Goal: Transaction & Acquisition: Purchase product/service

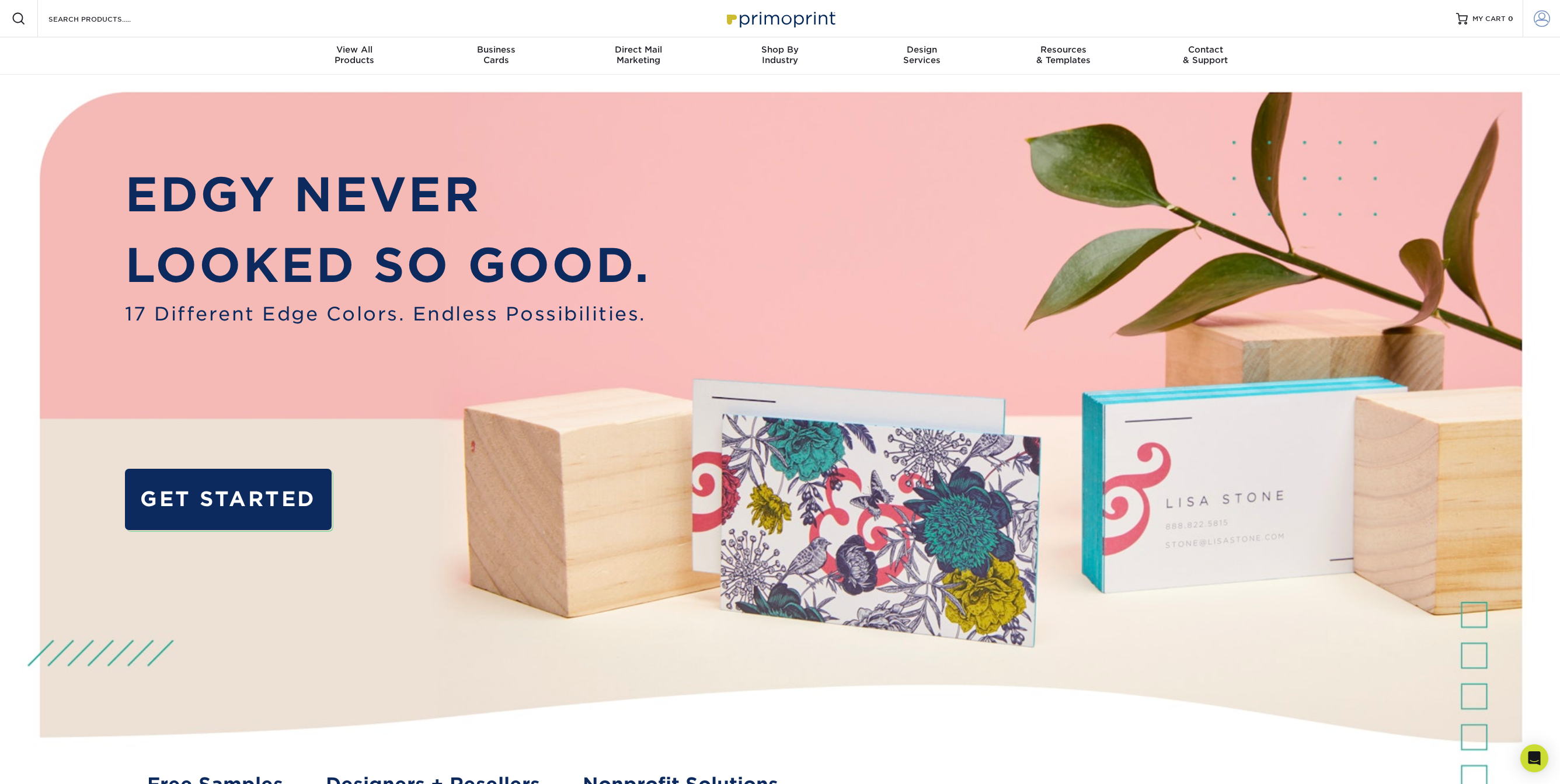
click at [1540, 18] on span at bounding box center [1542, 18] width 16 height 16
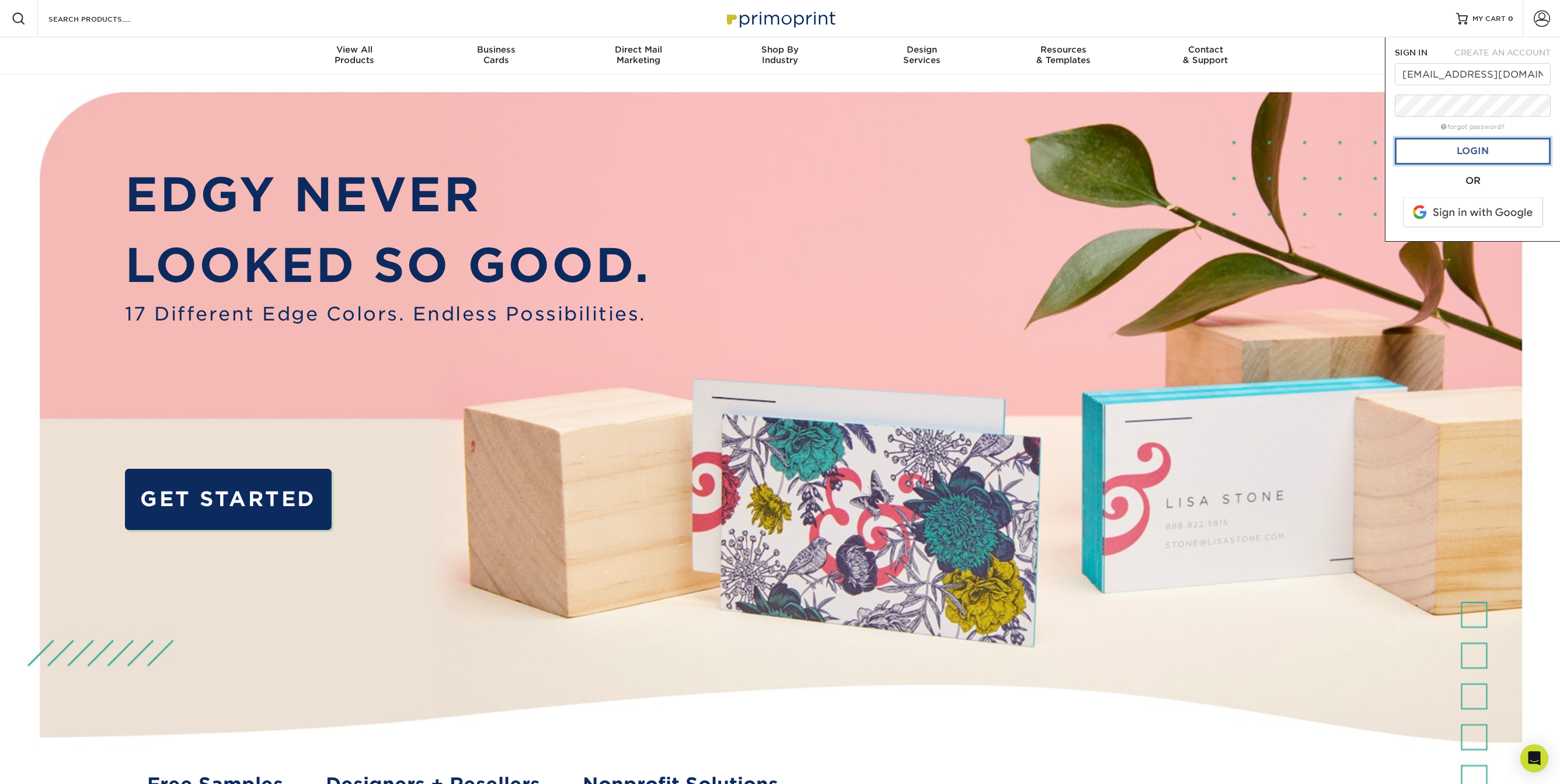
click at [1471, 146] on link "Login" at bounding box center [1472, 151] width 156 height 27
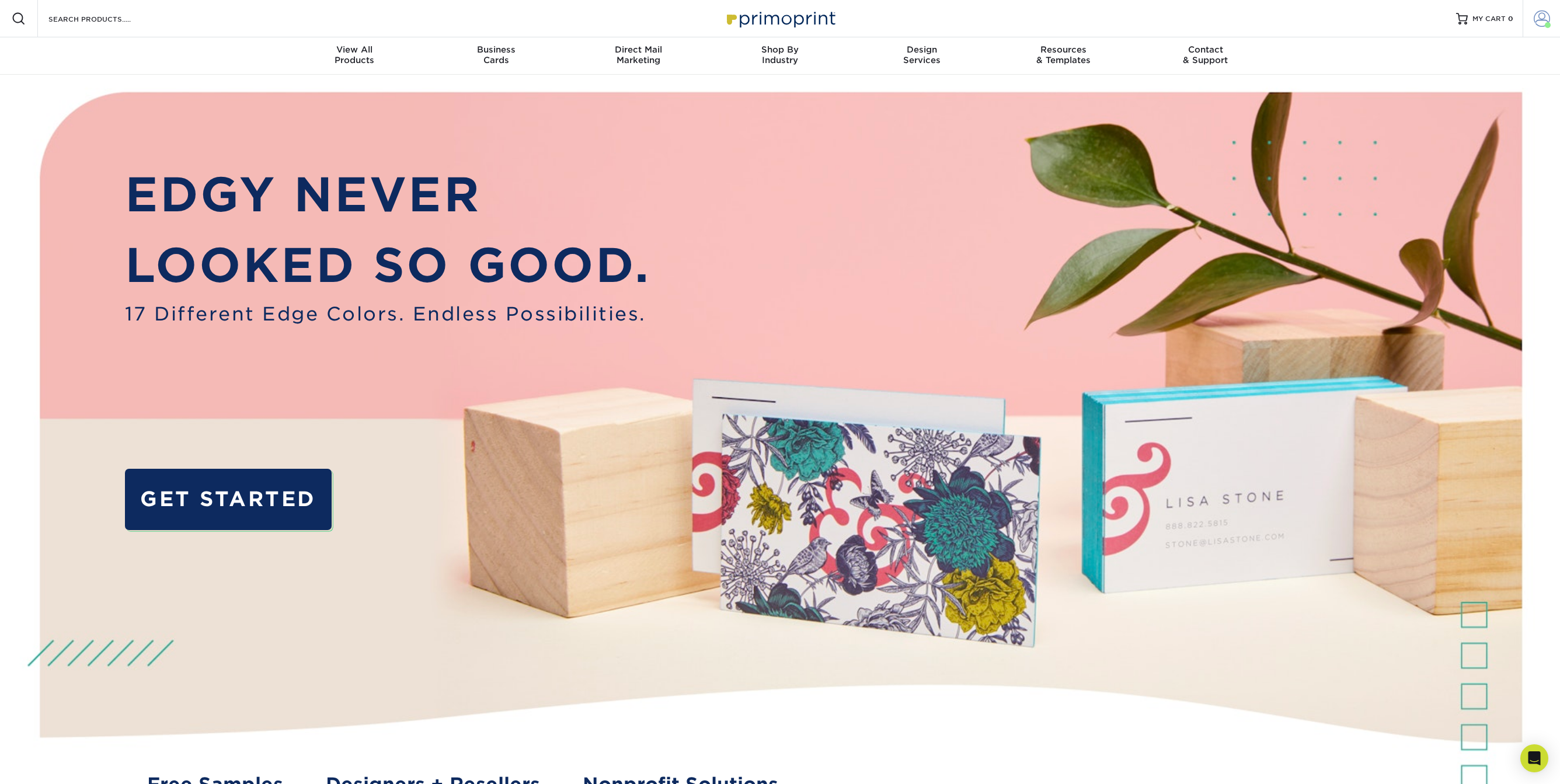
click at [1534, 16] on span at bounding box center [1542, 18] width 16 height 16
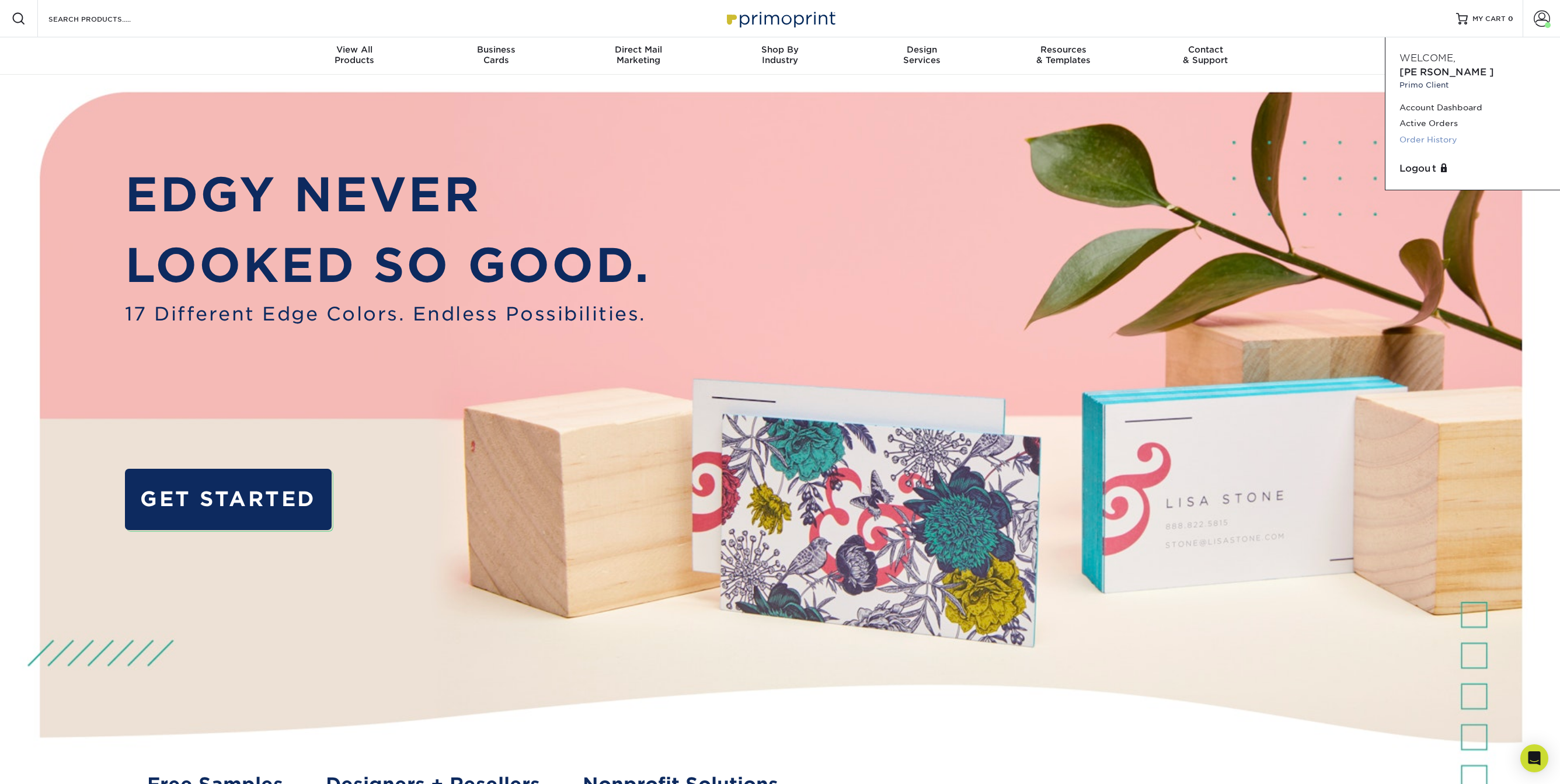
click at [1425, 132] on link "Order History" at bounding box center [1473, 140] width 147 height 16
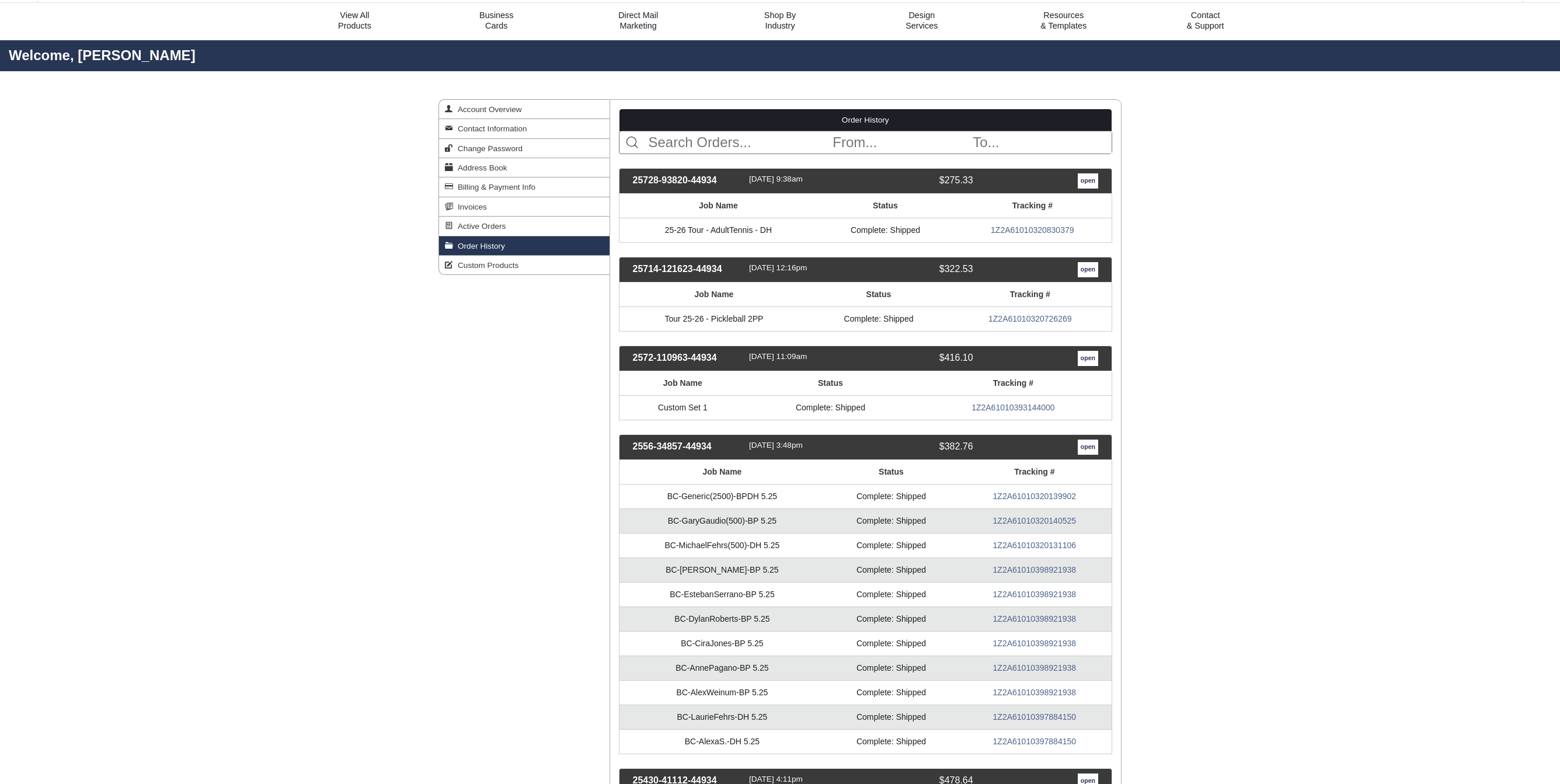
scroll to position [40, 0]
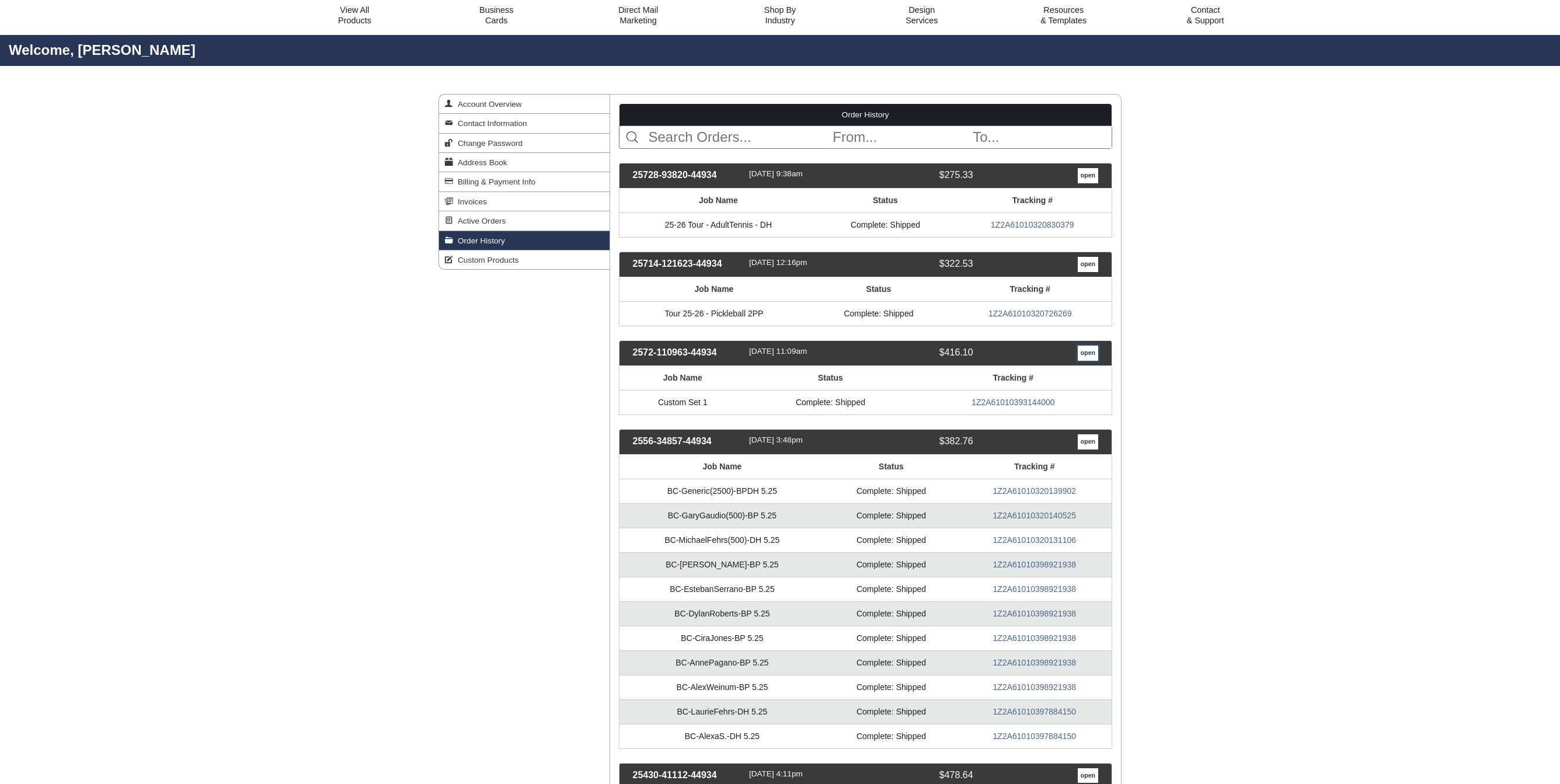
click at [1090, 349] on link "open" at bounding box center [1088, 352] width 20 height 15
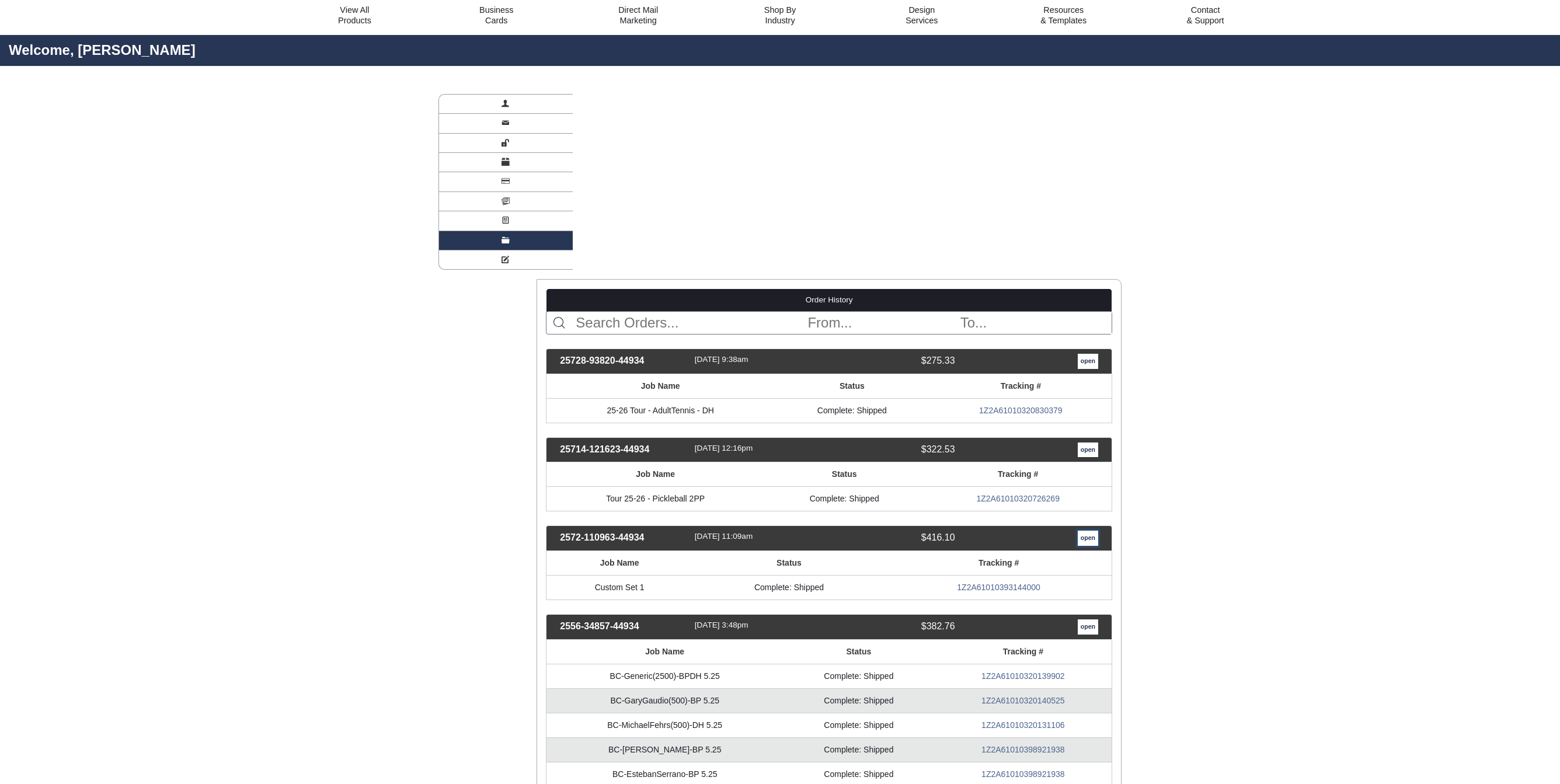
scroll to position [0, 0]
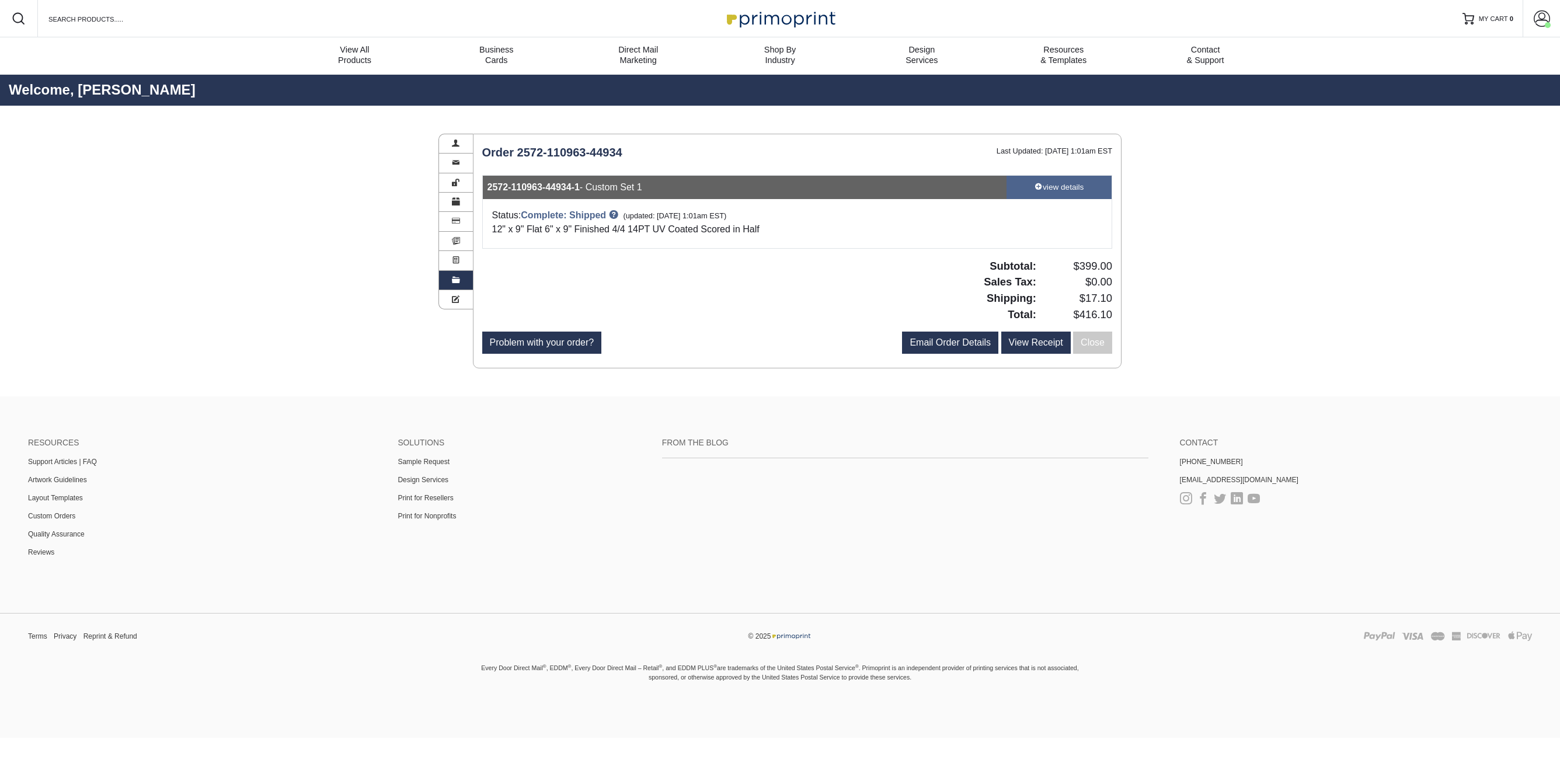
click at [1075, 192] on div "view details" at bounding box center [1059, 188] width 105 height 12
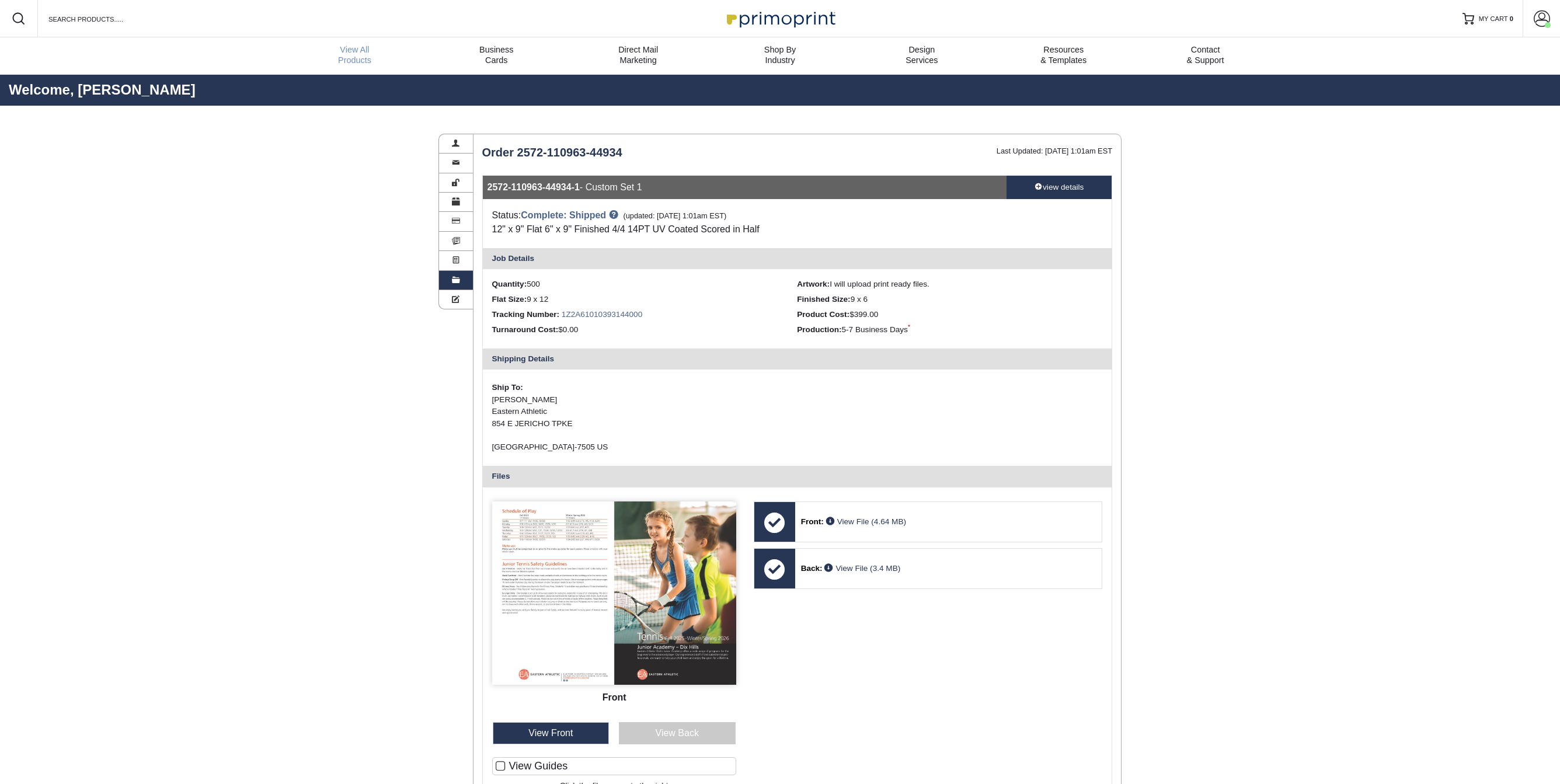
click at [367, 63] on div "View All Products" at bounding box center [355, 55] width 142 height 21
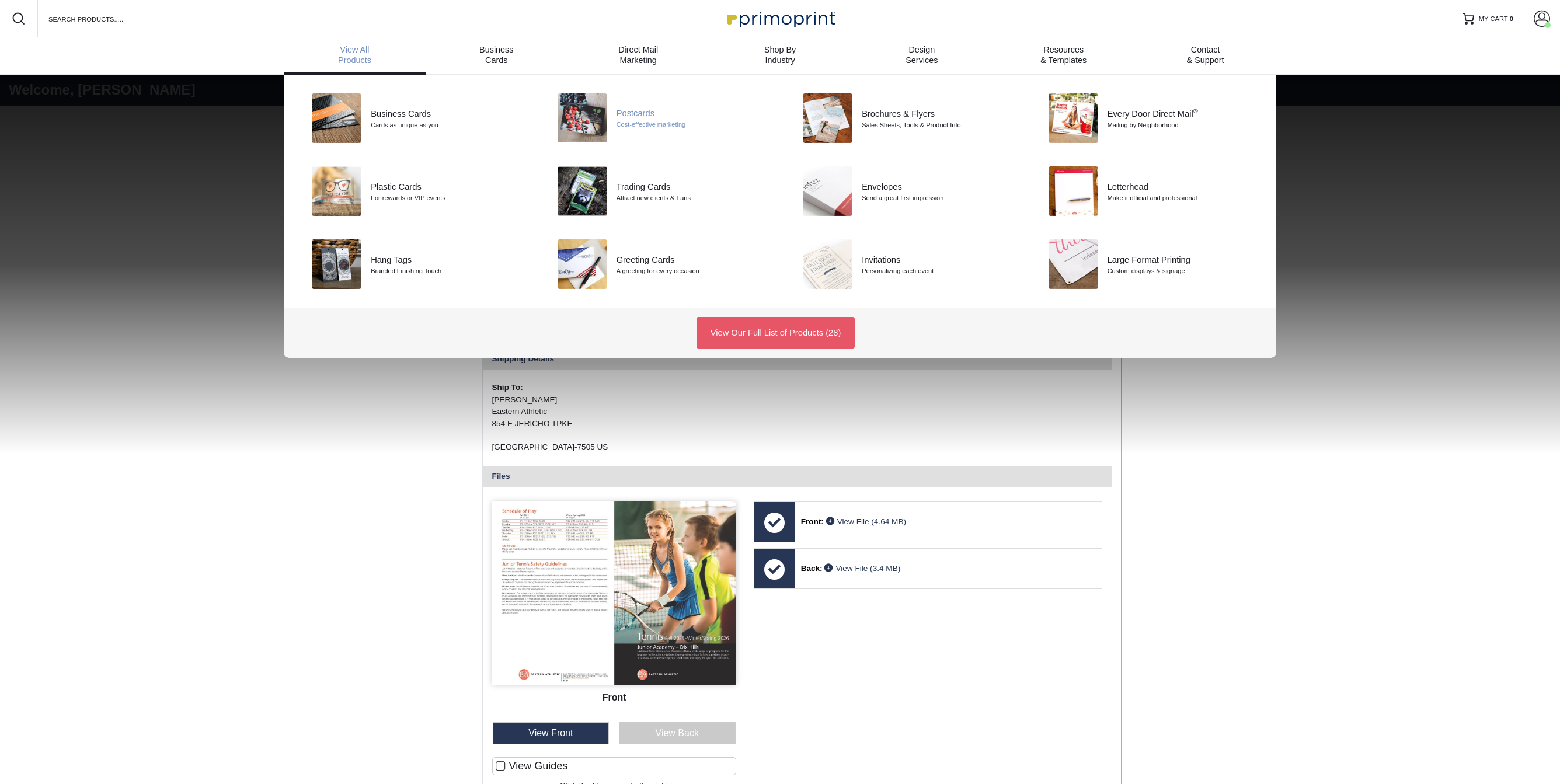
click at [642, 119] on div "Postcards" at bounding box center [694, 113] width 155 height 13
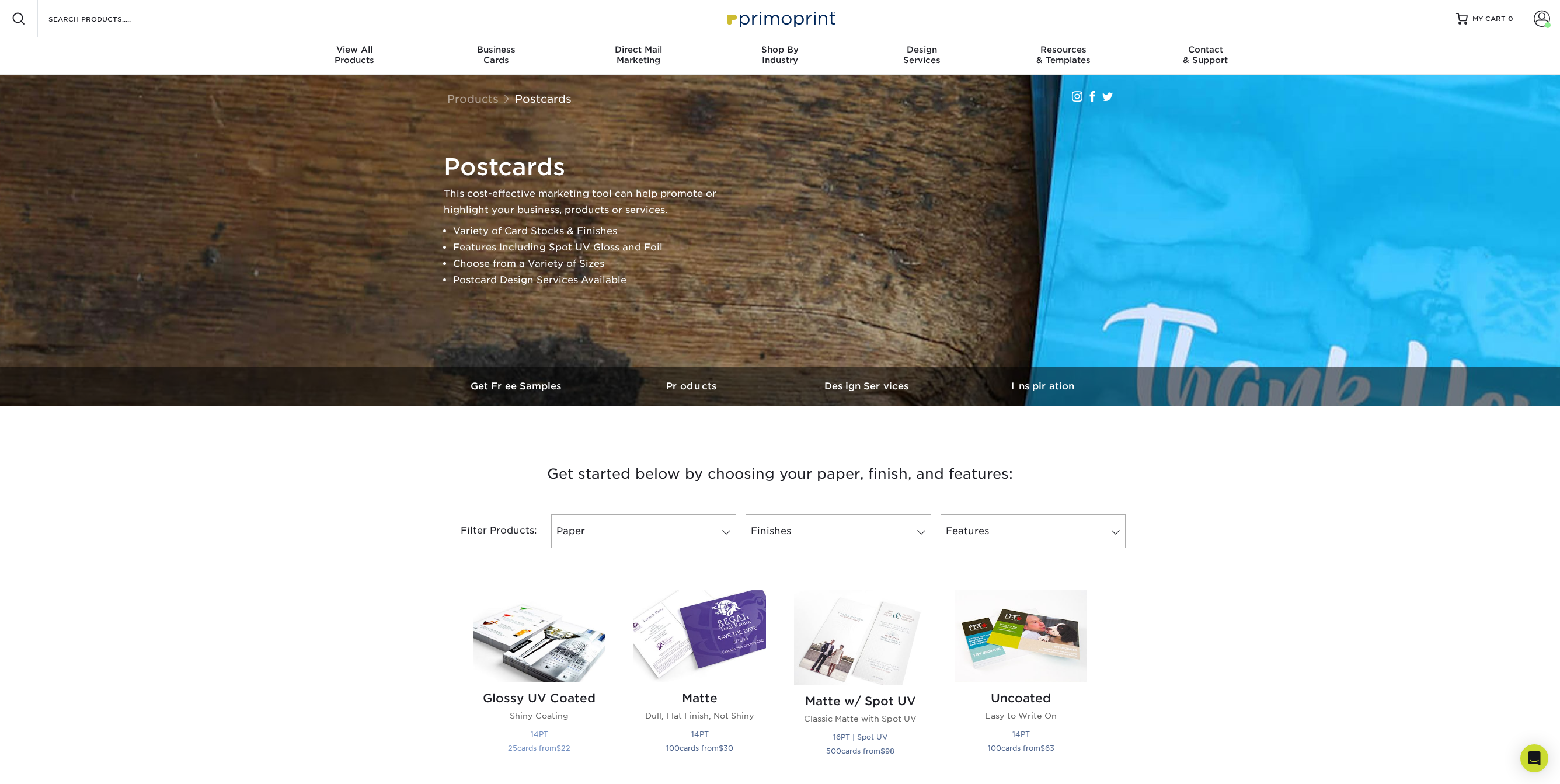
click at [542, 662] on img at bounding box center [539, 636] width 133 height 92
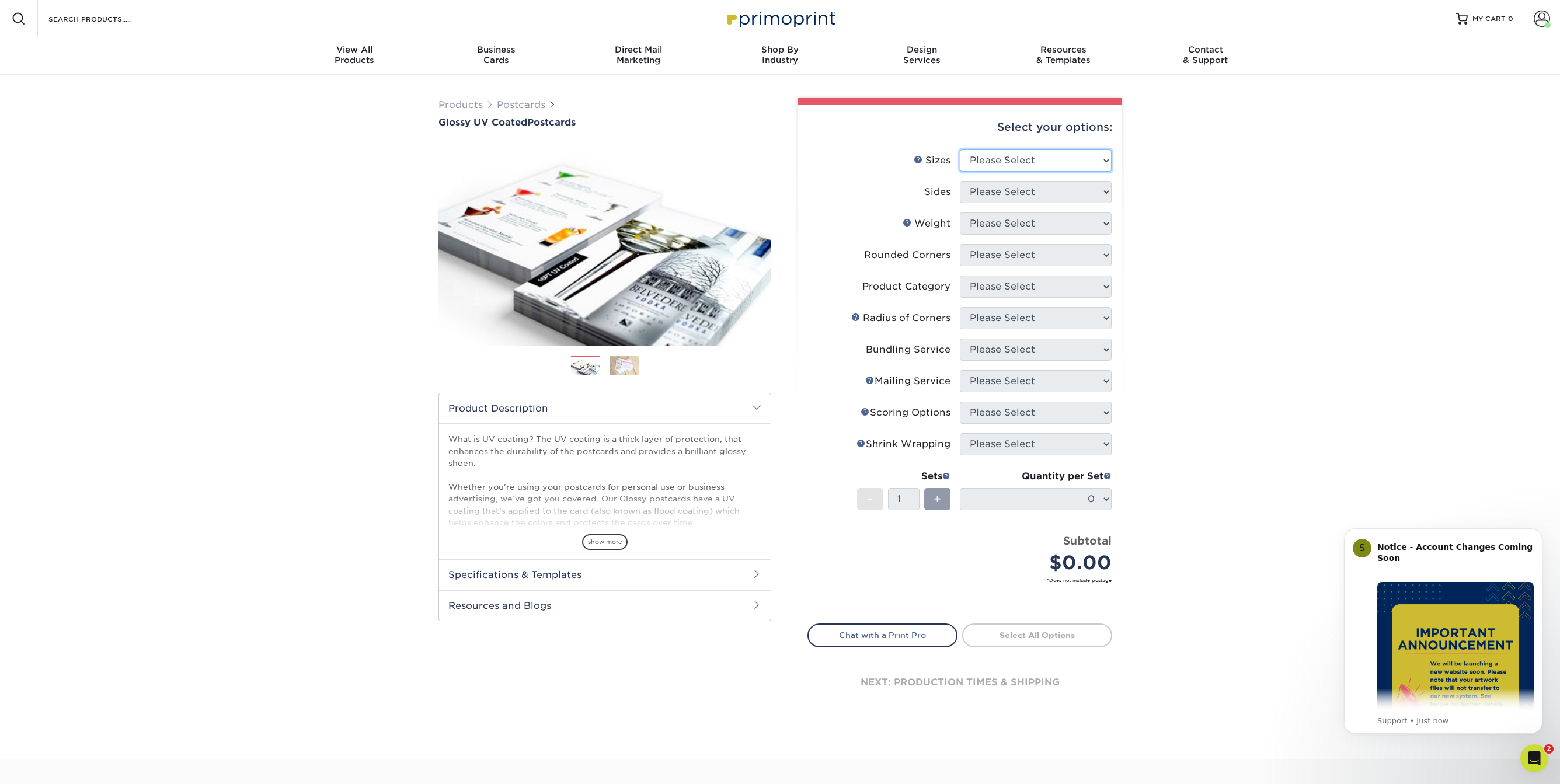
select select "6.00x9.00"
click at [0, 0] on option "6" x 9"" at bounding box center [0, 0] width 0 height 0
select select "13abbda7-1d64-4f25-8bb2-c179b224825d"
select select "16PT"
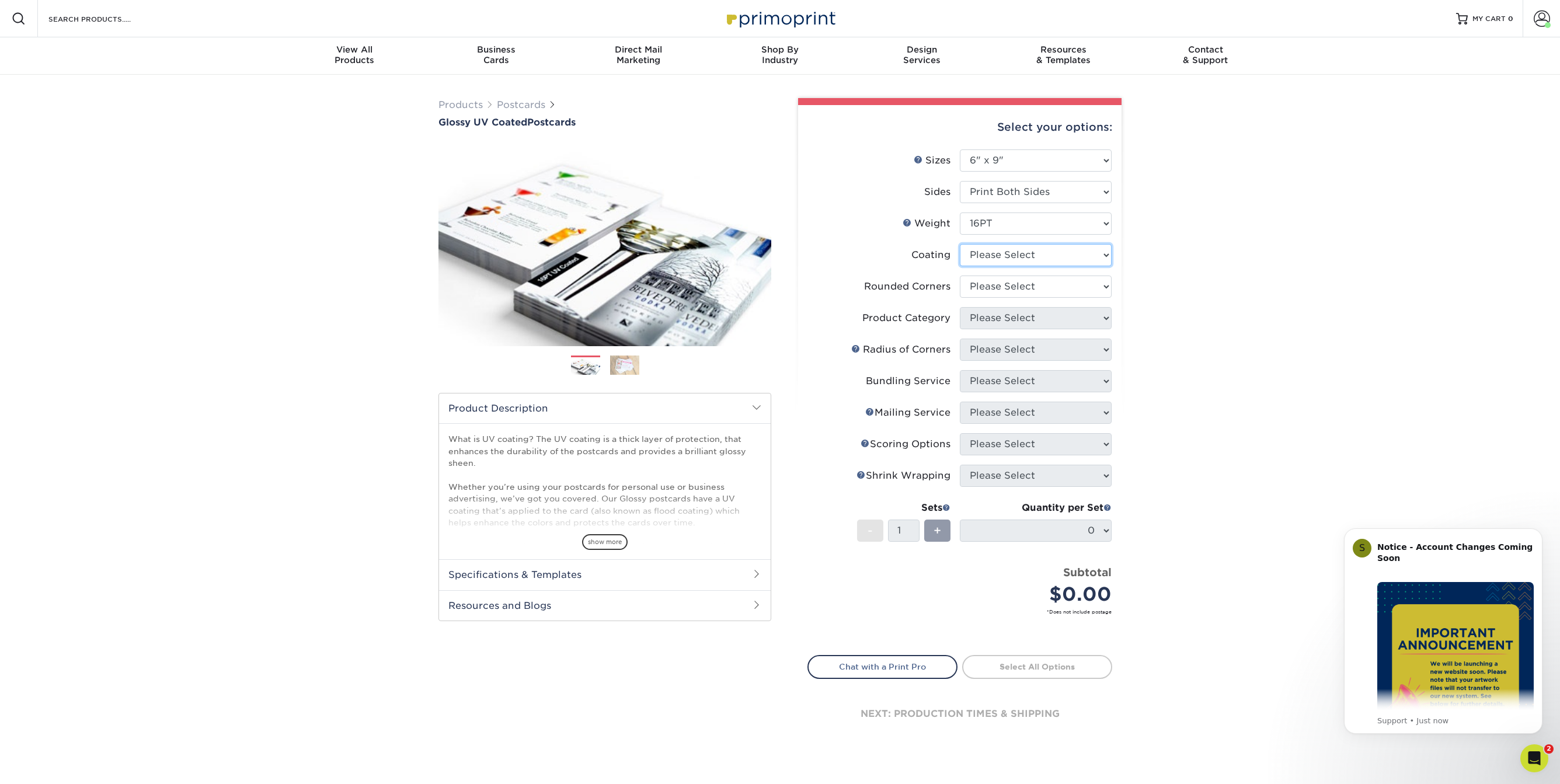
select select "ae367451-b2b8-45df-a344-0f05b6a12993"
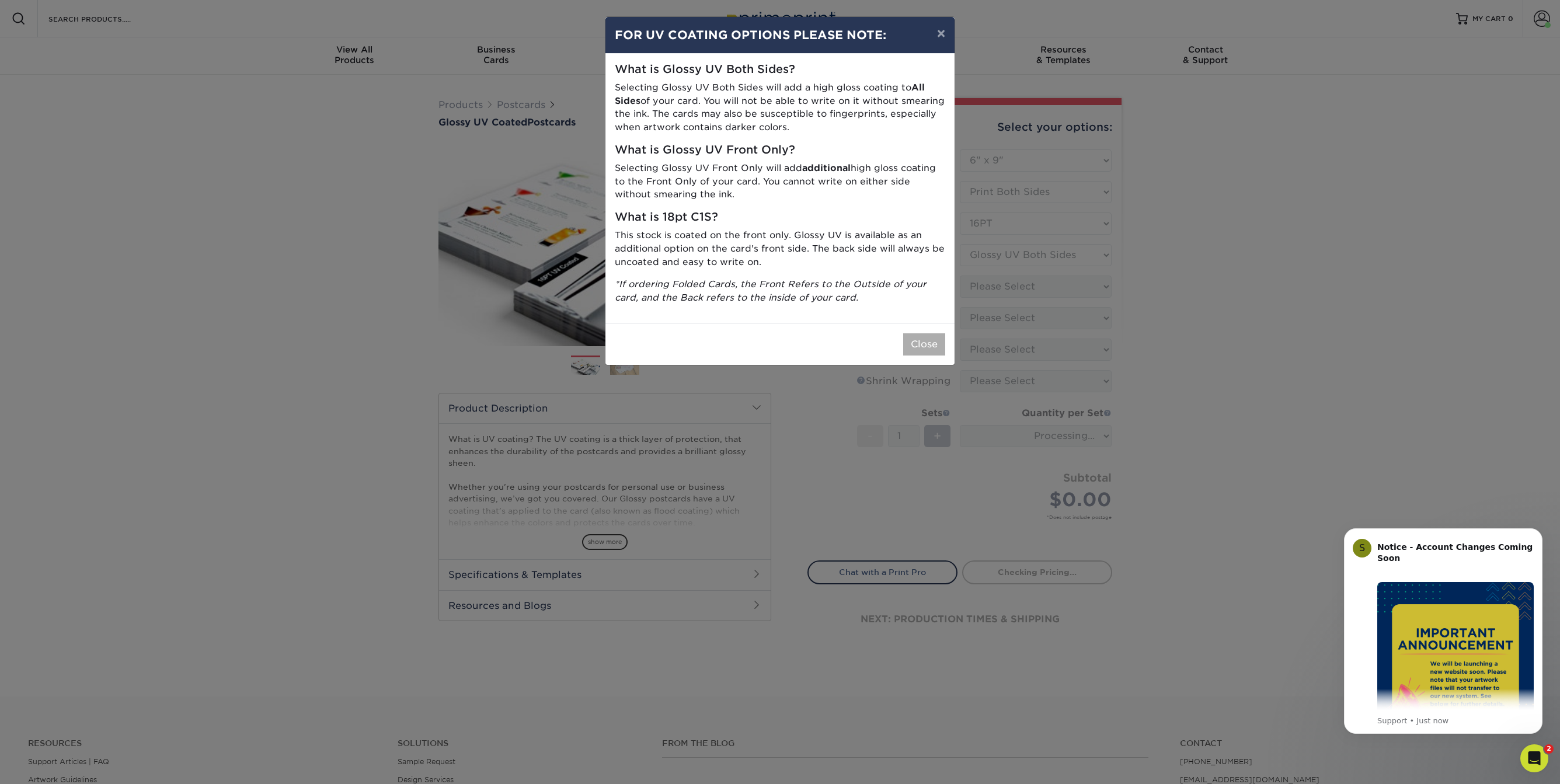
click at [938, 345] on button "Close" at bounding box center [924, 345] width 42 height 22
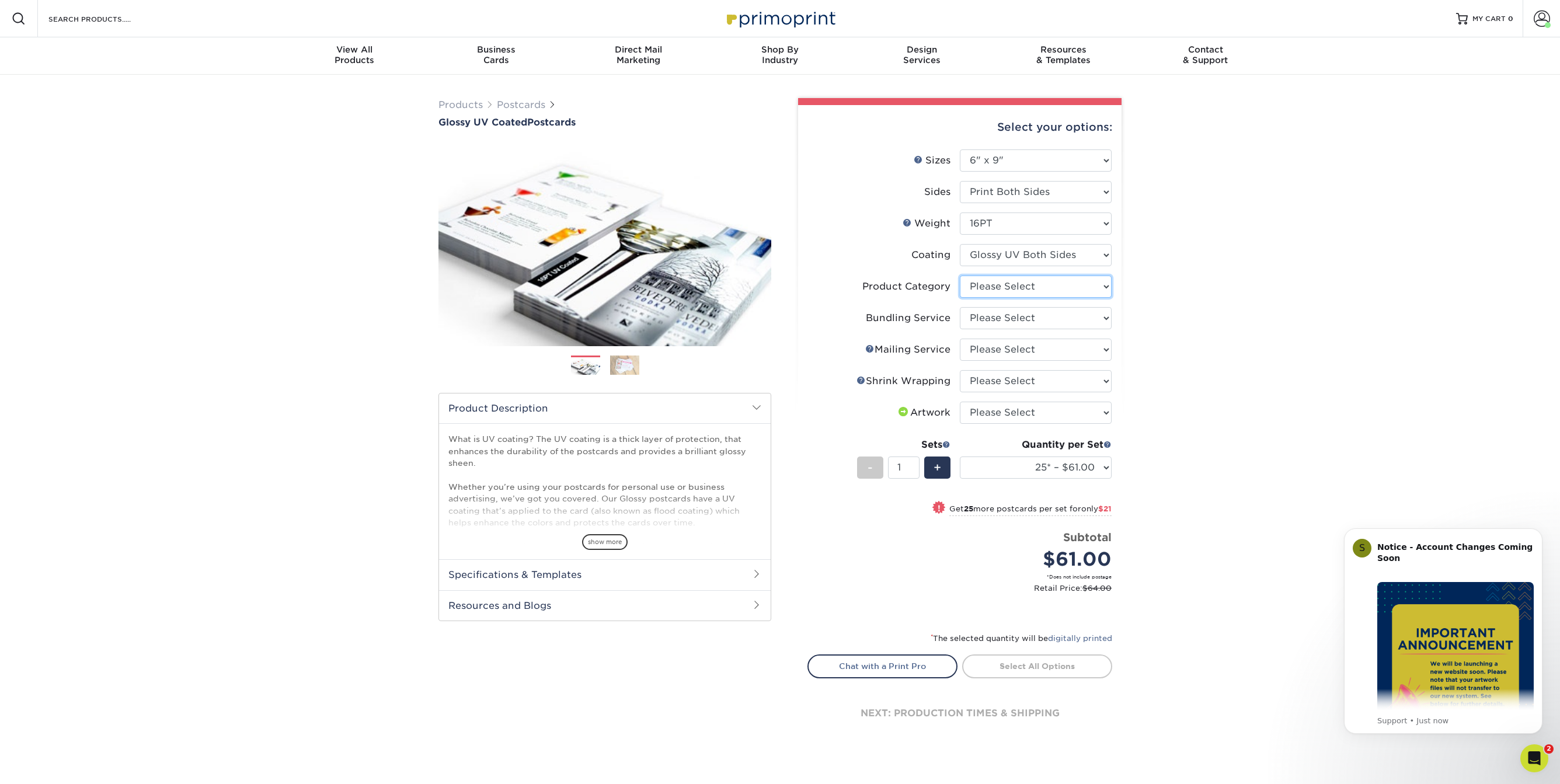
select select "9b7272e0-d6c8-4c3c-8e97-d3a1bcdab858"
click at [0, 0] on option "Postcards" at bounding box center [0, 0] width 0 height 0
select select "58689abb-25c0-461c-a4c3-a80b627d6649"
click at [0, 0] on option "No Bundling Services" at bounding box center [0, 0] width 0 height 0
select select "3e5e9bdd-d78a-4c28-a41d-fe1407925ca6"
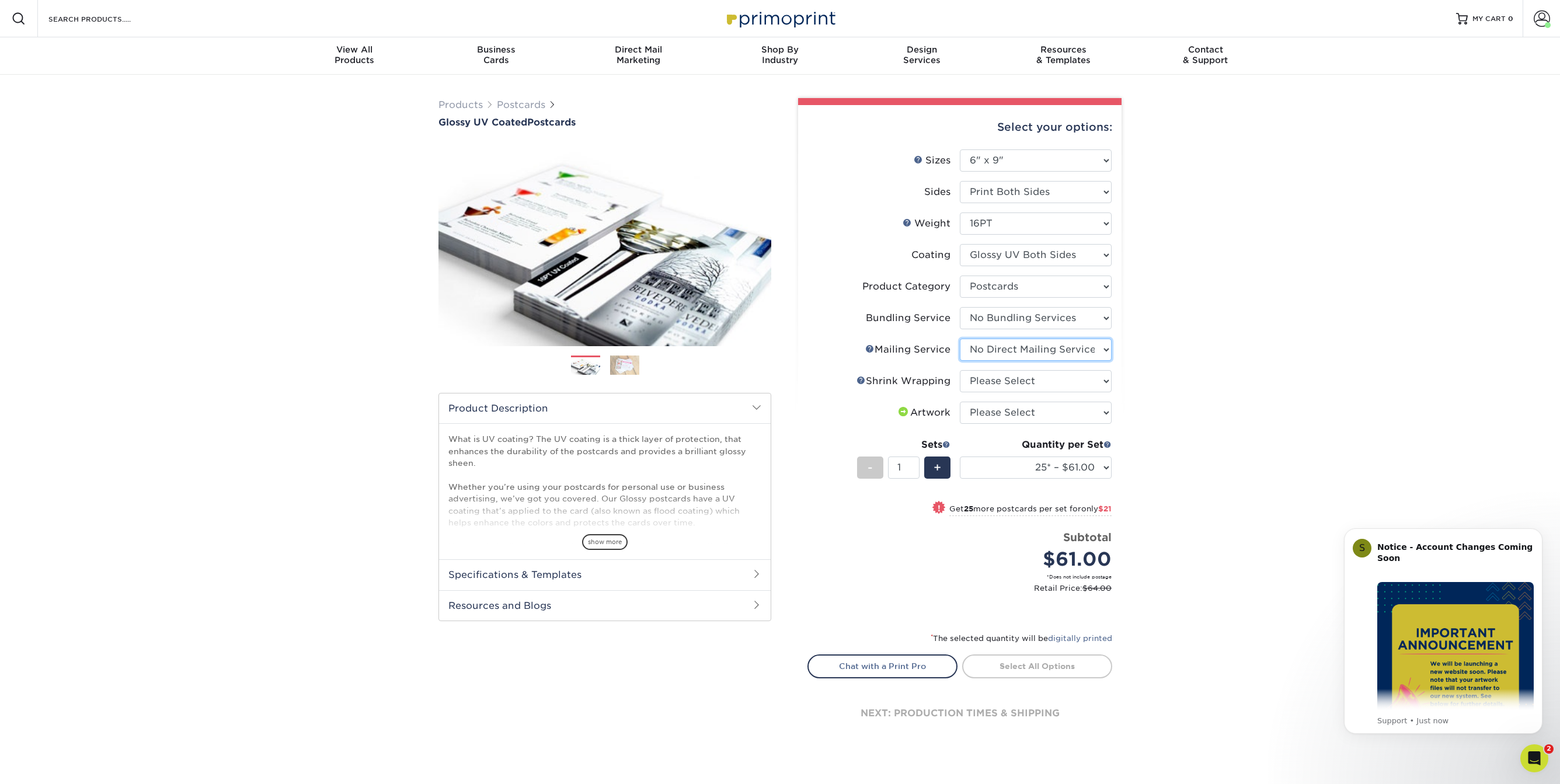
click at [0, 0] on option "No Direct Mailing Service" at bounding box center [0, 0] width 0 height 0
select select "c8749376-e7da-41d0-b3dc-647faf84d907"
click at [0, 0] on option "No Shrink Wrapping" at bounding box center [0, 0] width 0 height 0
select select "upload"
click at [0, 0] on option "I will upload files" at bounding box center [0, 0] width 0 height 0
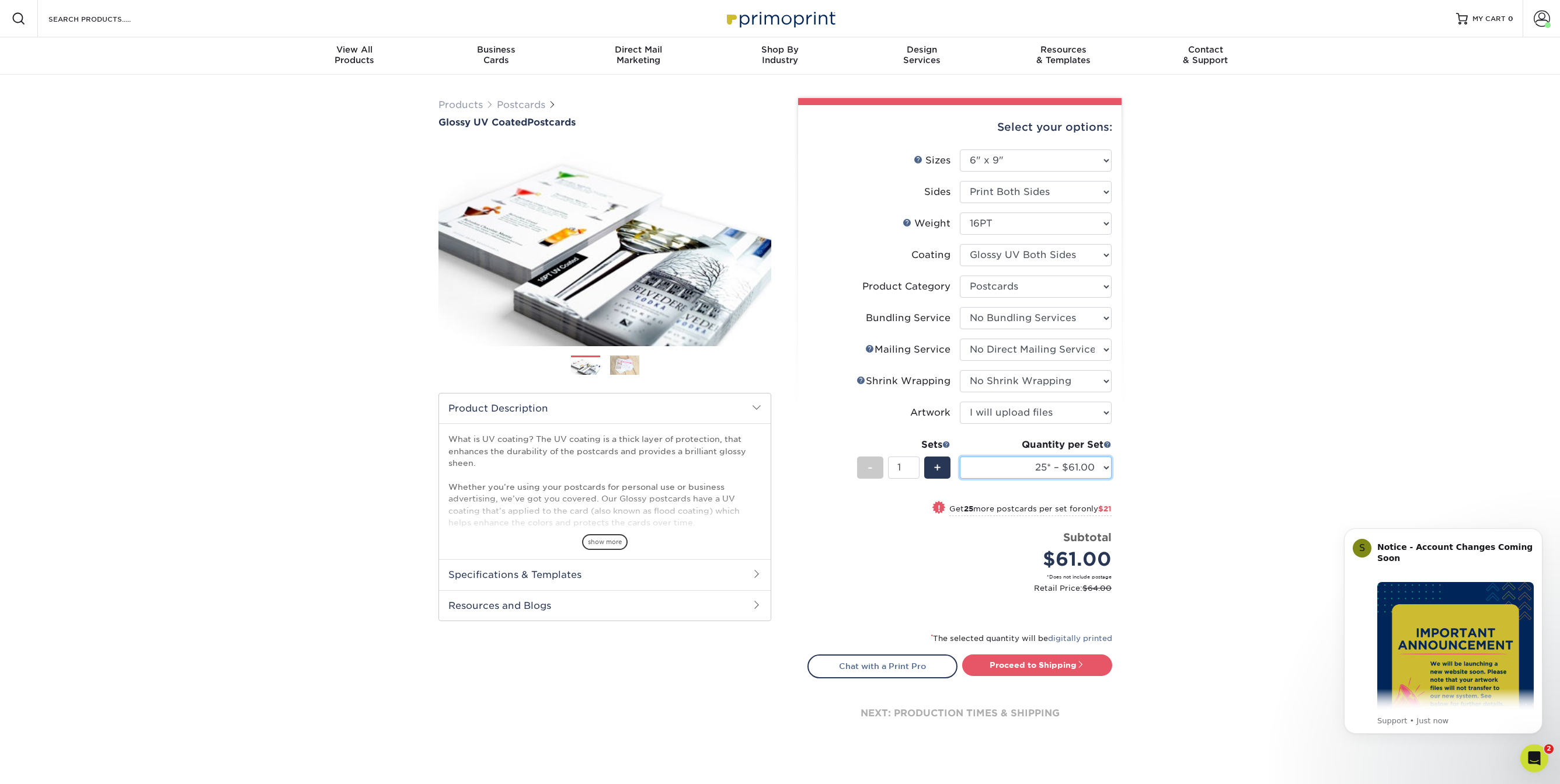
select select "500 – $258.00"
click at [0, 0] on option "500 – $258.00" at bounding box center [0, 0] width 0 height 0
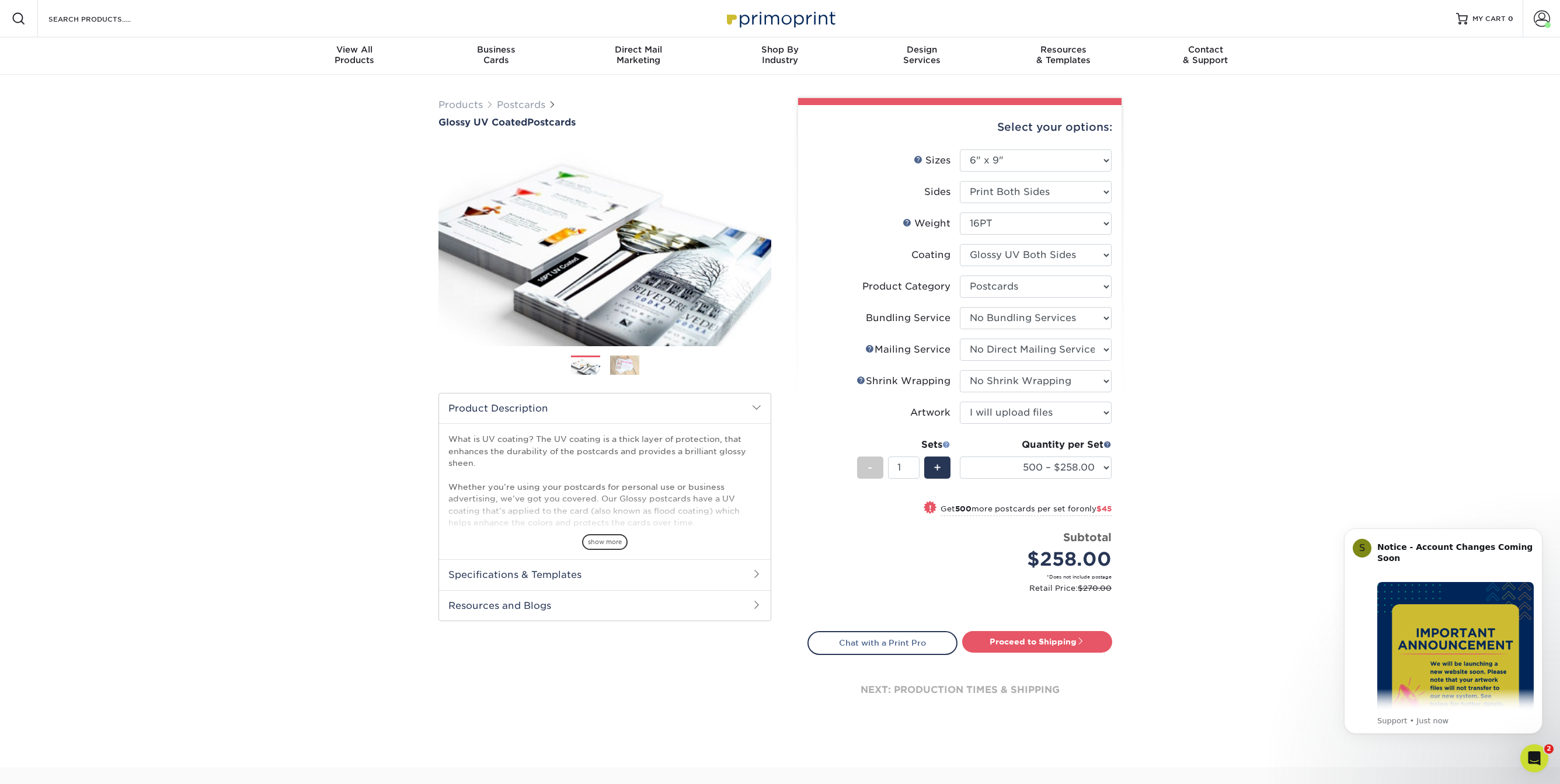
click at [946, 445] on span at bounding box center [946, 444] width 8 height 8
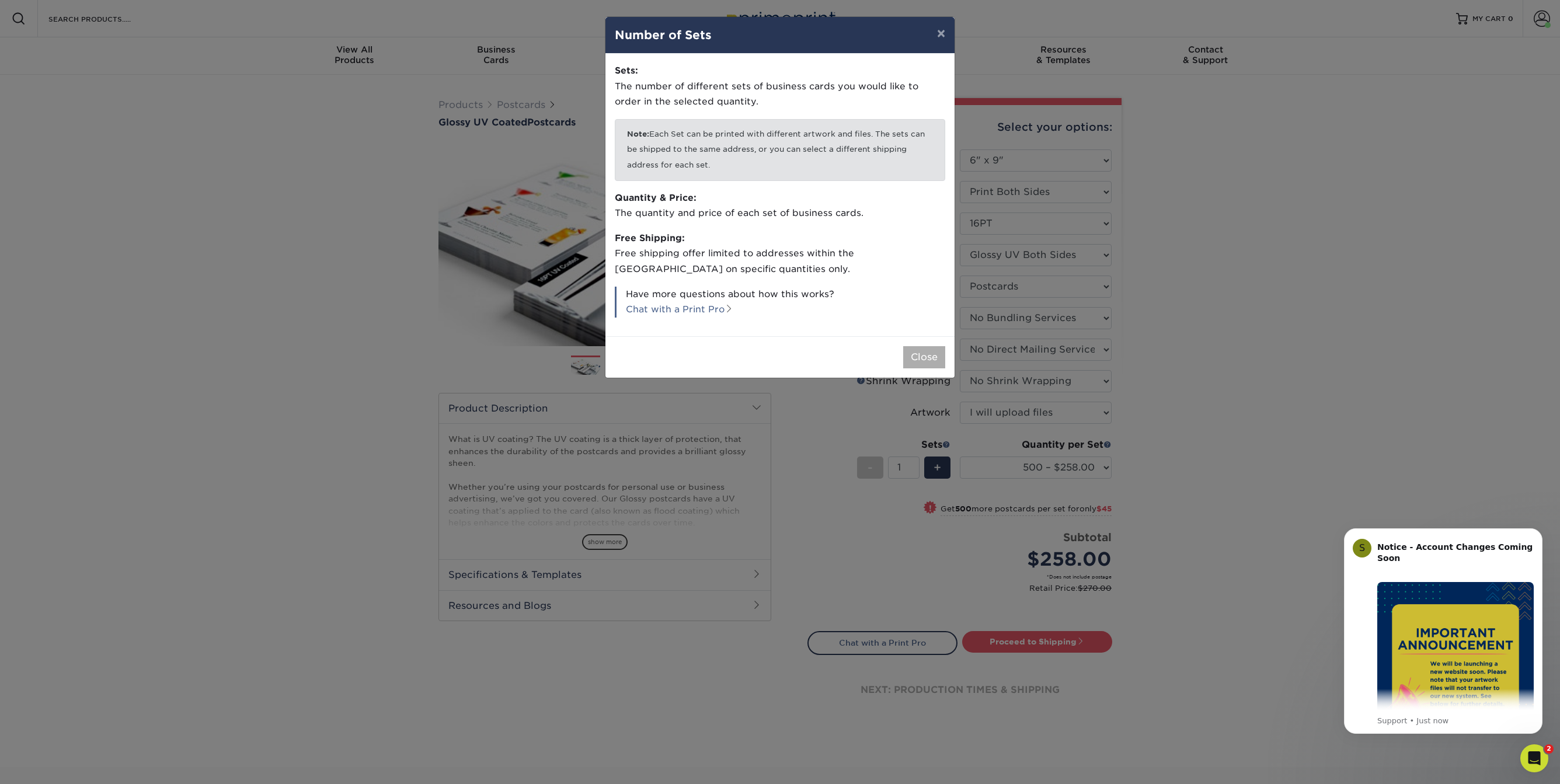
click at [937, 346] on button "Close" at bounding box center [924, 357] width 42 height 22
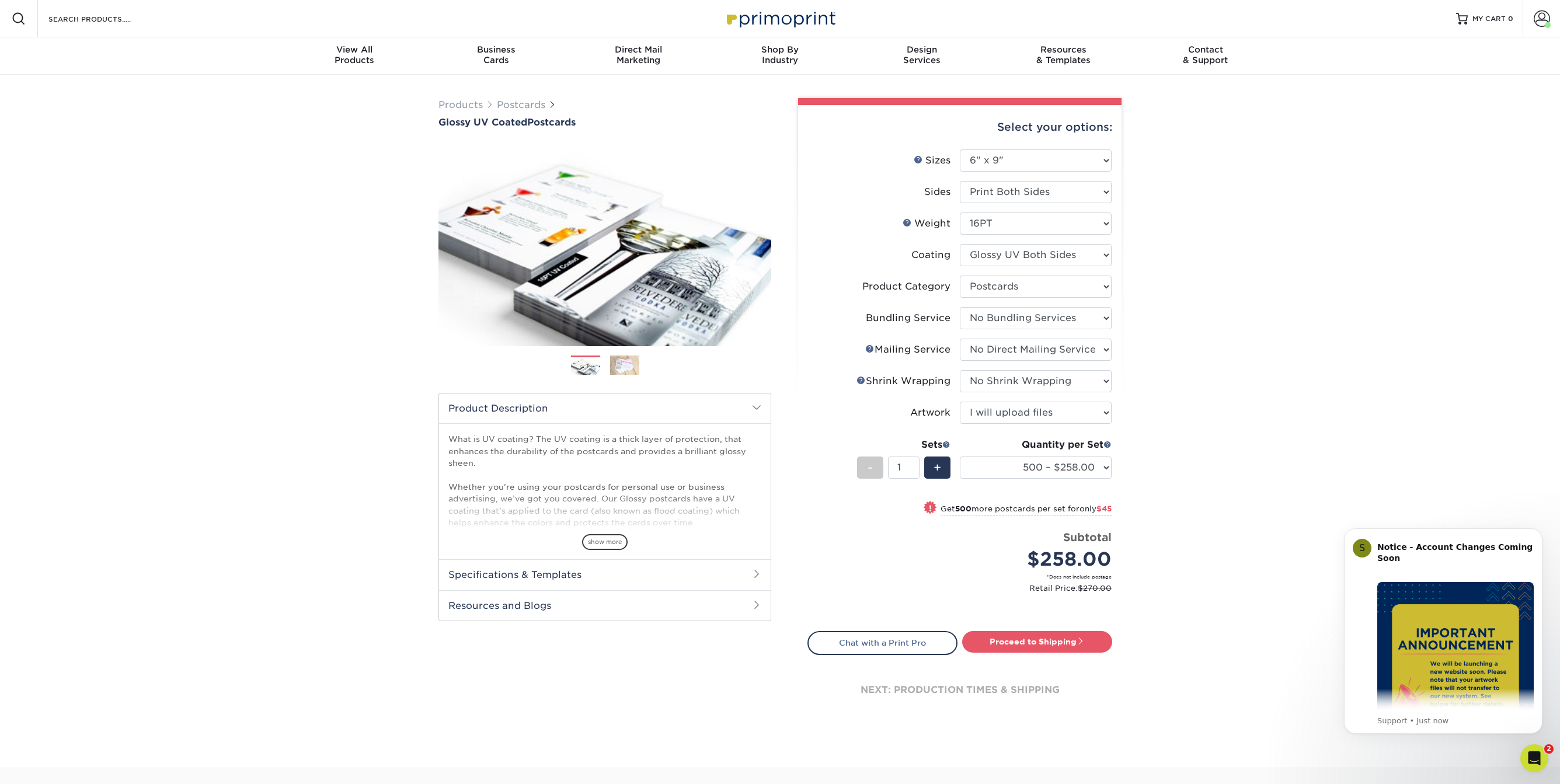
scroll to position [3, 0]
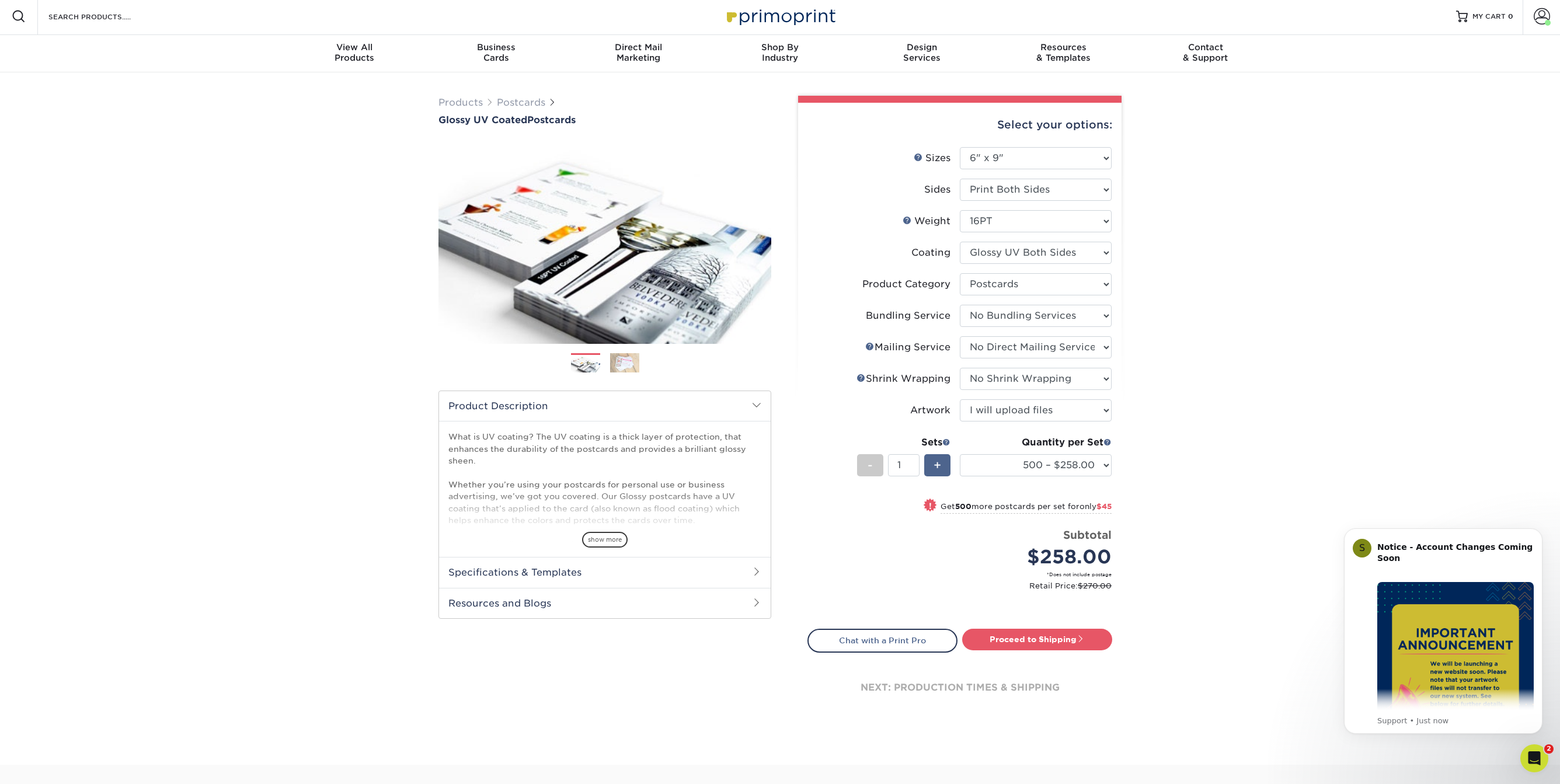
click at [936, 462] on span "+" at bounding box center [937, 465] width 8 height 18
type input "2"
click at [1084, 637] on span at bounding box center [1081, 638] width 8 height 8
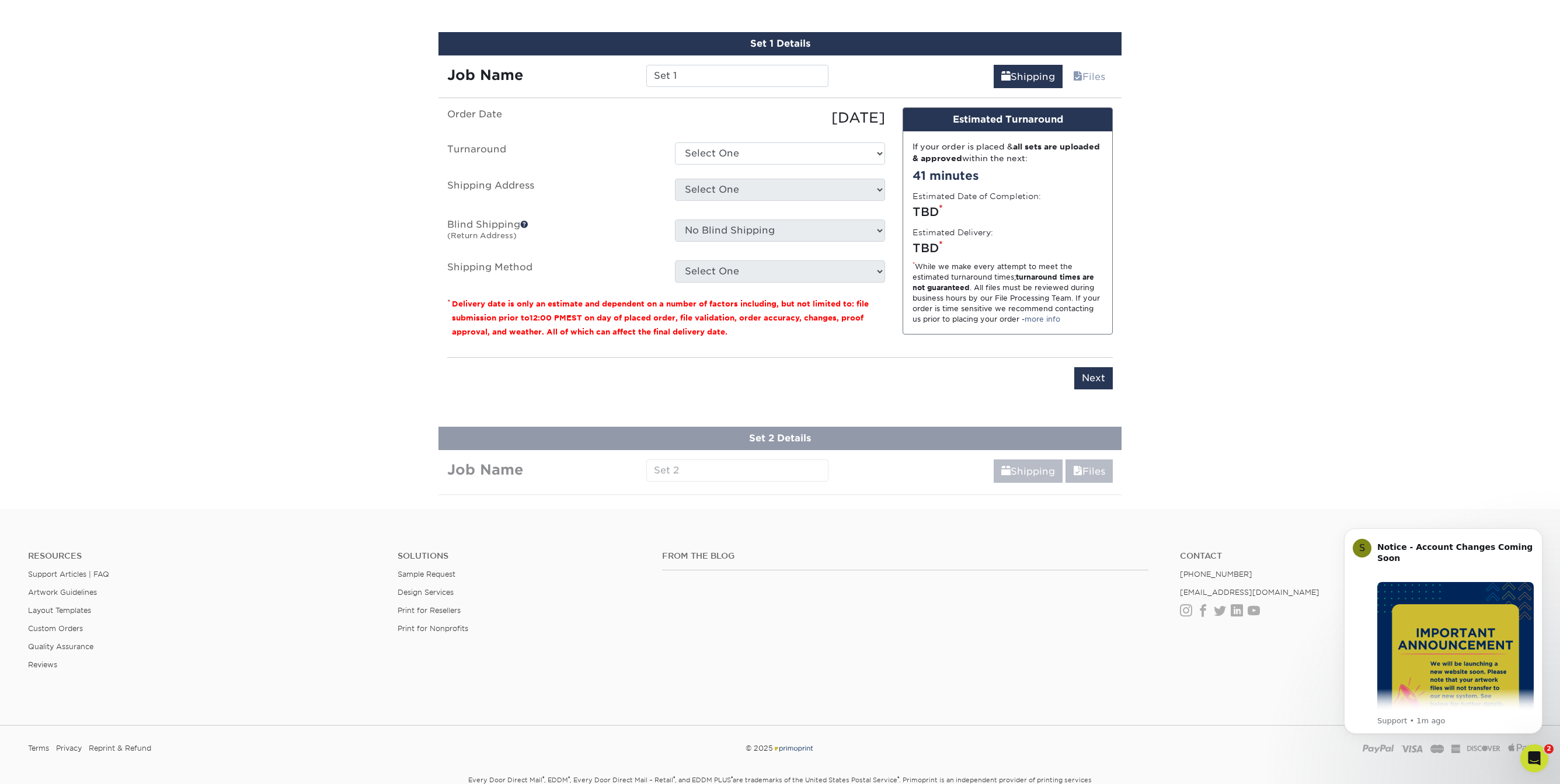
scroll to position [661, 0]
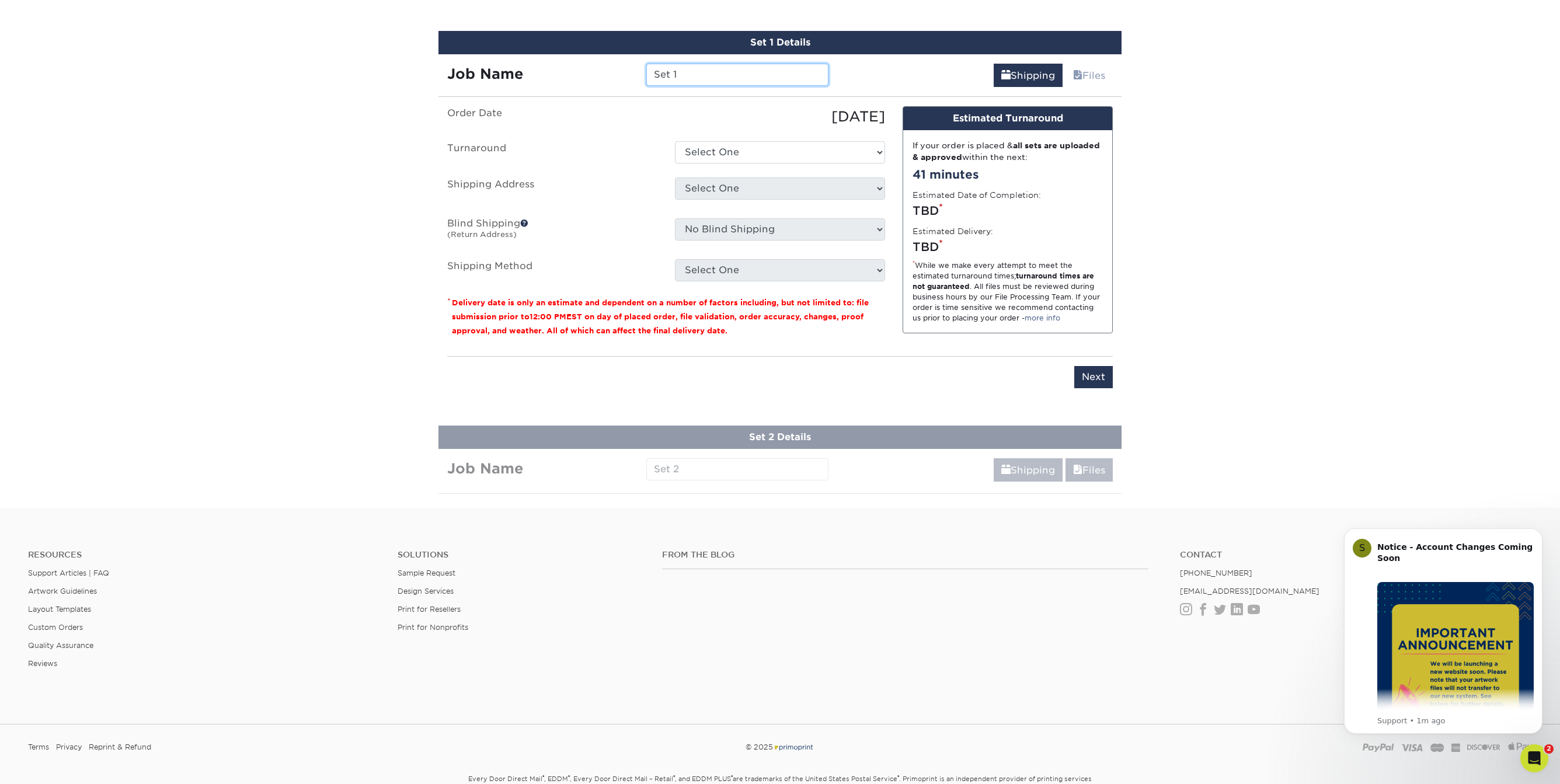
click at [680, 72] on input "Set 1" at bounding box center [737, 75] width 182 height 22
drag, startPoint x: 680, startPoint y: 72, endPoint x: 621, endPoint y: 63, distance: 59.7
click at [646, 63] on input "Set 1" at bounding box center [737, 75] width 182 height 22
paste input "Tour 25-26 TennisSeason-"
click at [742, 76] on input "Tour 25-26 TennisSeason" at bounding box center [737, 75] width 182 height 22
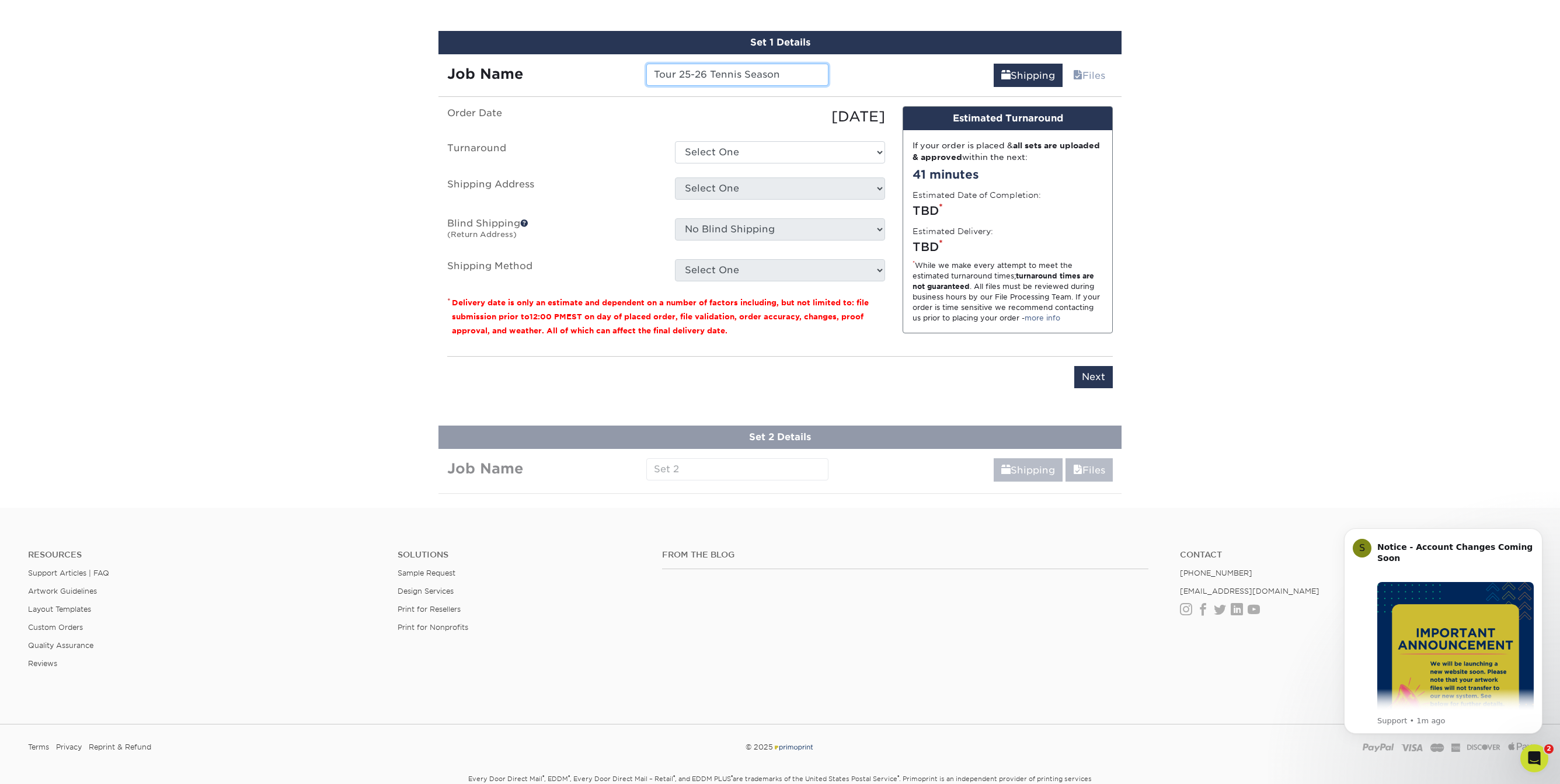
type input "Tour 25-26 Tennis Season"
select select "19991791-82be-451a-bcfb-7b5a9f203fa1"
click at [0, 0] on option "2-4 Business Days" at bounding box center [0, 0] width 0 height 0
select select "128423"
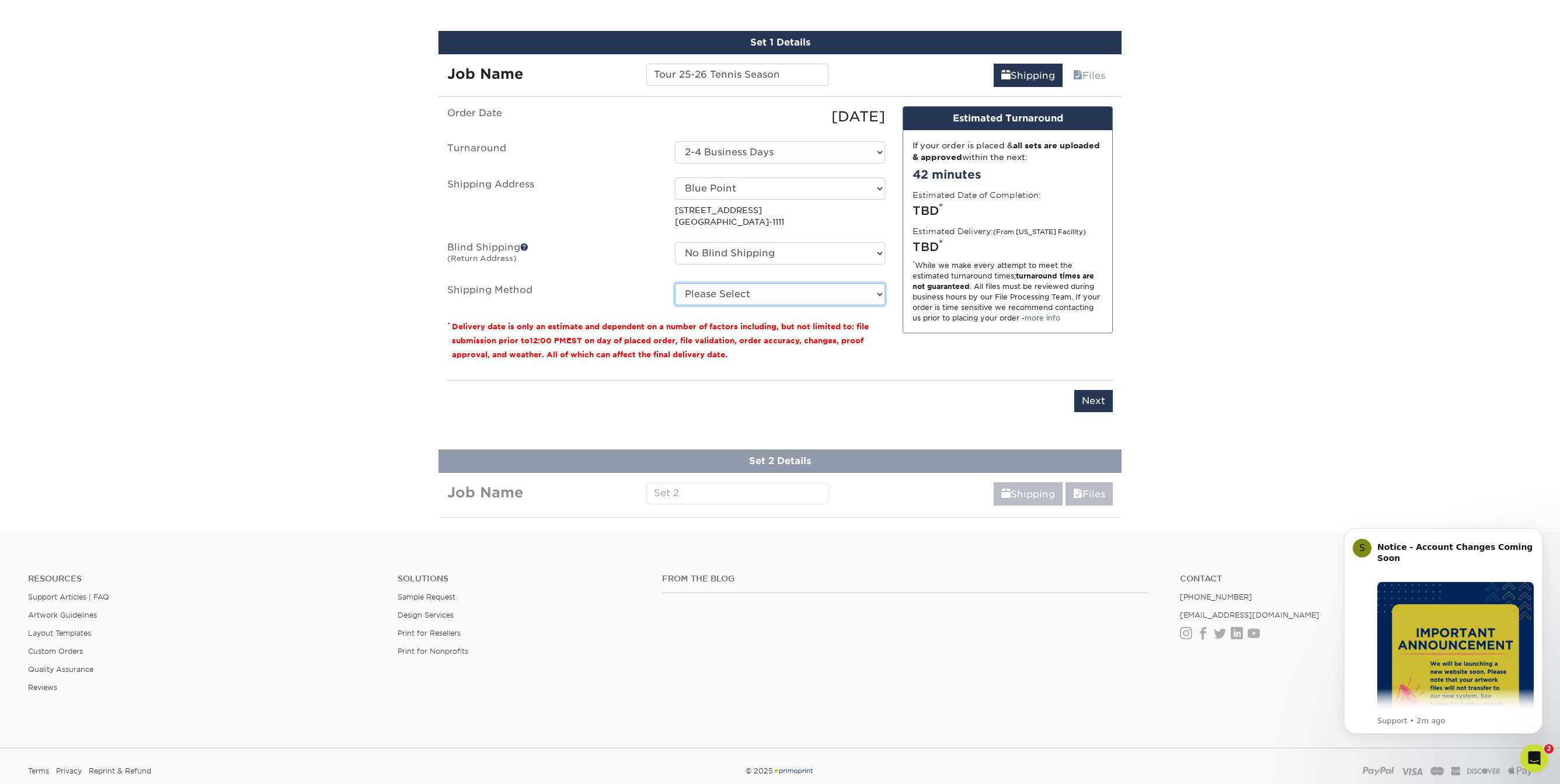
select select "03"
click at [0, 0] on option "Ground Shipping (+$17.33)" at bounding box center [0, 0] width 0 height 0
click at [1087, 396] on input "Next" at bounding box center [1093, 401] width 39 height 22
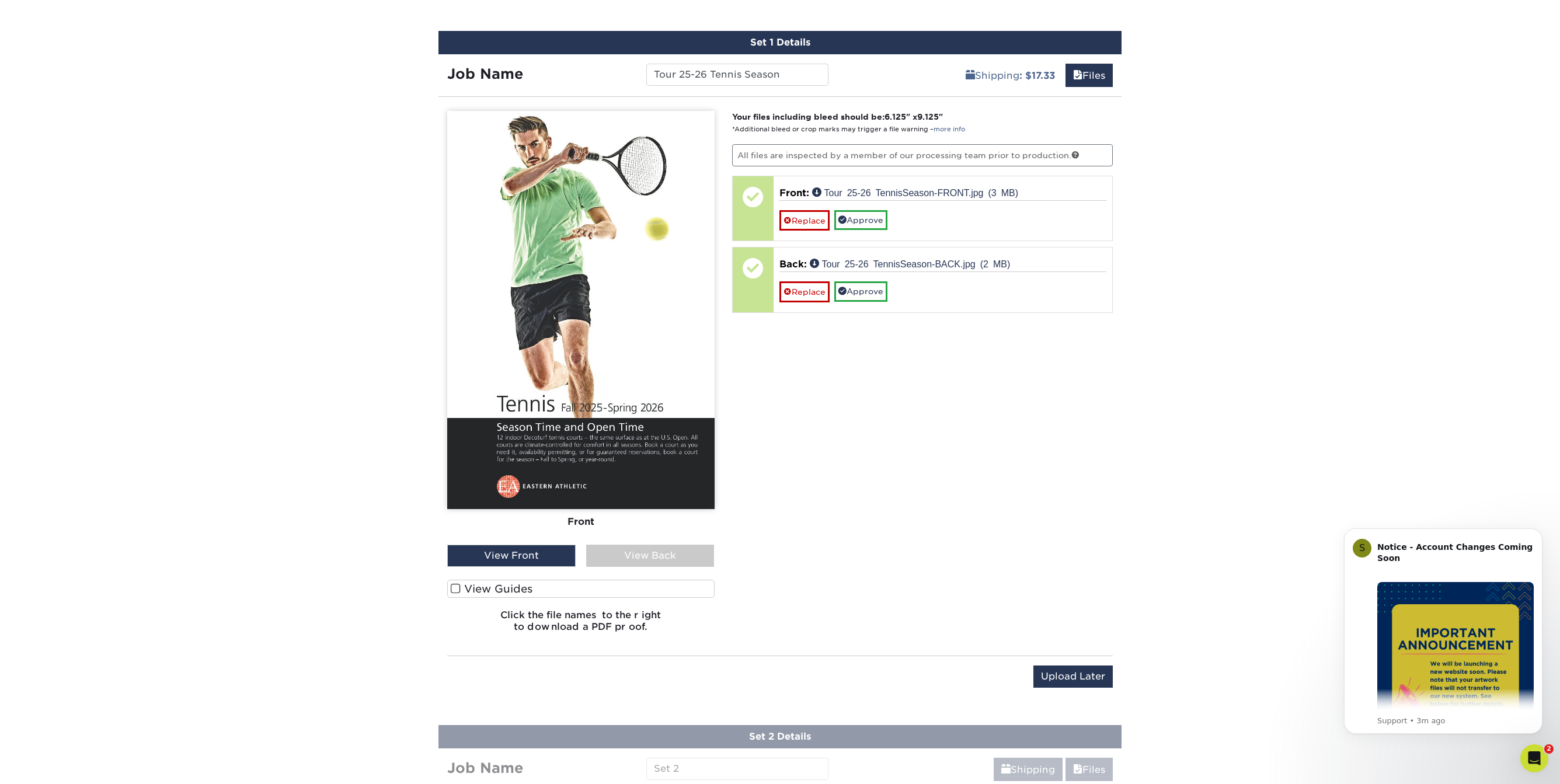
click at [679, 559] on div "View Back" at bounding box center [650, 556] width 128 height 22
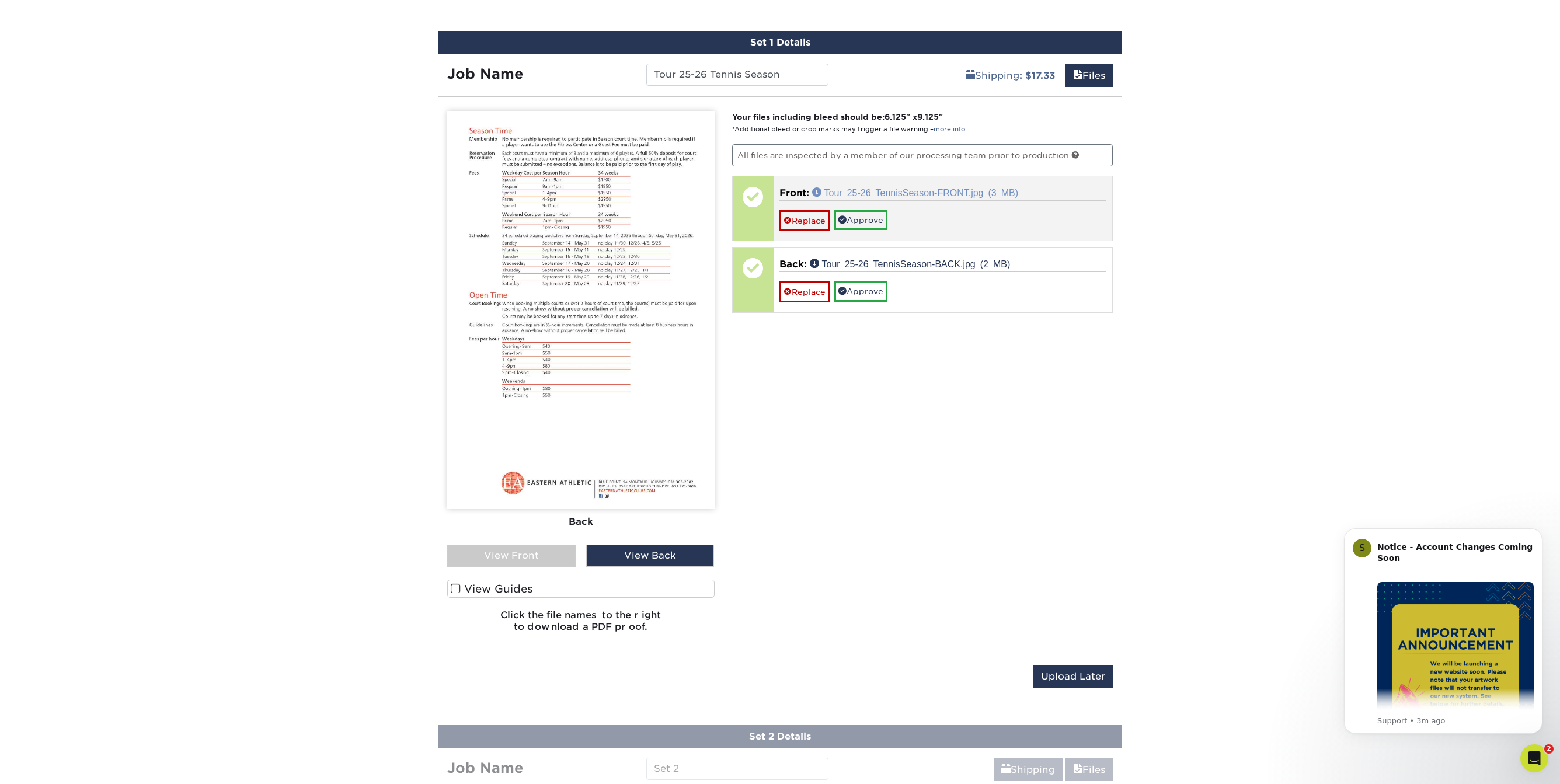
click at [885, 191] on link "Tour 25-26 TennisSeason-FRONT.jpg (3 MB)" at bounding box center [916, 192] width 207 height 9
click at [860, 217] on link "Approve" at bounding box center [861, 220] width 53 height 20
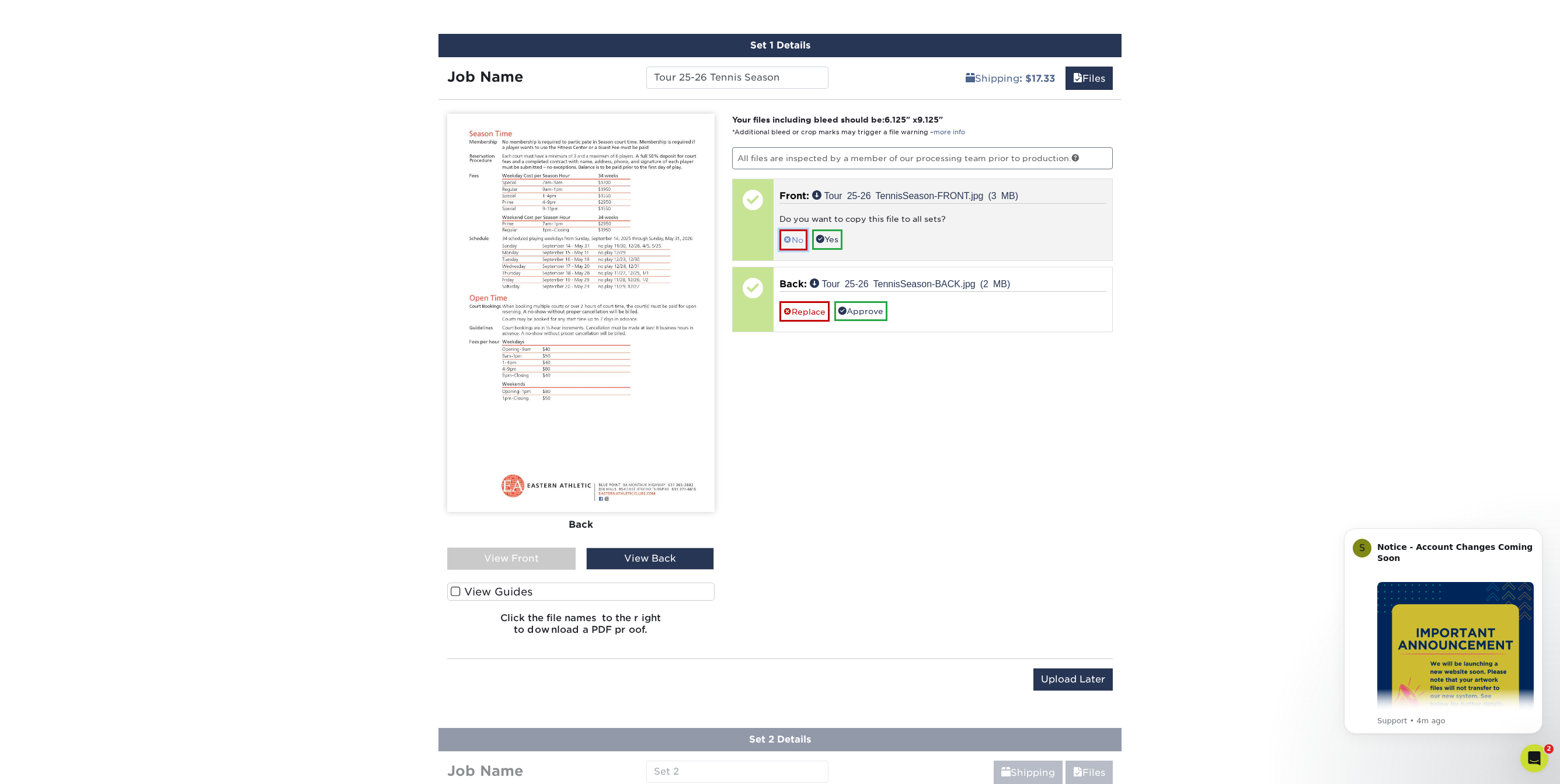
click at [797, 237] on link "No" at bounding box center [793, 239] width 28 height 20
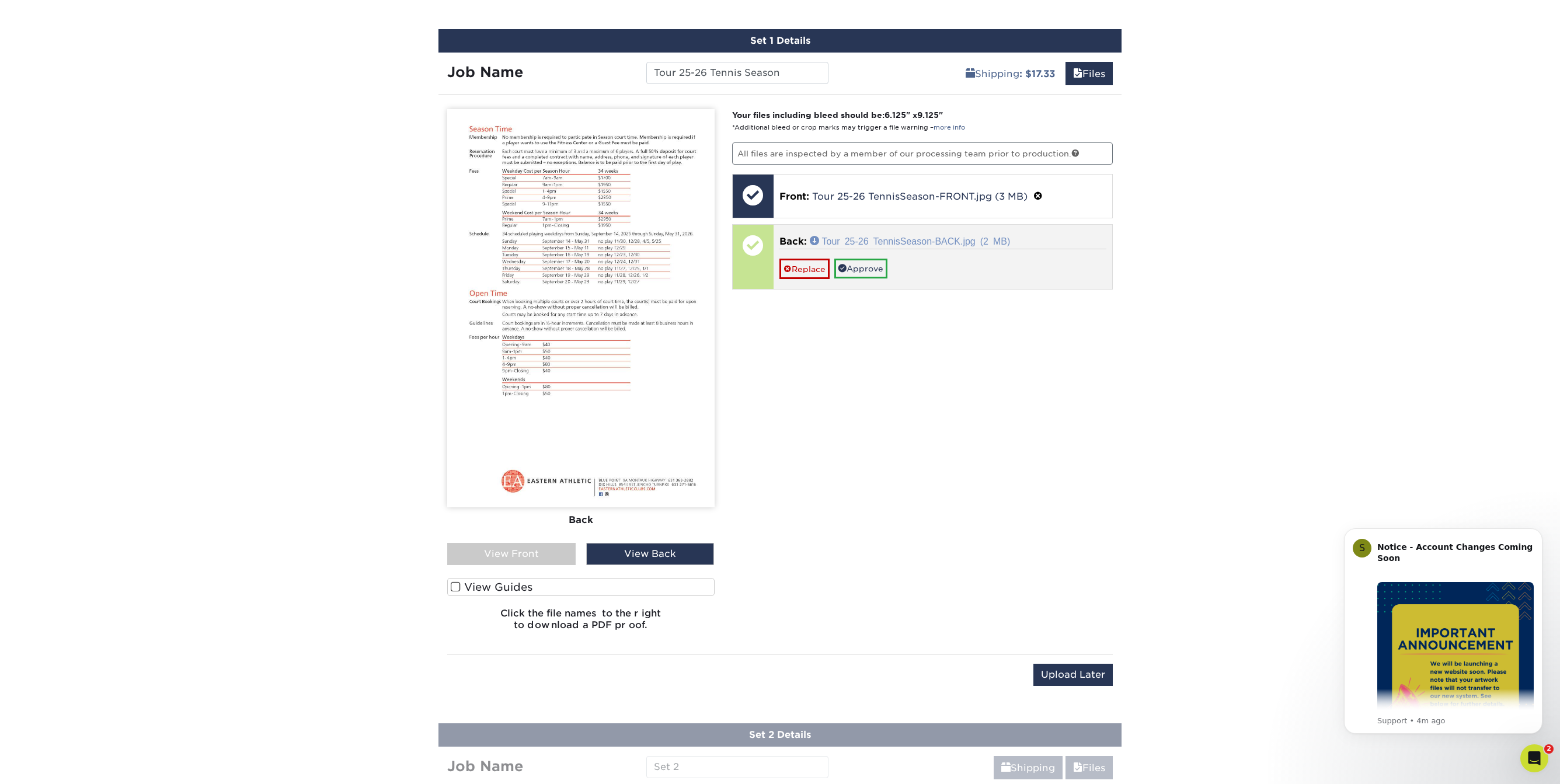
click at [898, 236] on link "Tour 25-26 TennisSeason-BACK.jpg (2 MB)" at bounding box center [910, 241] width 201 height 9
click at [869, 268] on link "Approve" at bounding box center [861, 268] width 53 height 20
click at [796, 282] on link "No" at bounding box center [793, 284] width 28 height 20
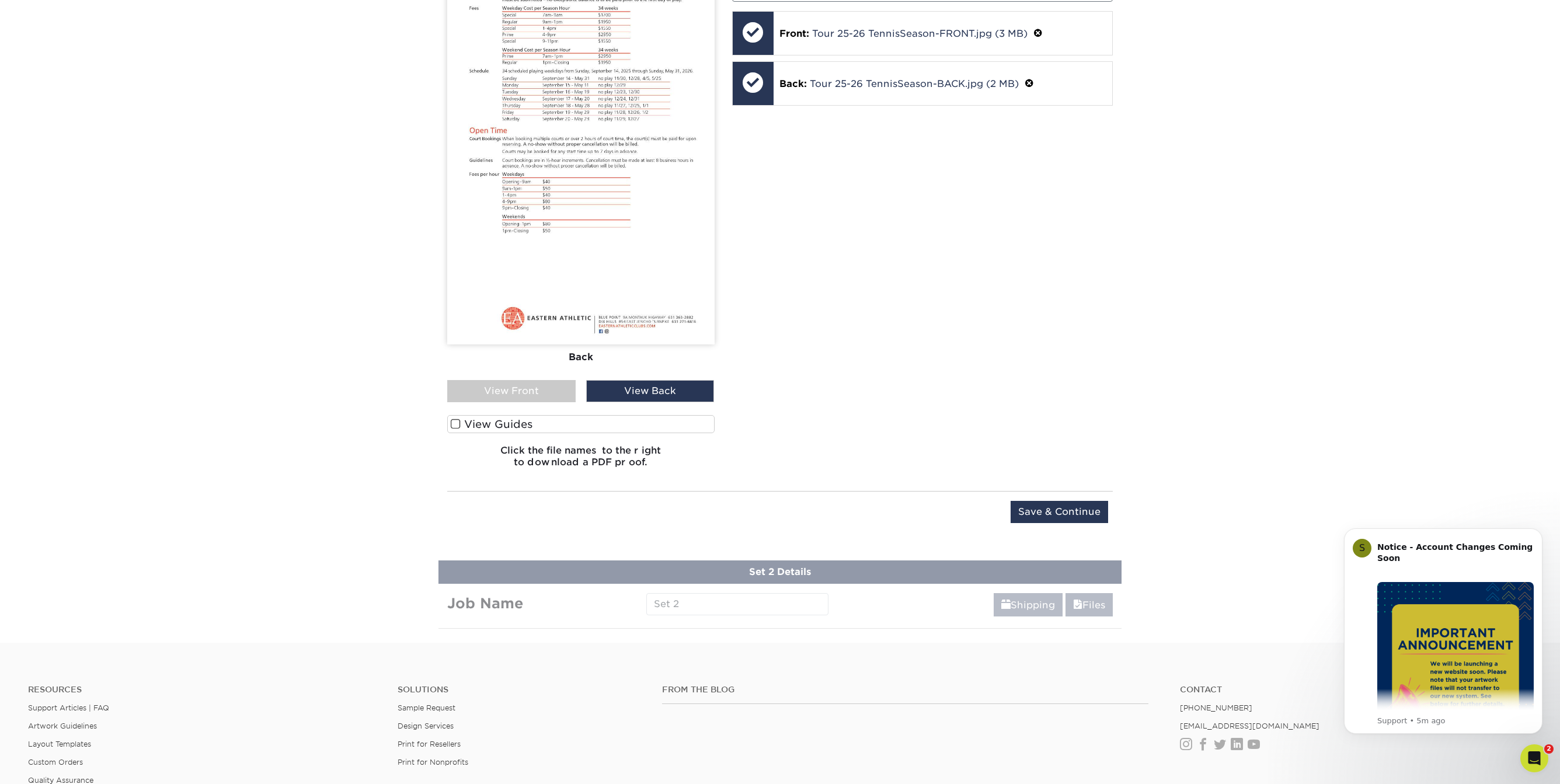
scroll to position [838, 0]
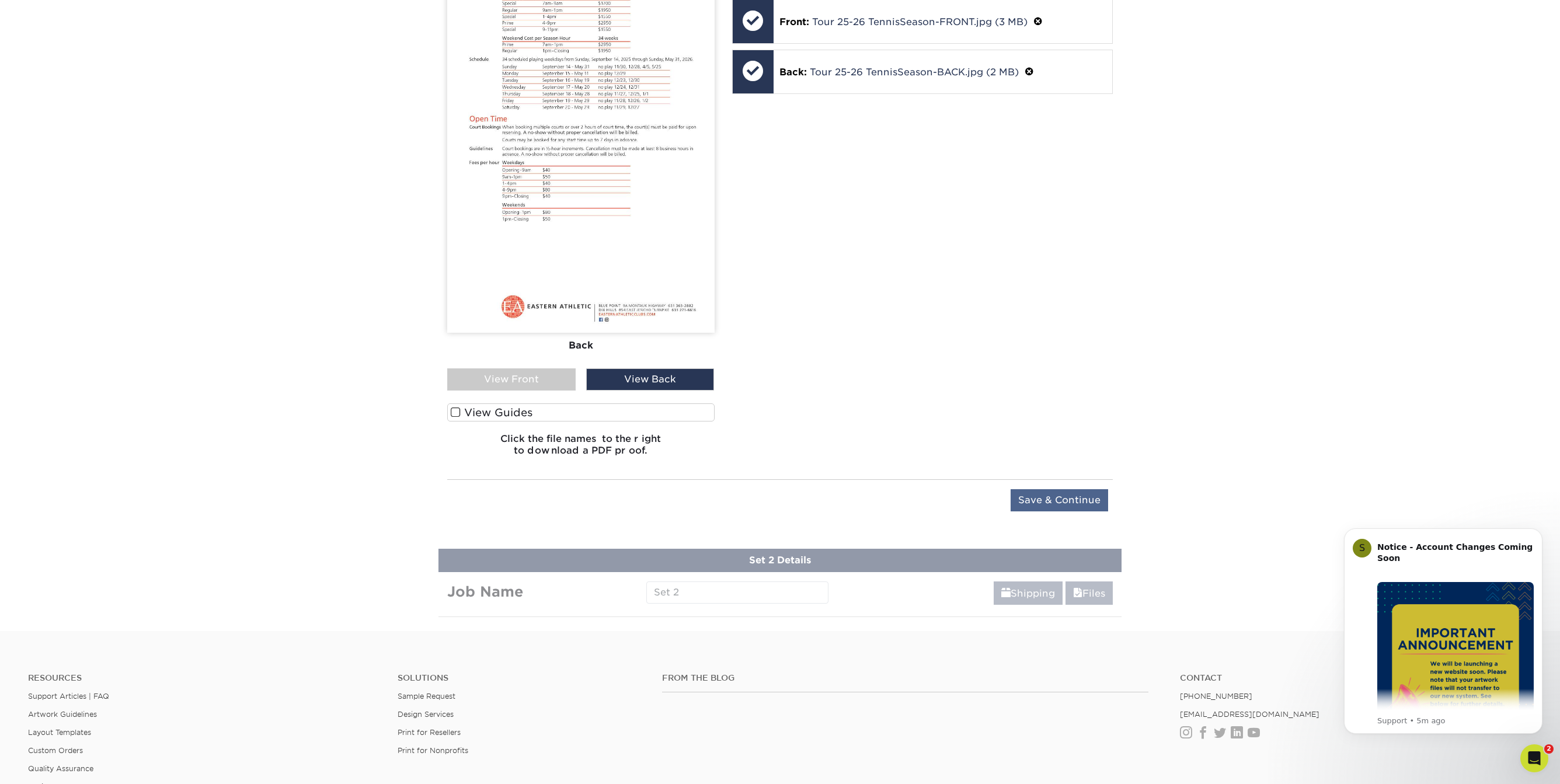
click at [1063, 495] on input "Save & Continue" at bounding box center [1059, 500] width 97 height 22
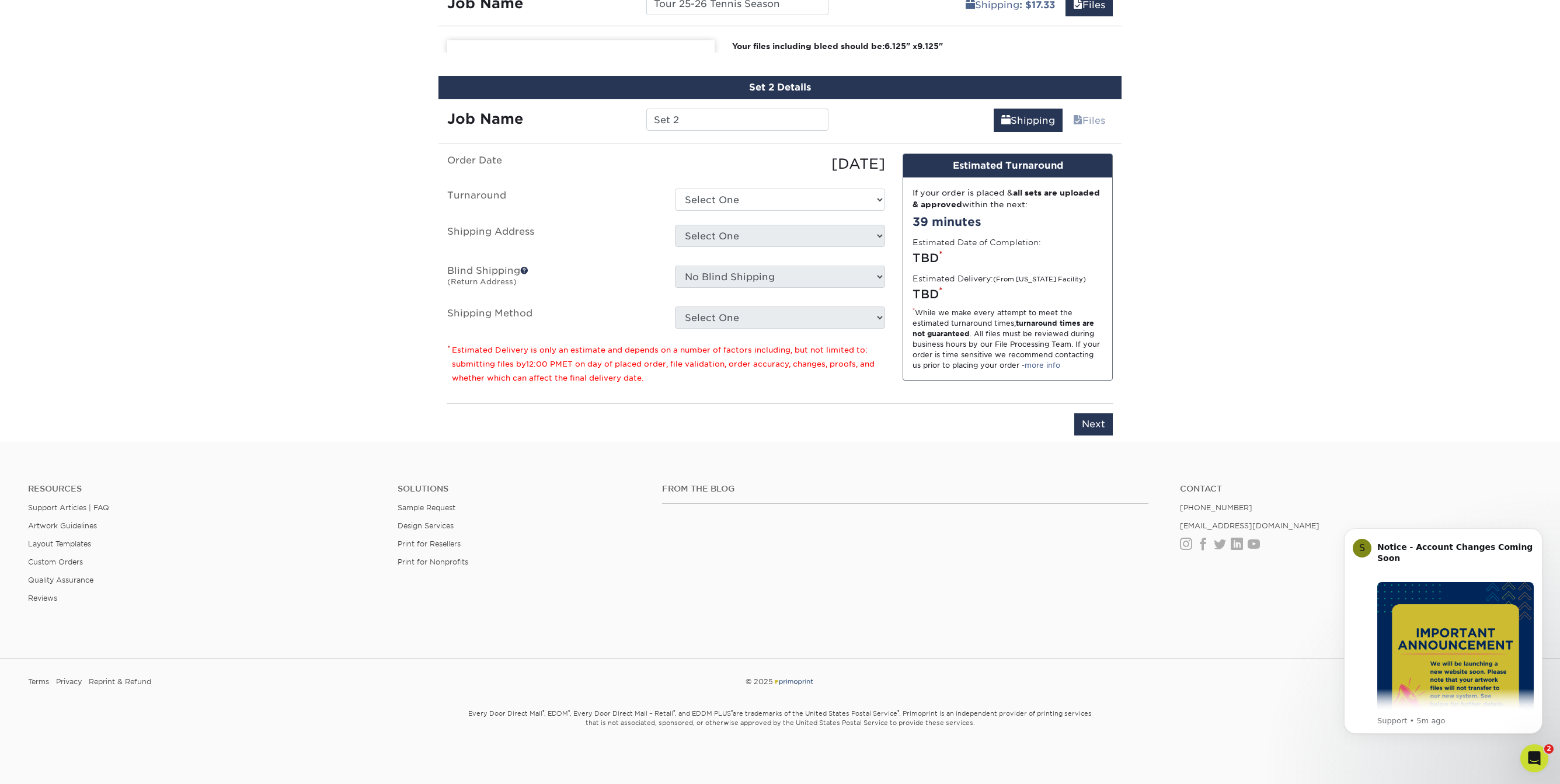
scroll to position [713, 0]
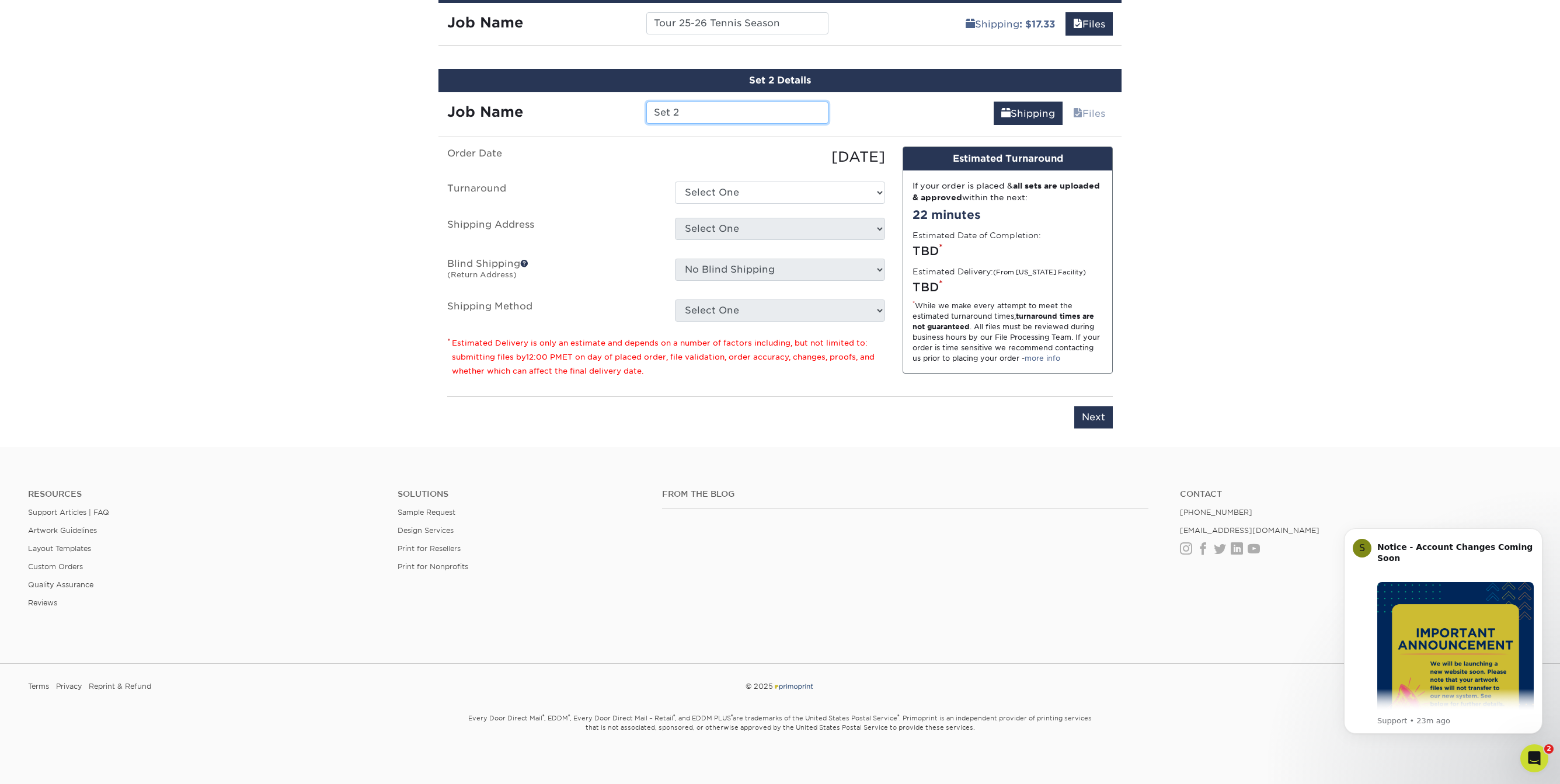
drag, startPoint x: 680, startPoint y: 111, endPoint x: 613, endPoint y: 108, distance: 67.1
click at [646, 108] on input "Set 2" at bounding box center [737, 112] width 182 height 22
paste input "Tour 25-26 BP AdultTennis-"
type input "Tour 25-26 BP AdultTennis (2PP)"
select select "19991791-82be-451a-bcfb-7b5a9f203fa1"
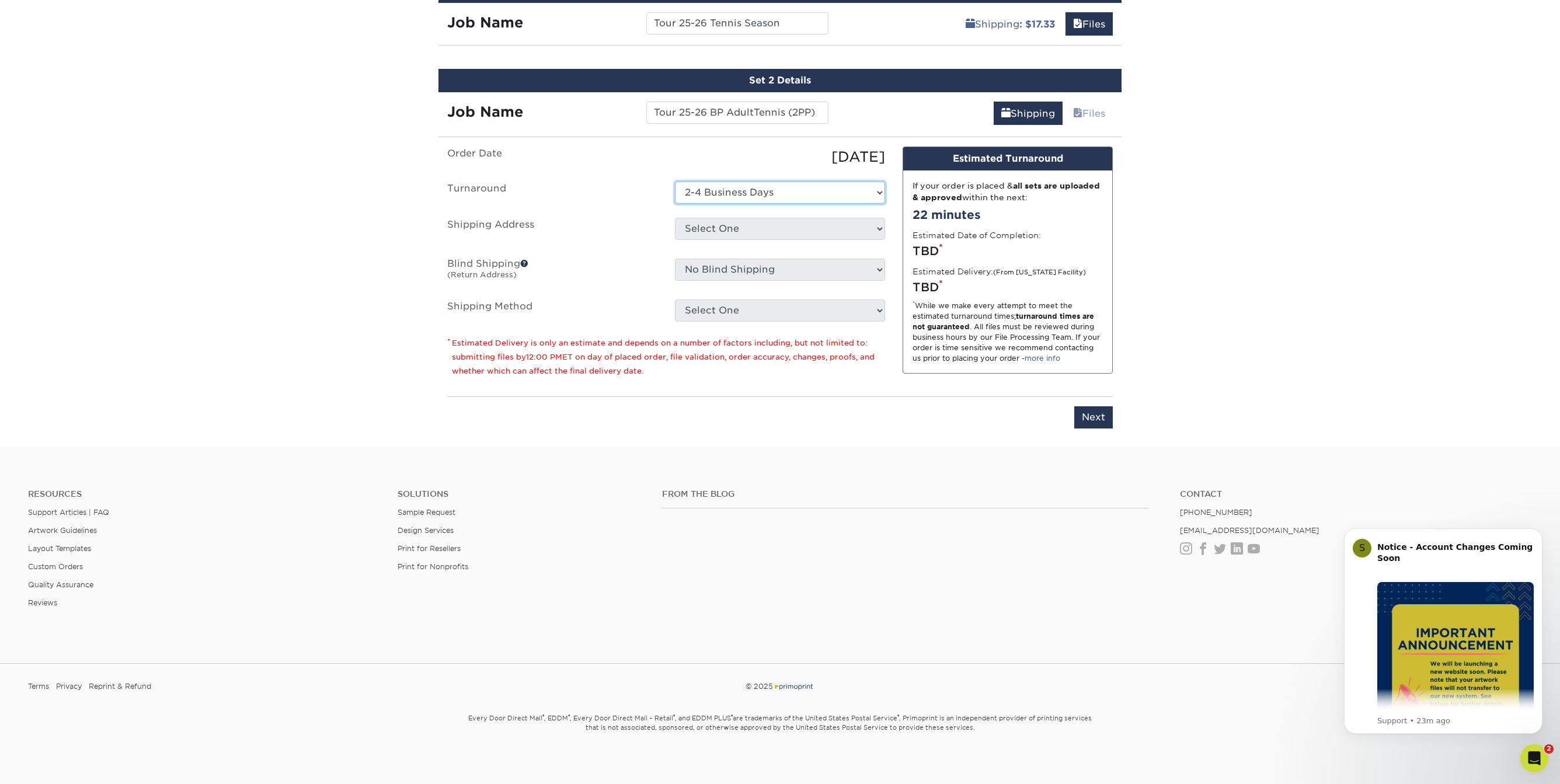
click at [0, 0] on option "2-4 Business Days" at bounding box center [0, 0] width 0 height 0
select select "128423"
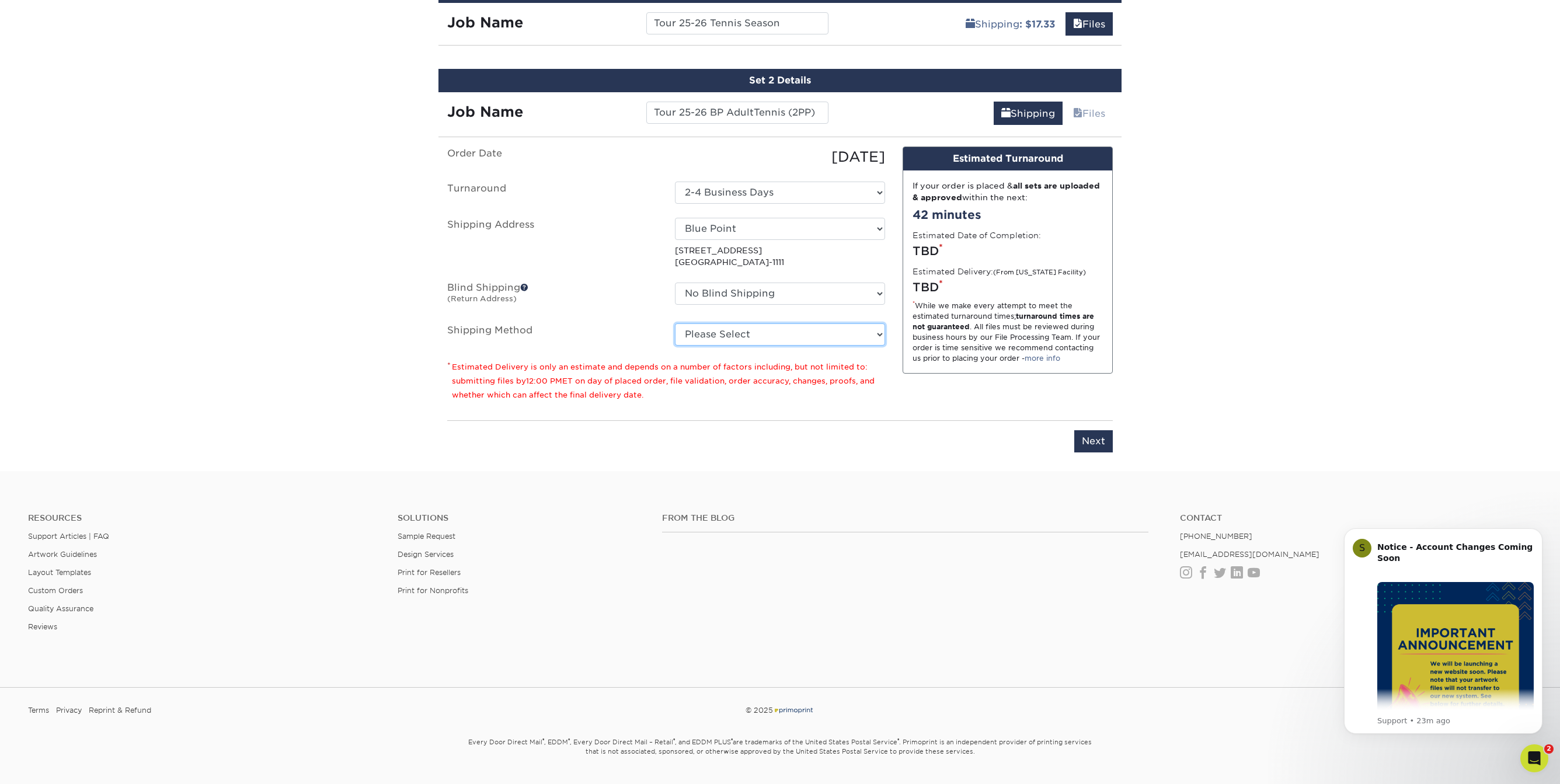
select select "03"
click at [0, 0] on option "Ground Shipping (+$17.33)" at bounding box center [0, 0] width 0 height 0
click at [1098, 443] on input "Next" at bounding box center [1093, 441] width 39 height 22
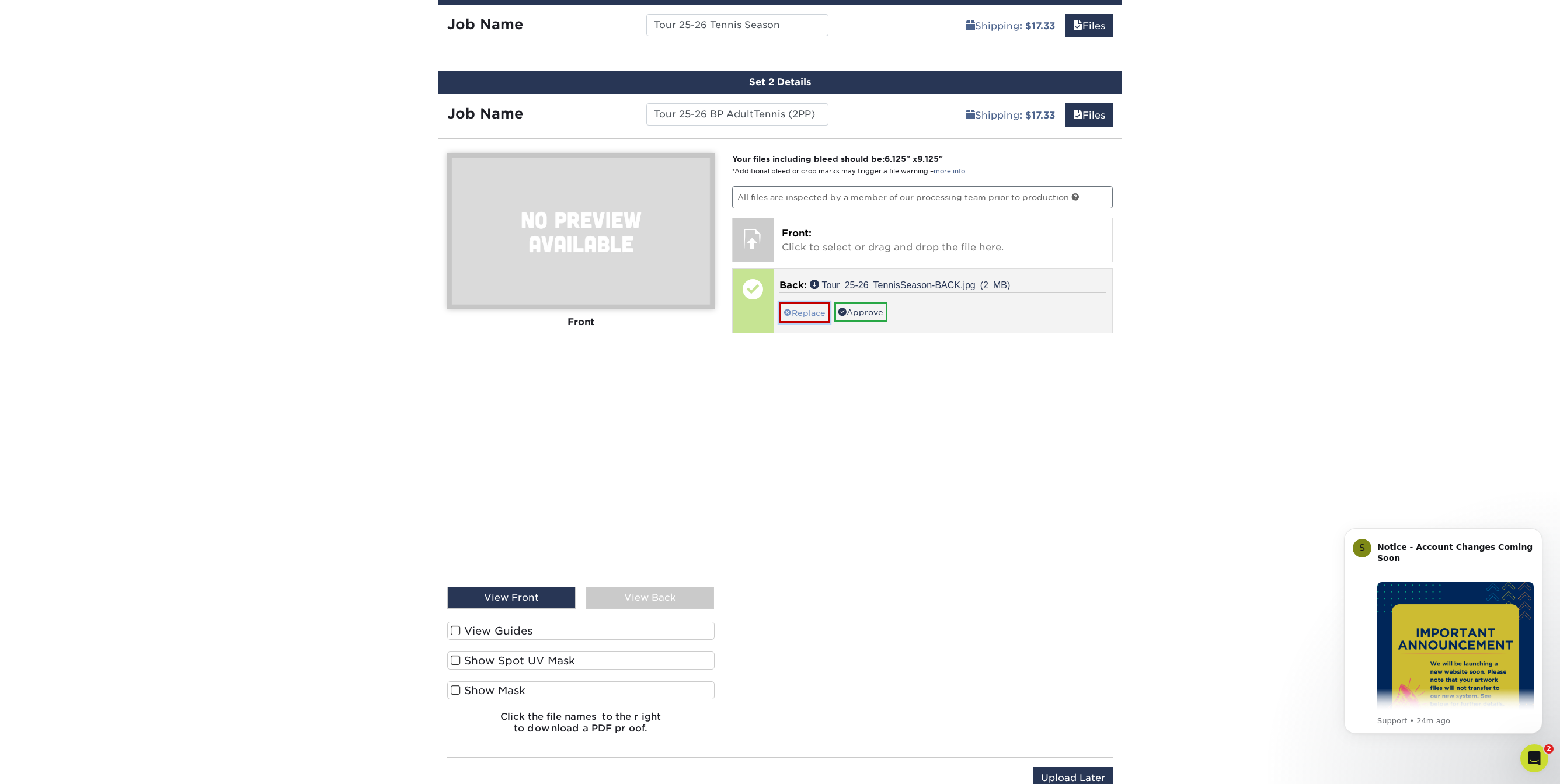
click at [803, 303] on link "Replace" at bounding box center [805, 312] width 50 height 20
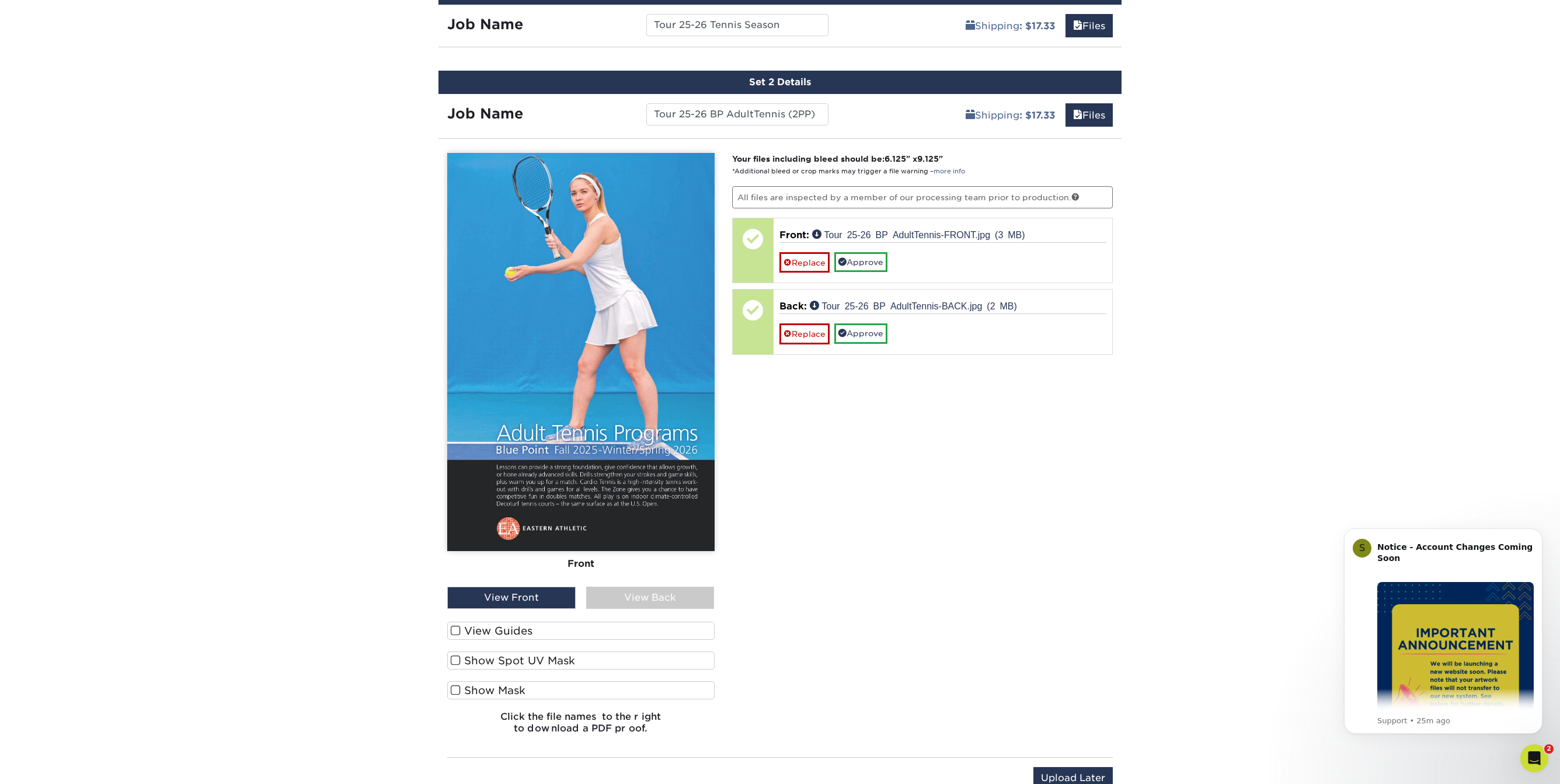
click at [623, 593] on div "View Back" at bounding box center [650, 598] width 128 height 22
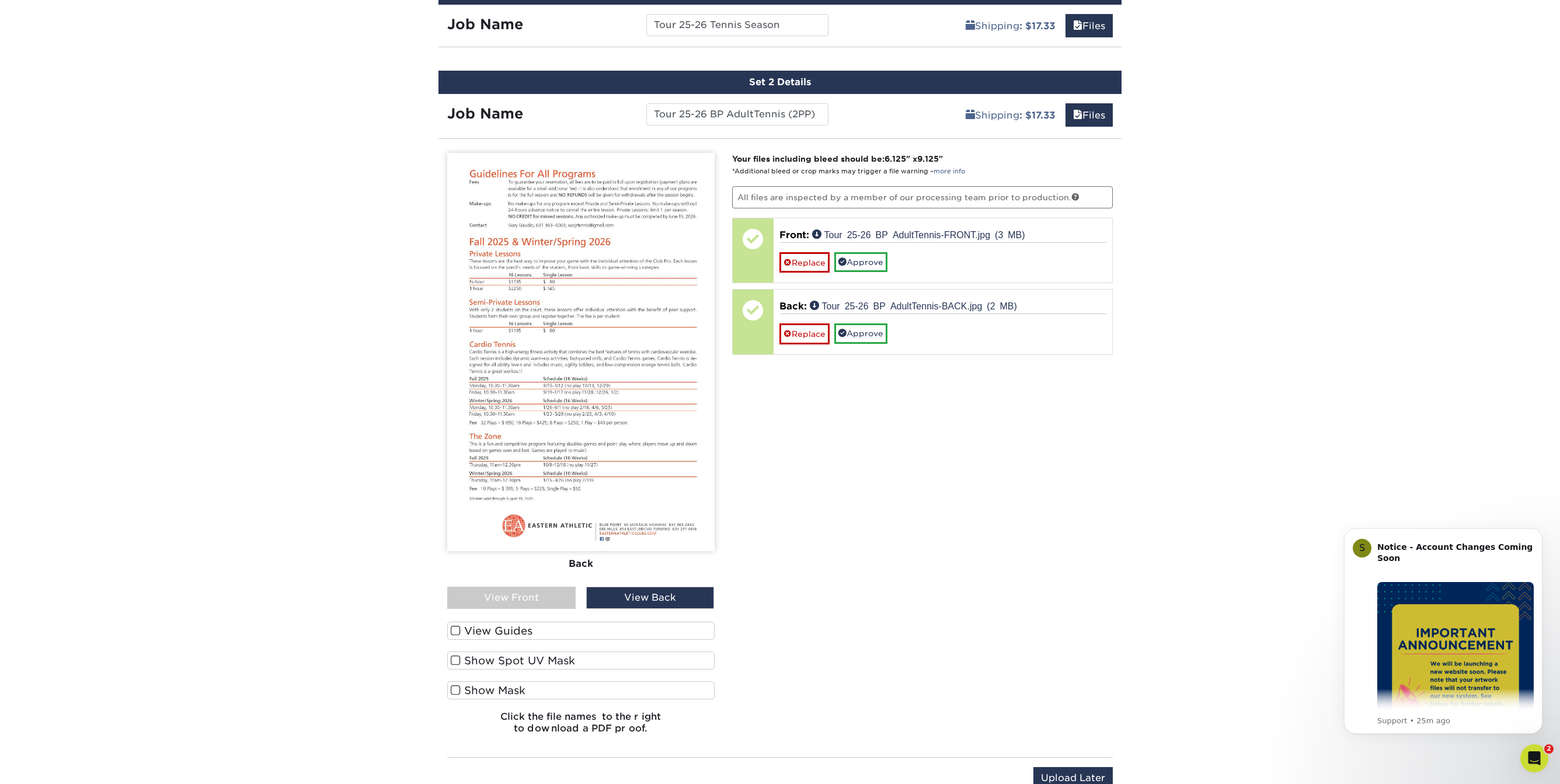
click at [530, 590] on div "View Front" at bounding box center [511, 598] width 128 height 22
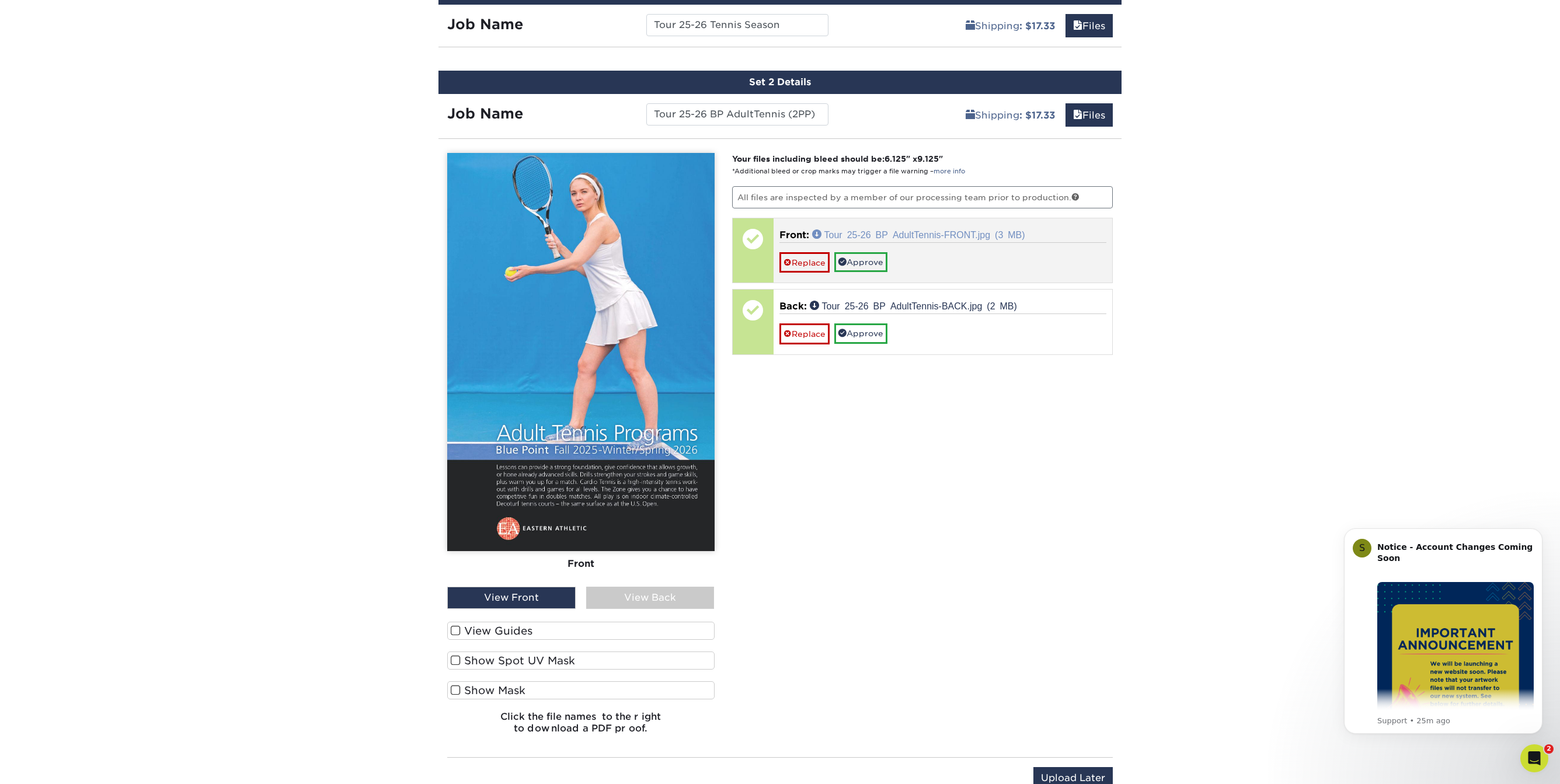
click at [937, 232] on link "Tour 25-26 BP AdultTennis-FRONT.jpg (3 MB)" at bounding box center [919, 234] width 213 height 9
click at [871, 256] on link "Approve" at bounding box center [861, 262] width 53 height 20
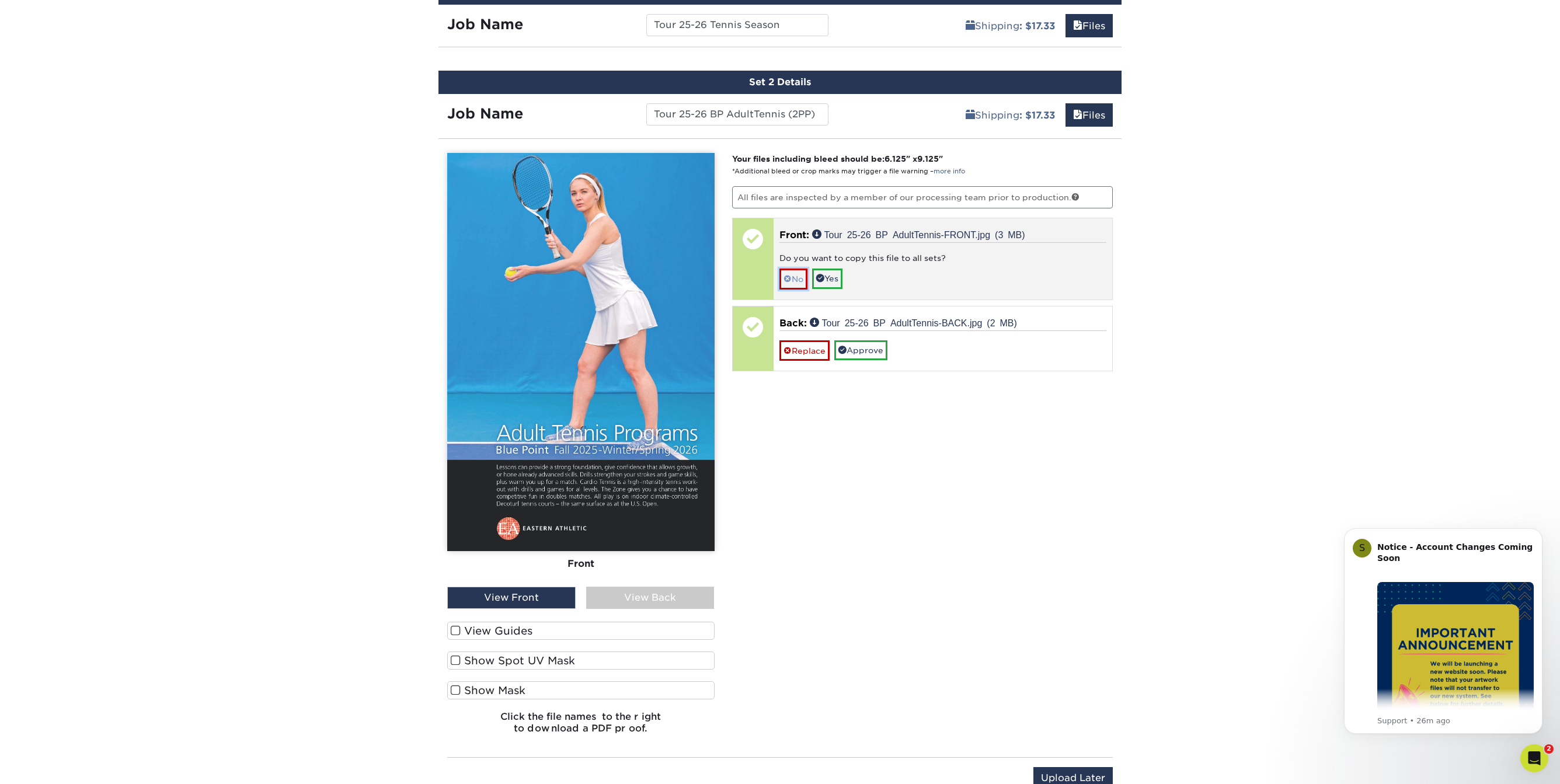
click at [800, 273] on link "No" at bounding box center [793, 279] width 28 height 20
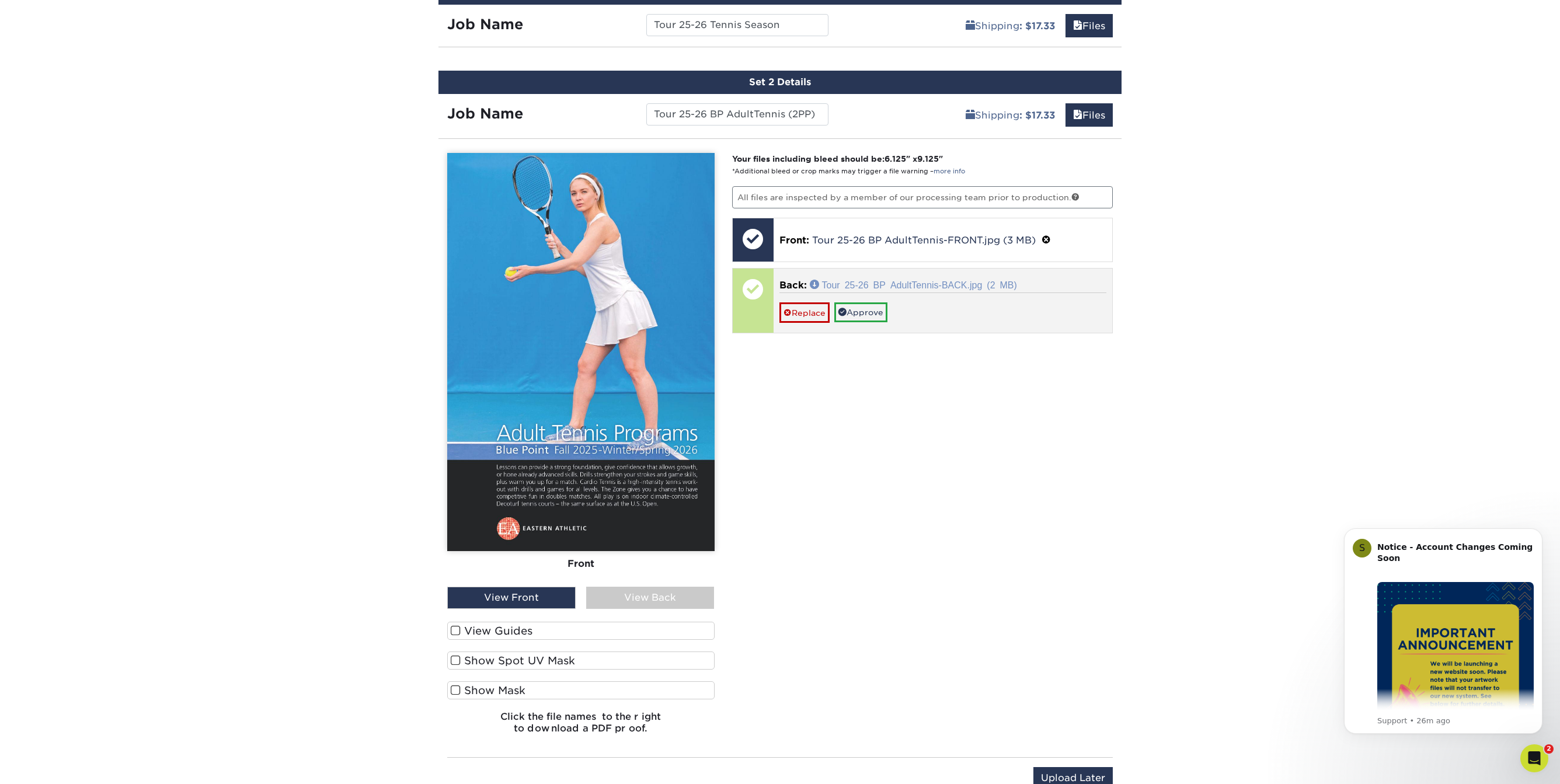
click at [910, 281] on link "Tour 25-26 BP AdultTennis-BACK.jpg (2 MB)" at bounding box center [913, 284] width 207 height 9
click at [871, 307] on link "Approve" at bounding box center [861, 312] width 53 height 20
click at [794, 323] on link "No" at bounding box center [793, 328] width 28 height 20
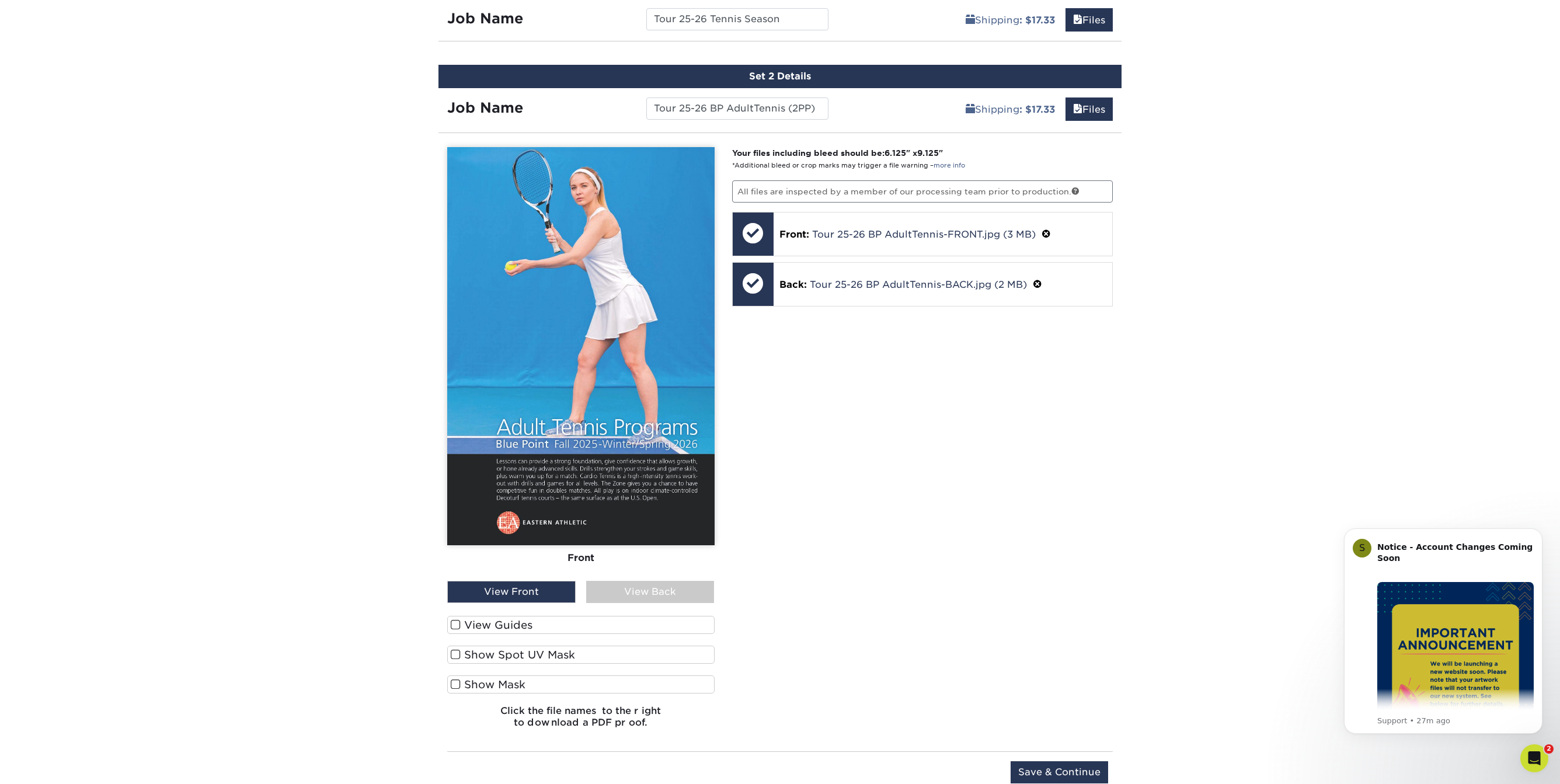
scroll to position [721, 0]
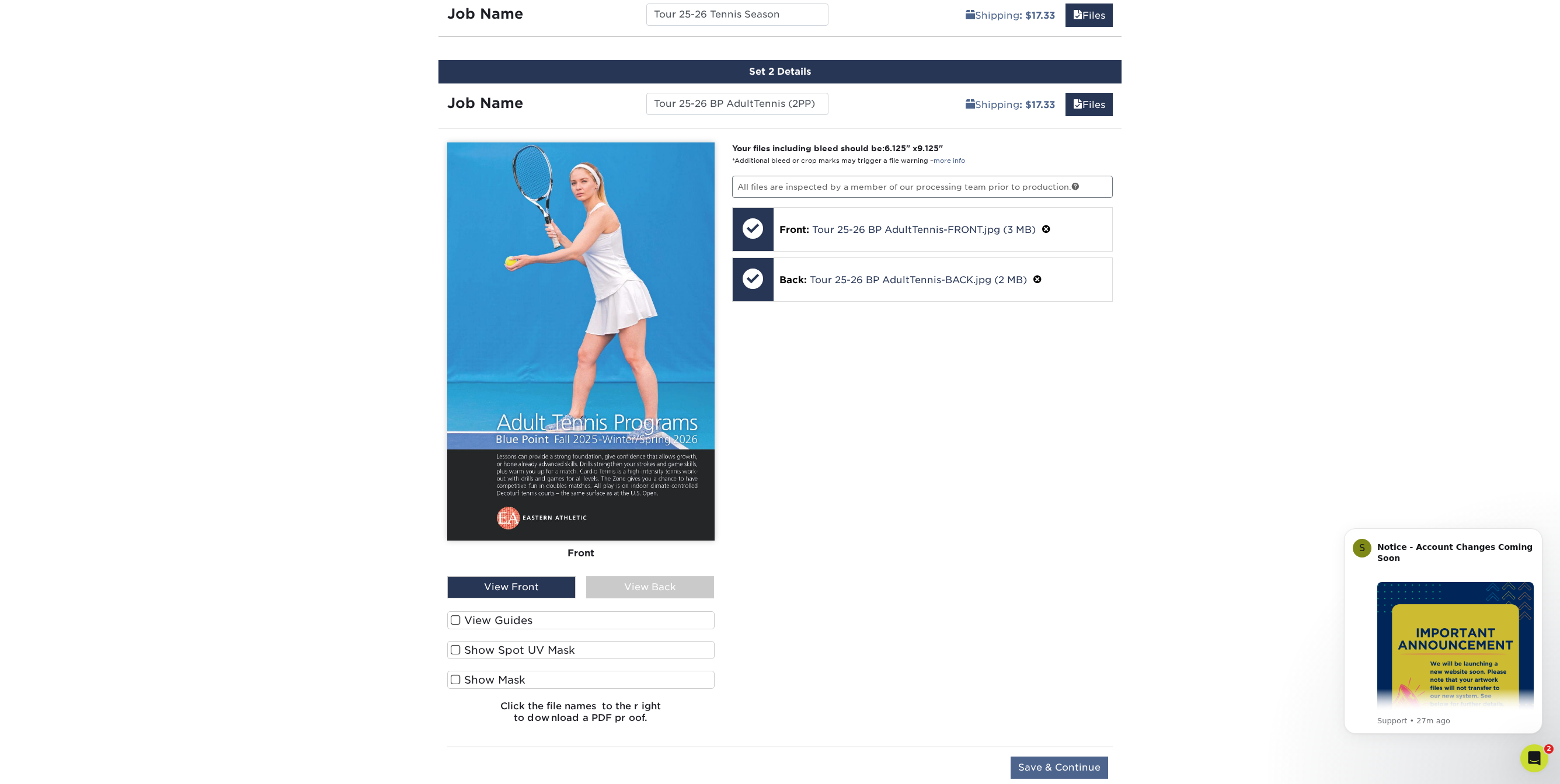
click at [1074, 761] on input "Save & Continue" at bounding box center [1059, 768] width 97 height 22
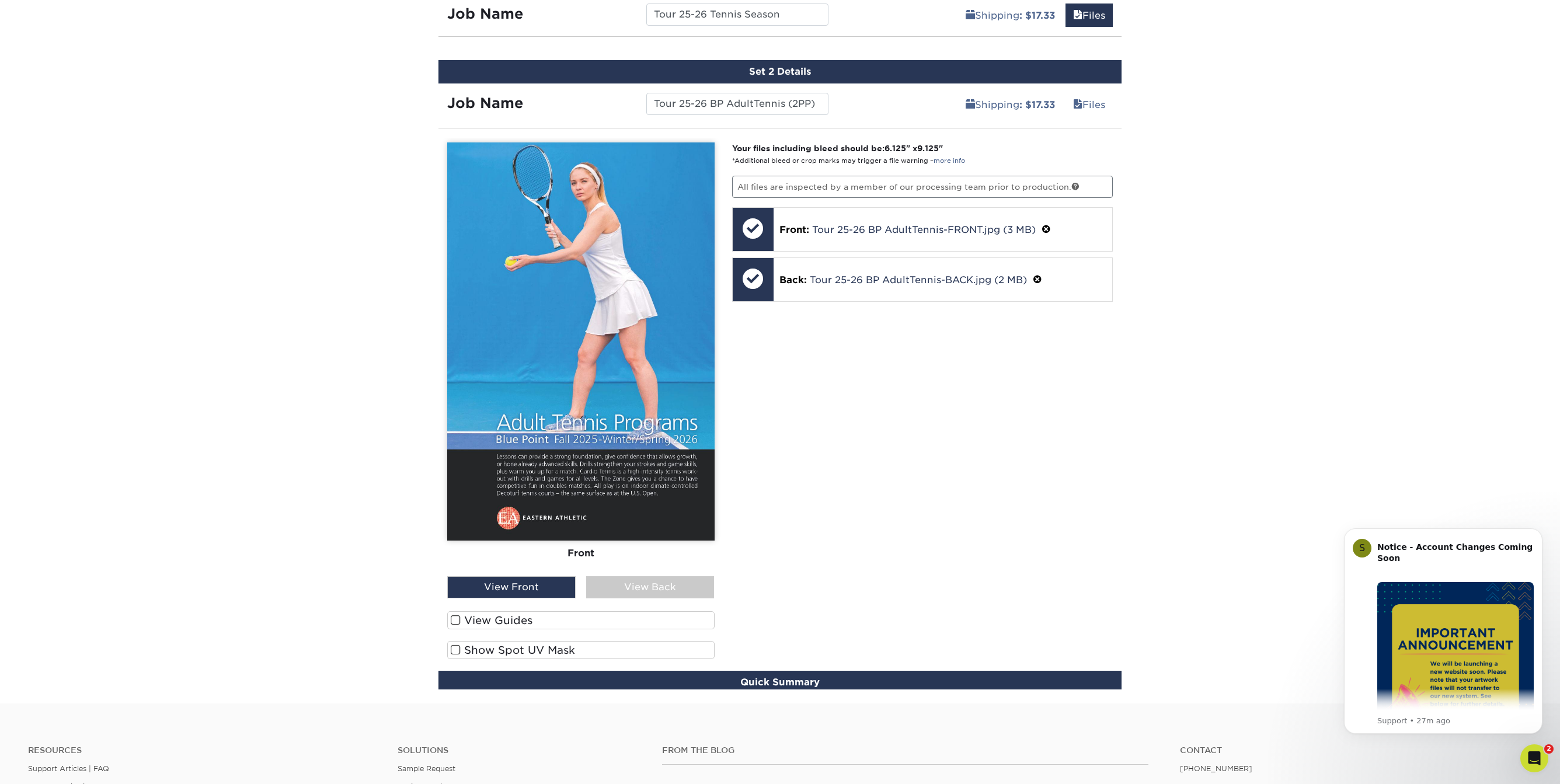
scroll to position [617, 0]
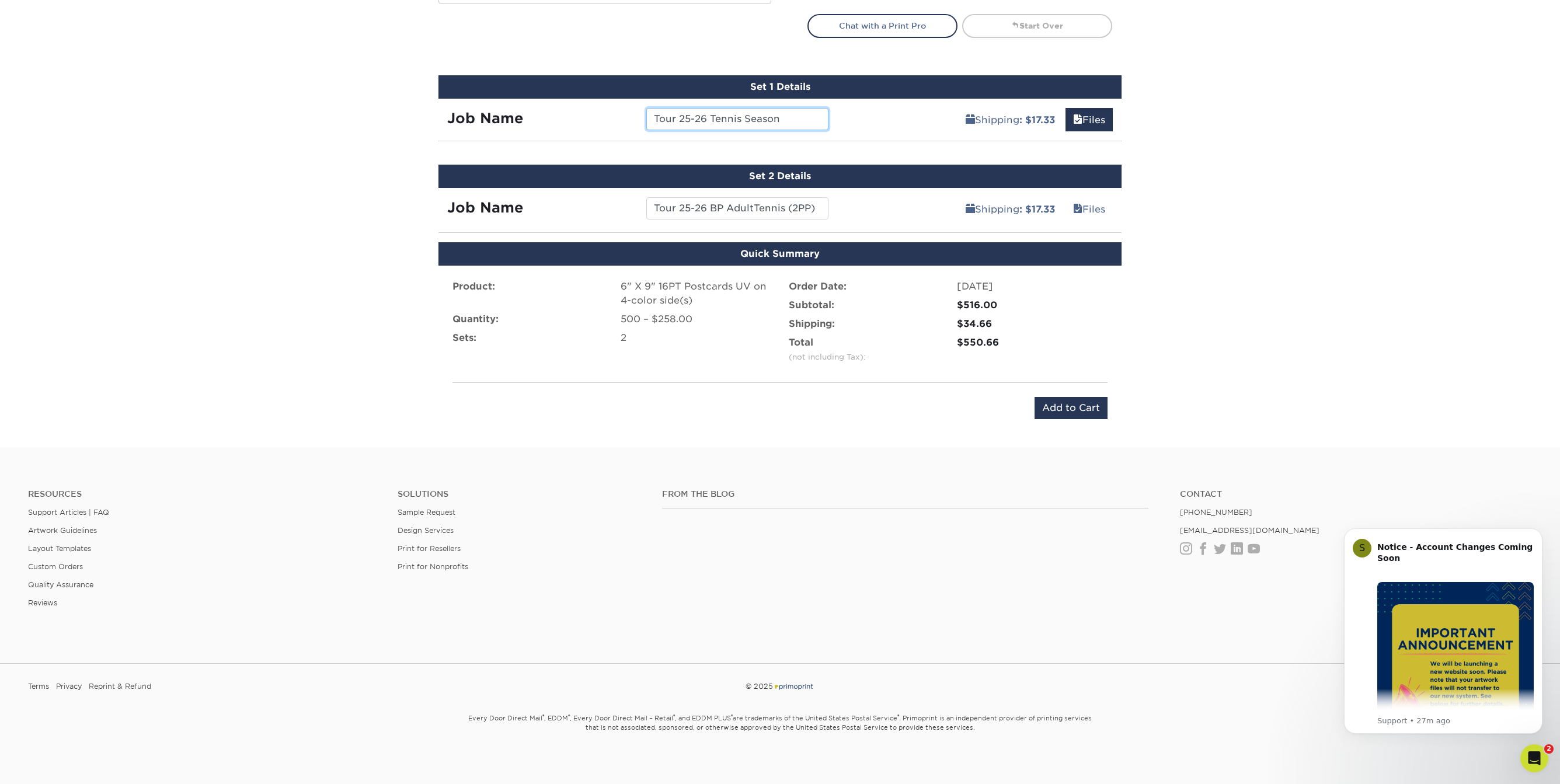
click at [783, 118] on input "Tour 25-26 Tennis Season" at bounding box center [737, 119] width 182 height 22
type input "Tour 25-26 Tennis Season (2PP)"
click at [908, 361] on li "Total (not including Tax): $550.66" at bounding box center [948, 352] width 336 height 33
click at [1068, 406] on input "Add to Cart" at bounding box center [1071, 408] width 73 height 22
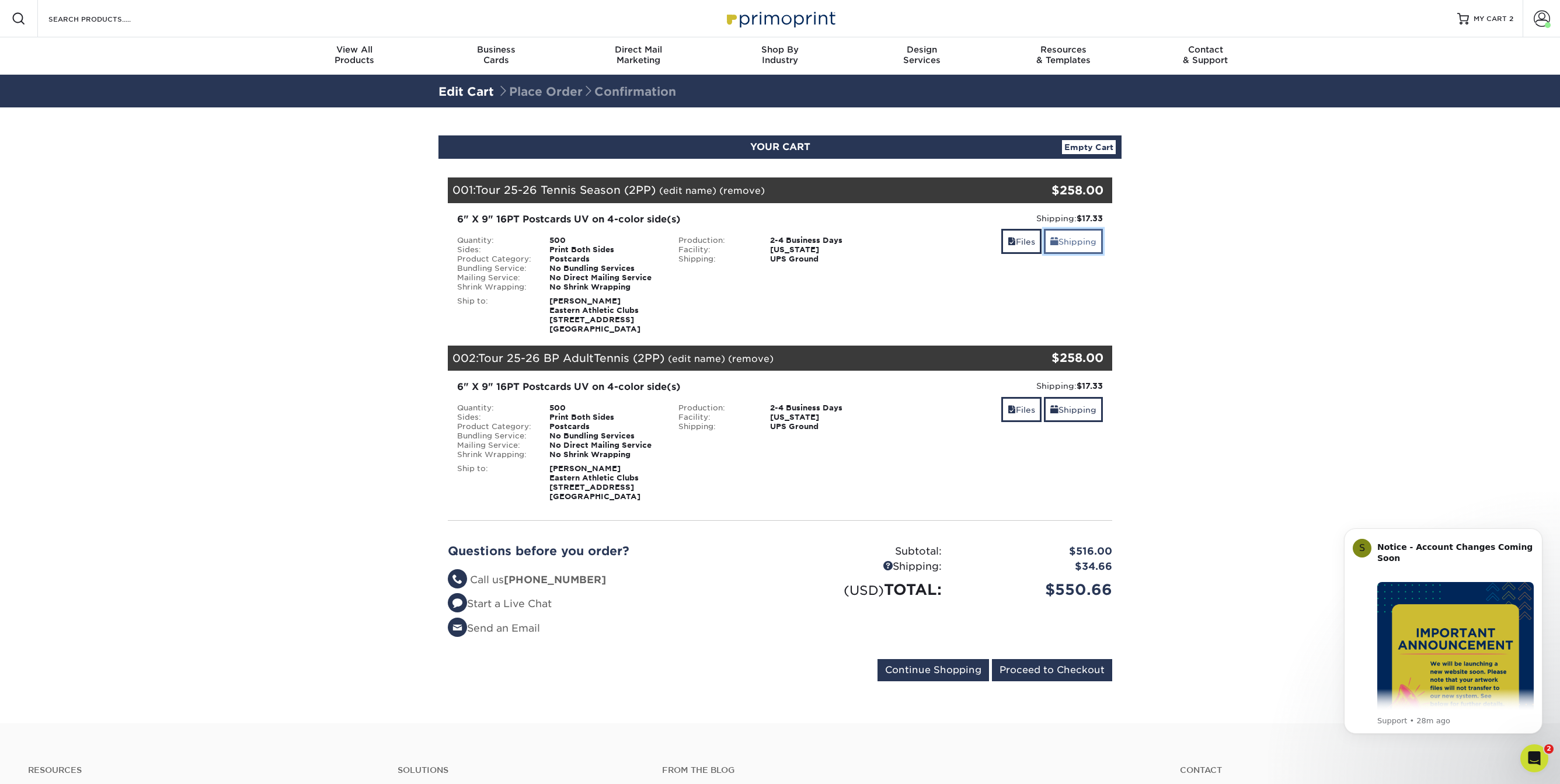
click at [1079, 242] on link "Shipping" at bounding box center [1073, 241] width 59 height 25
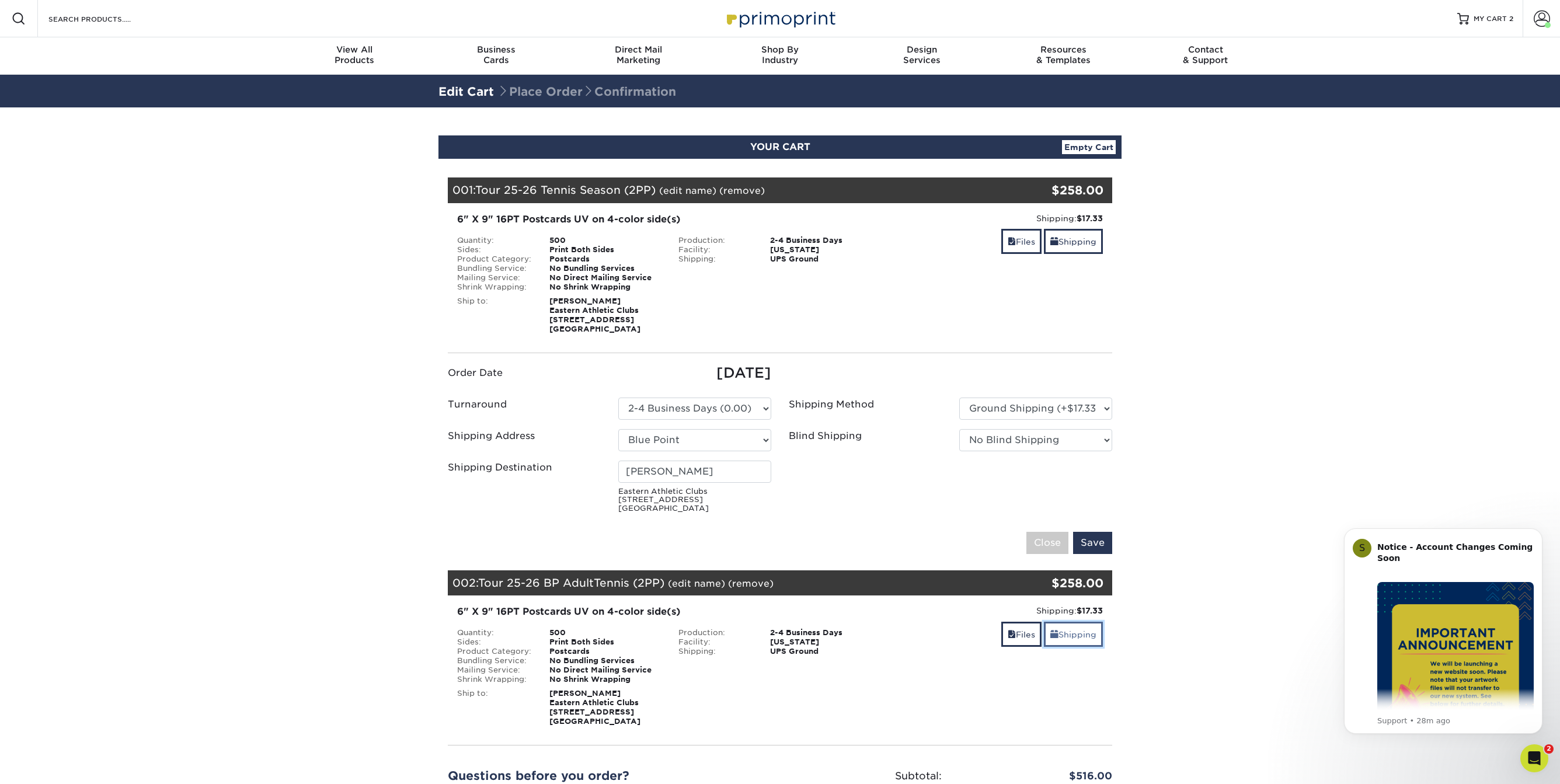
click at [1079, 634] on link "Shipping" at bounding box center [1073, 634] width 59 height 25
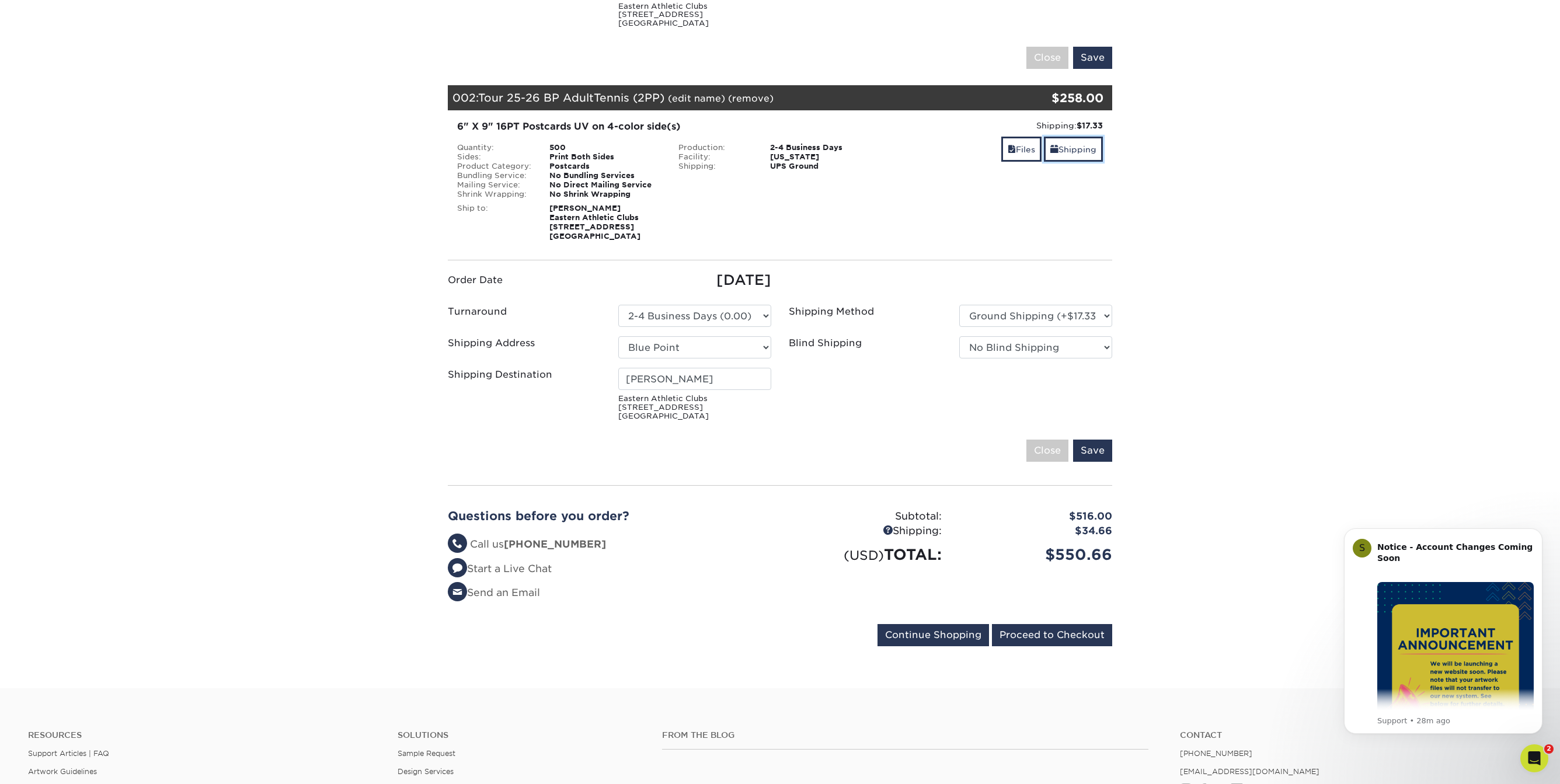
scroll to position [486, 0]
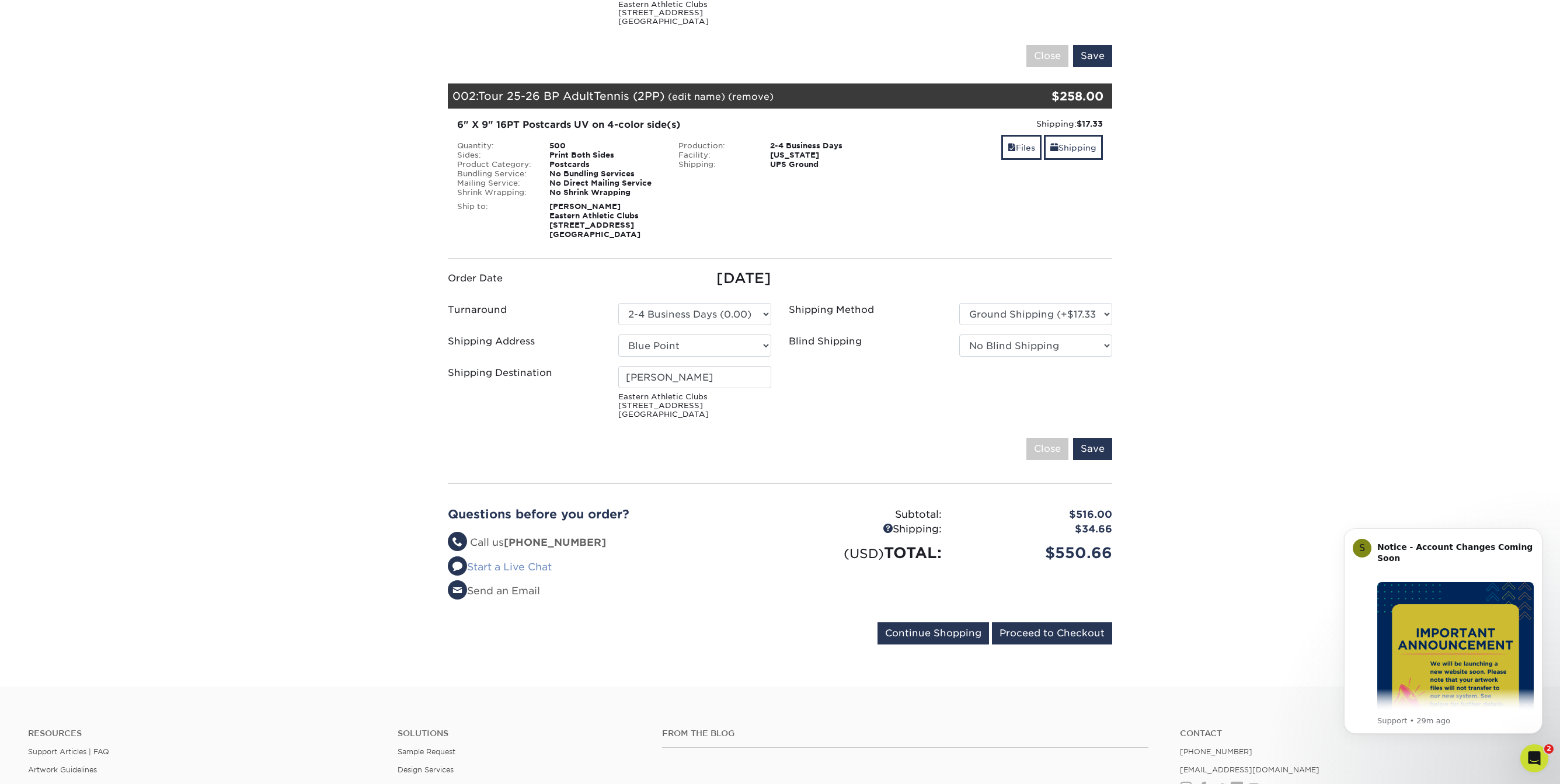
click at [539, 567] on link "Start a Live Chat" at bounding box center [500, 567] width 104 height 12
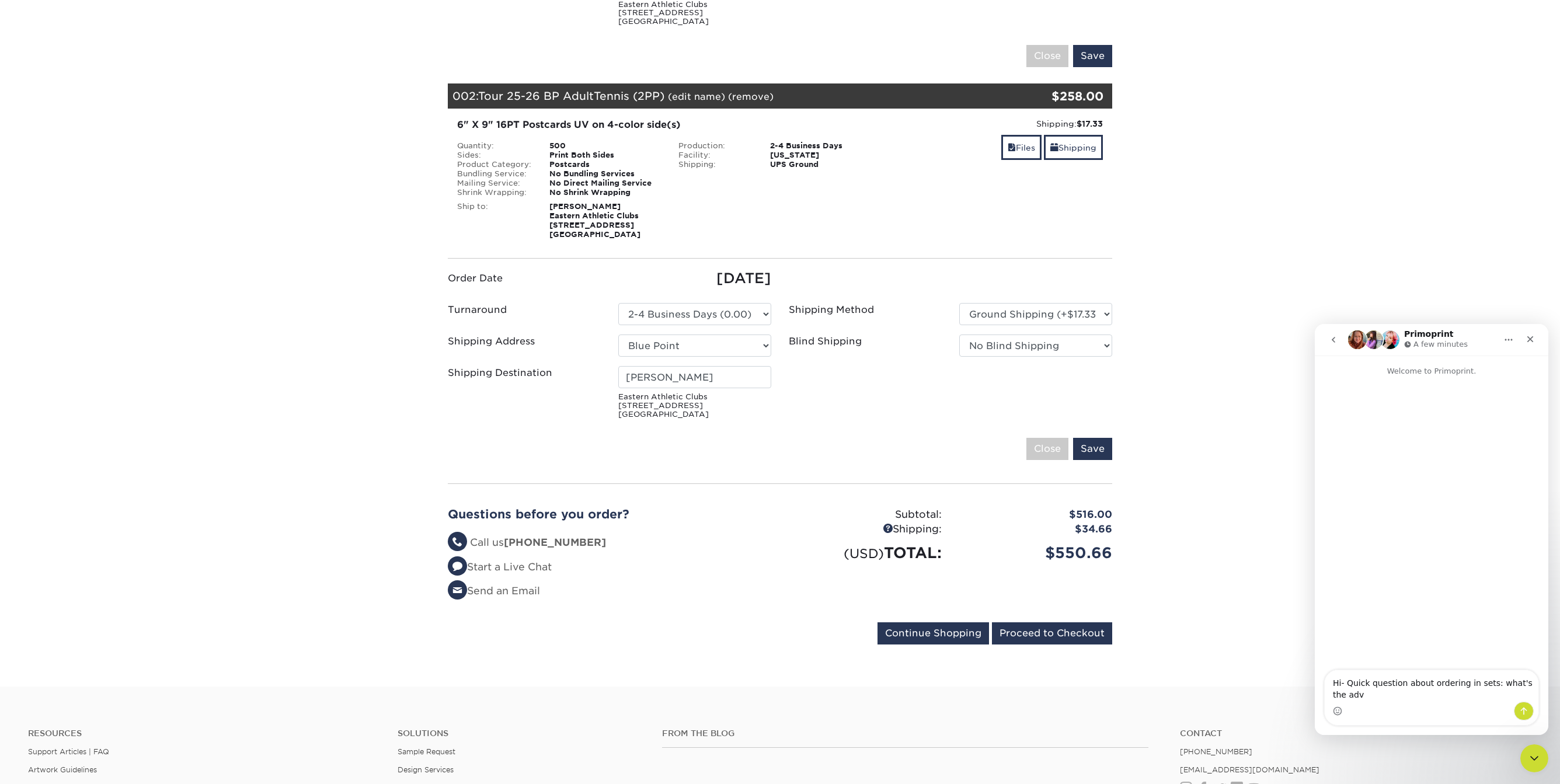
scroll to position [10, 0]
click at [1386, 687] on textarea "Hi- Quick question about ordering in sets: what's the advantage of odering" at bounding box center [1431, 686] width 214 height 31
click at [1415, 688] on textarea "Hi- Quick question about ordering in sets: what's the advantage of ordering" at bounding box center [1431, 686] width 214 height 31
click at [1491, 663] on textarea "Hi- Quick question about ordering in sets: what's the advantage of ordering 2 j…" at bounding box center [1431, 668] width 214 height 67
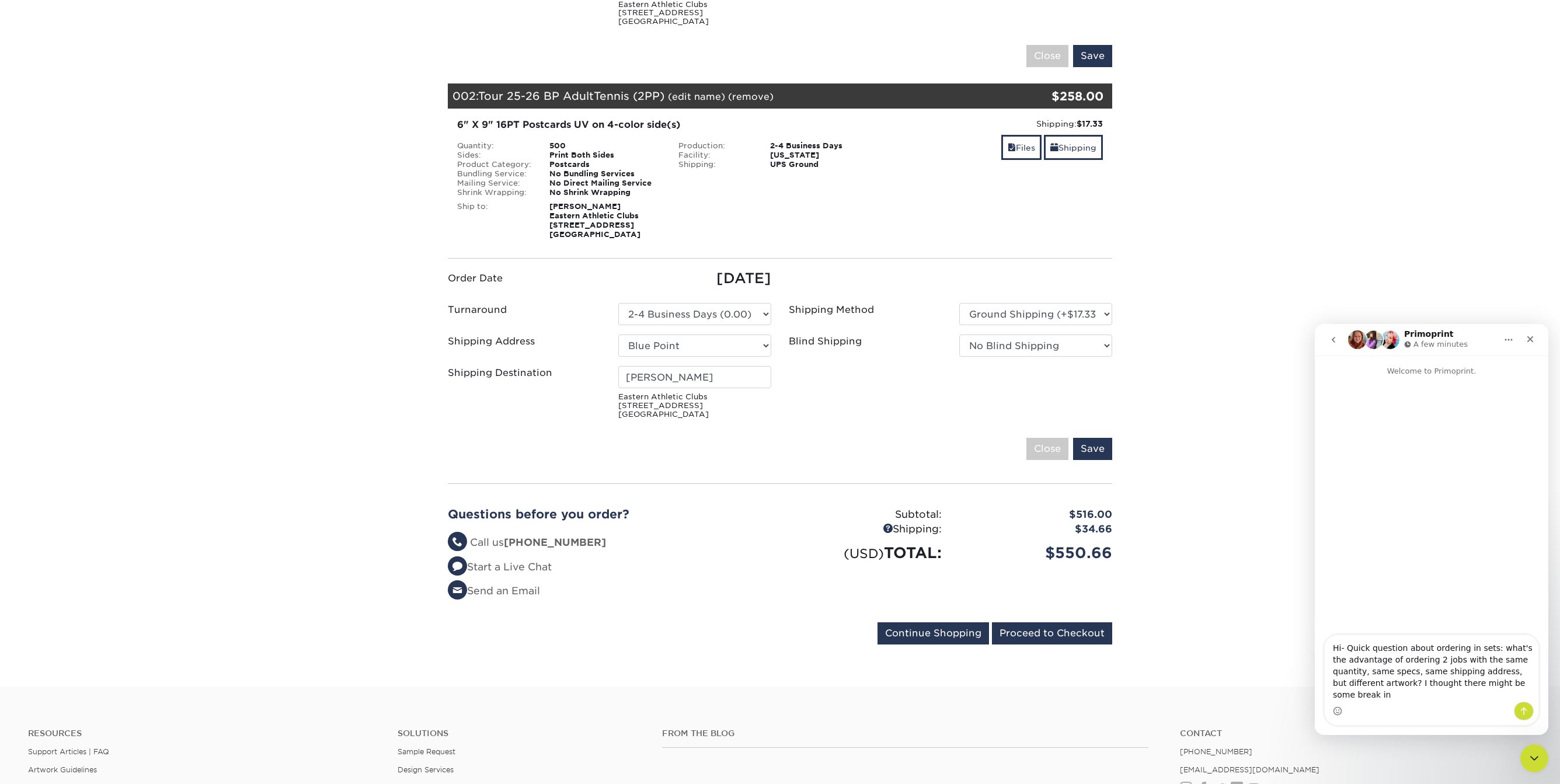
click at [1510, 660] on textarea "Hi- Quick question about ordering in sets: what's the advantage of ordering 2 j…" at bounding box center [1431, 668] width 214 height 67
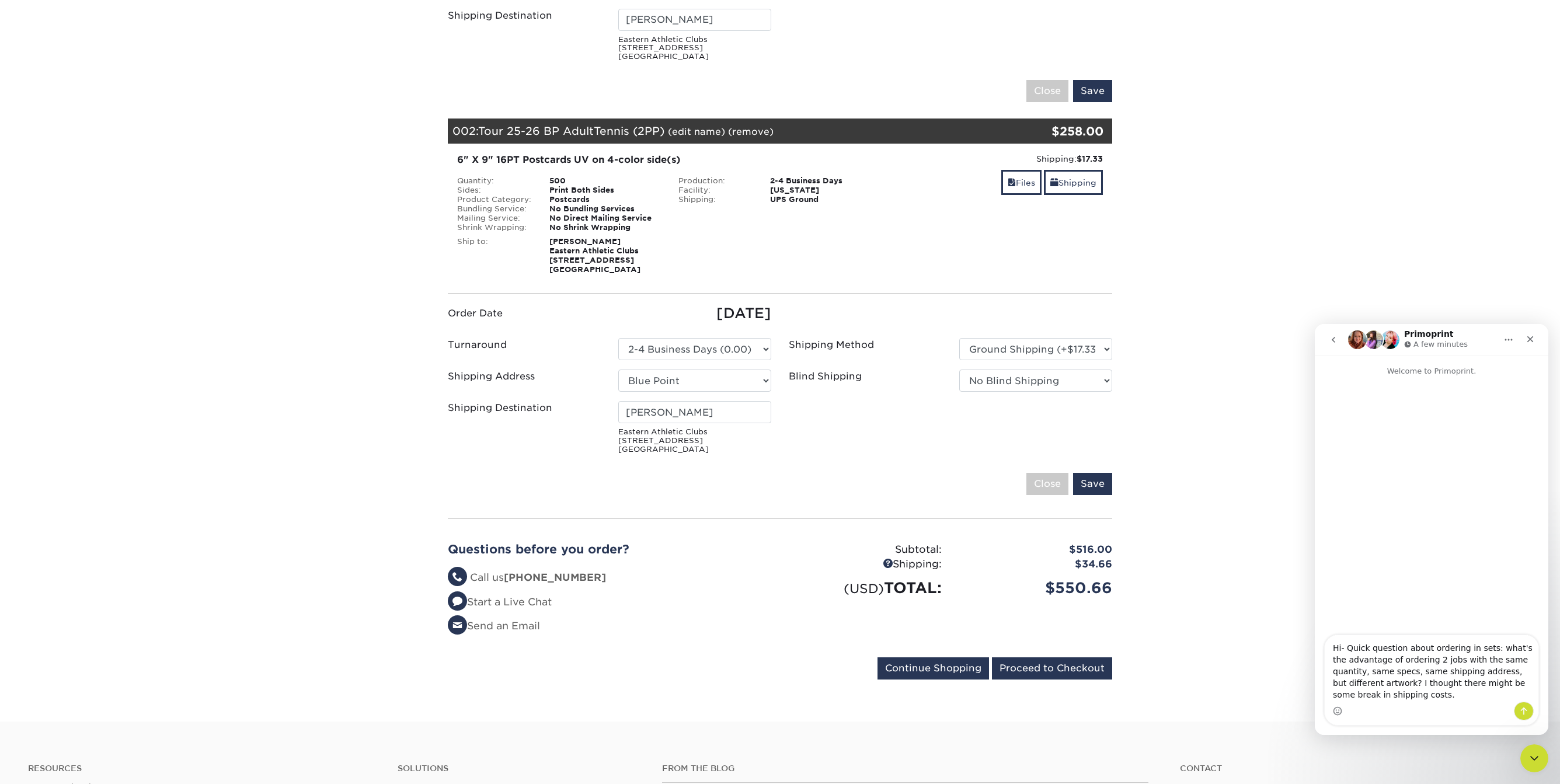
scroll to position [20, 0]
click at [1376, 652] on textarea "Hi- Quick question about ordering in sets: what's the advantage of ordering 2 j…" at bounding box center [1431, 668] width 214 height 67
click at [1385, 649] on textarea "Hi- Quick question about ordering in sets: what's the advantage of ordering 2 j…" at bounding box center [1431, 662] width 214 height 78
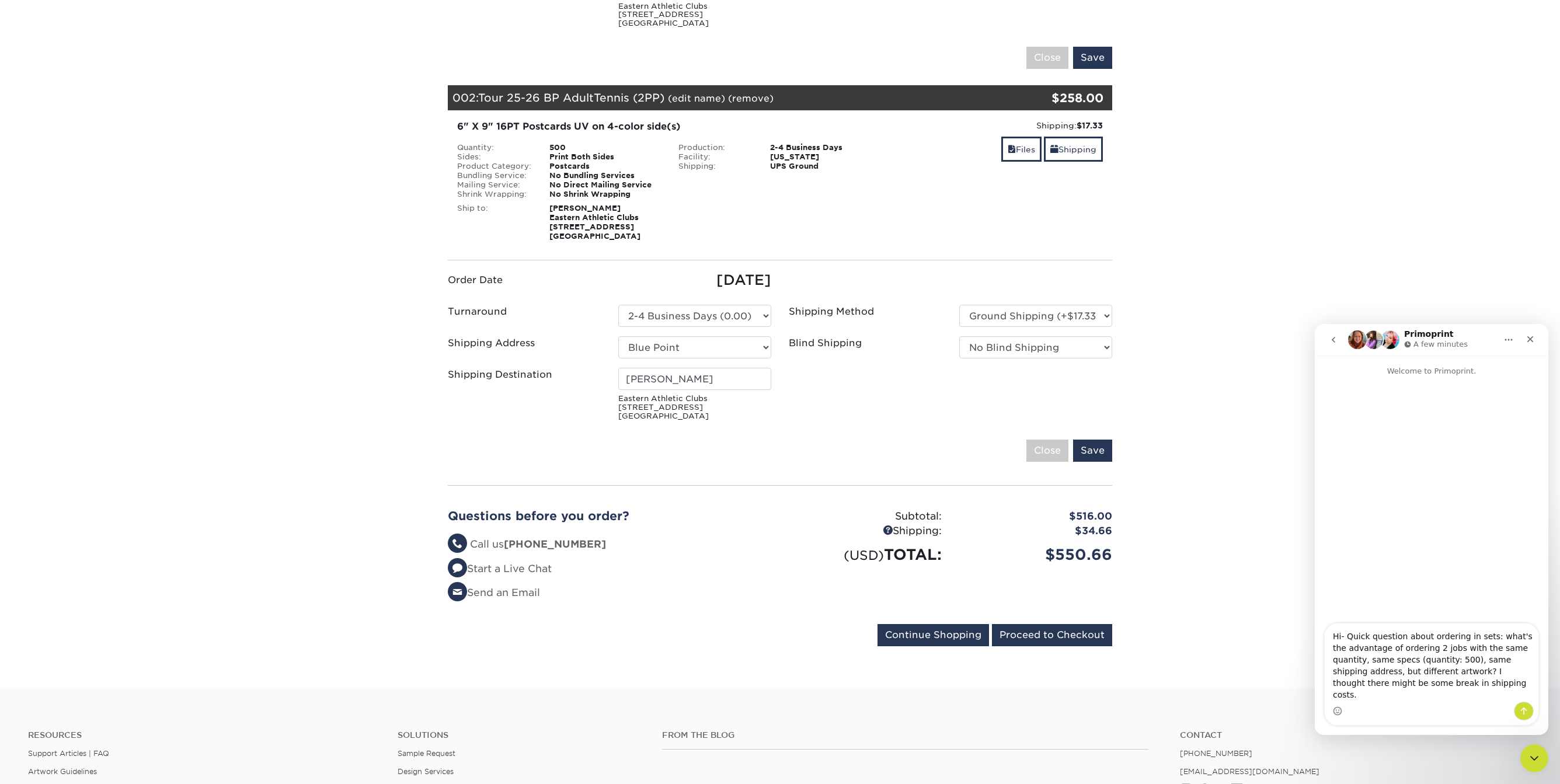
scroll to position [45, 0]
click at [1437, 649] on textarea "Hi- Quick question about ordering in sets: what's the advantage of ordering 2 j…" at bounding box center [1431, 662] width 214 height 78
type textarea "Hi- Quick question about ordering in sets: what's the advantage of ordering 2 j…"
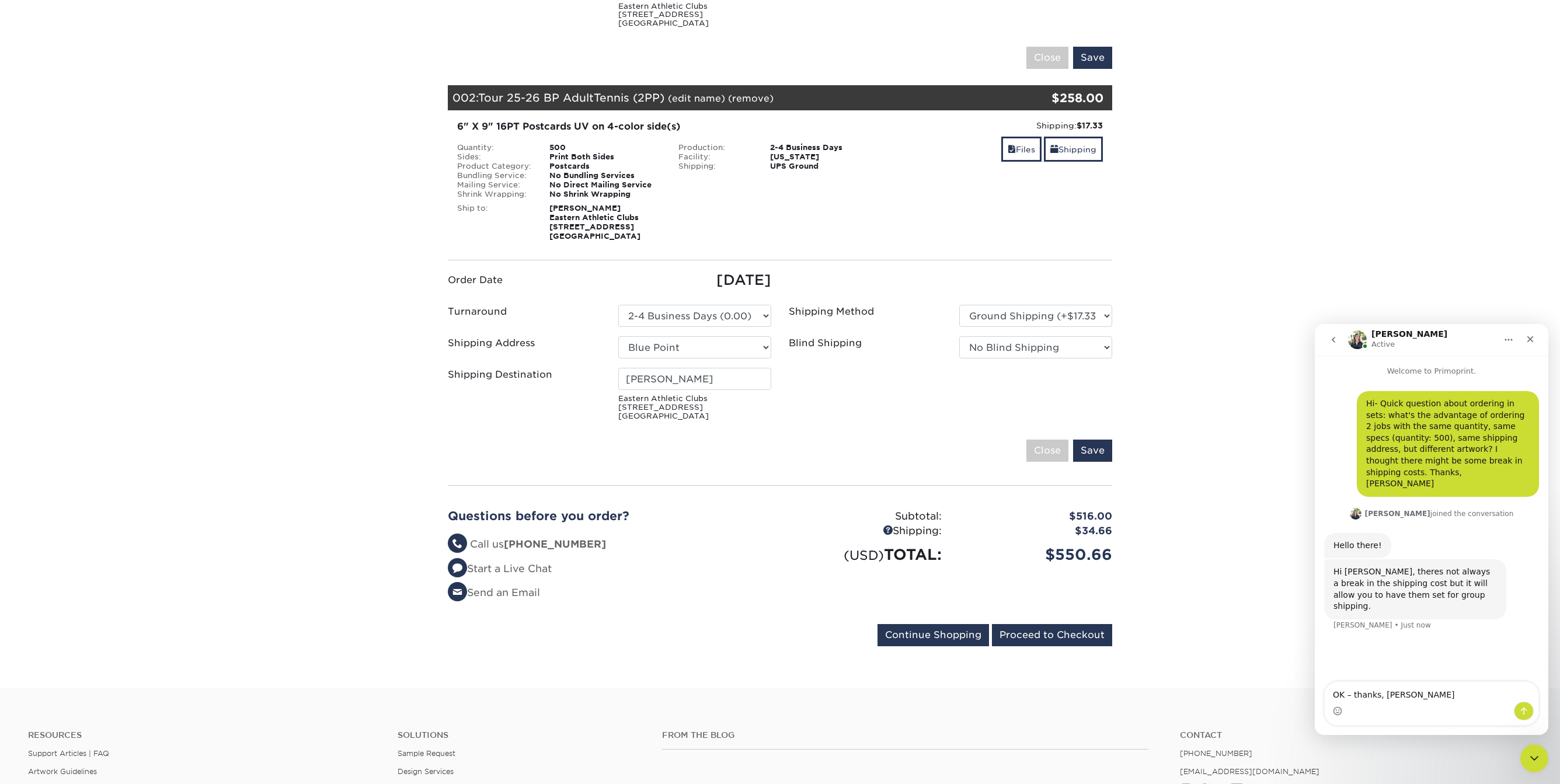
type textarea "OK – thanks, [PERSON_NAME]."
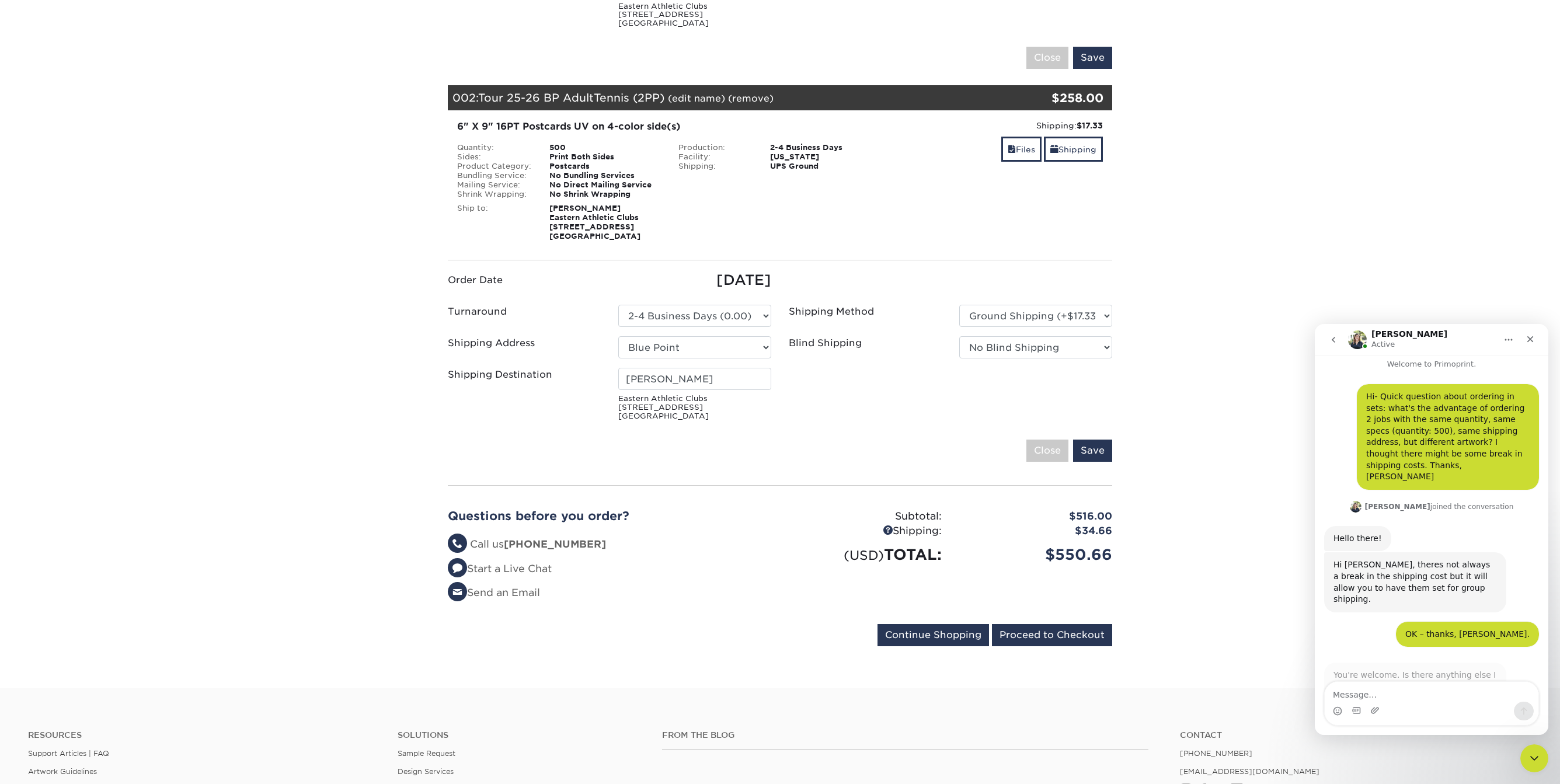
scroll to position [6, 0]
click at [1367, 698] on textarea "Message…" at bounding box center [1431, 692] width 214 height 20
type textarea "Yes, I'll be uploading another custom job [DATE]: 4-page 6 X9 inch folded card;…"
click at [1523, 710] on icon "Send a message…" at bounding box center [1524, 711] width 9 height 9
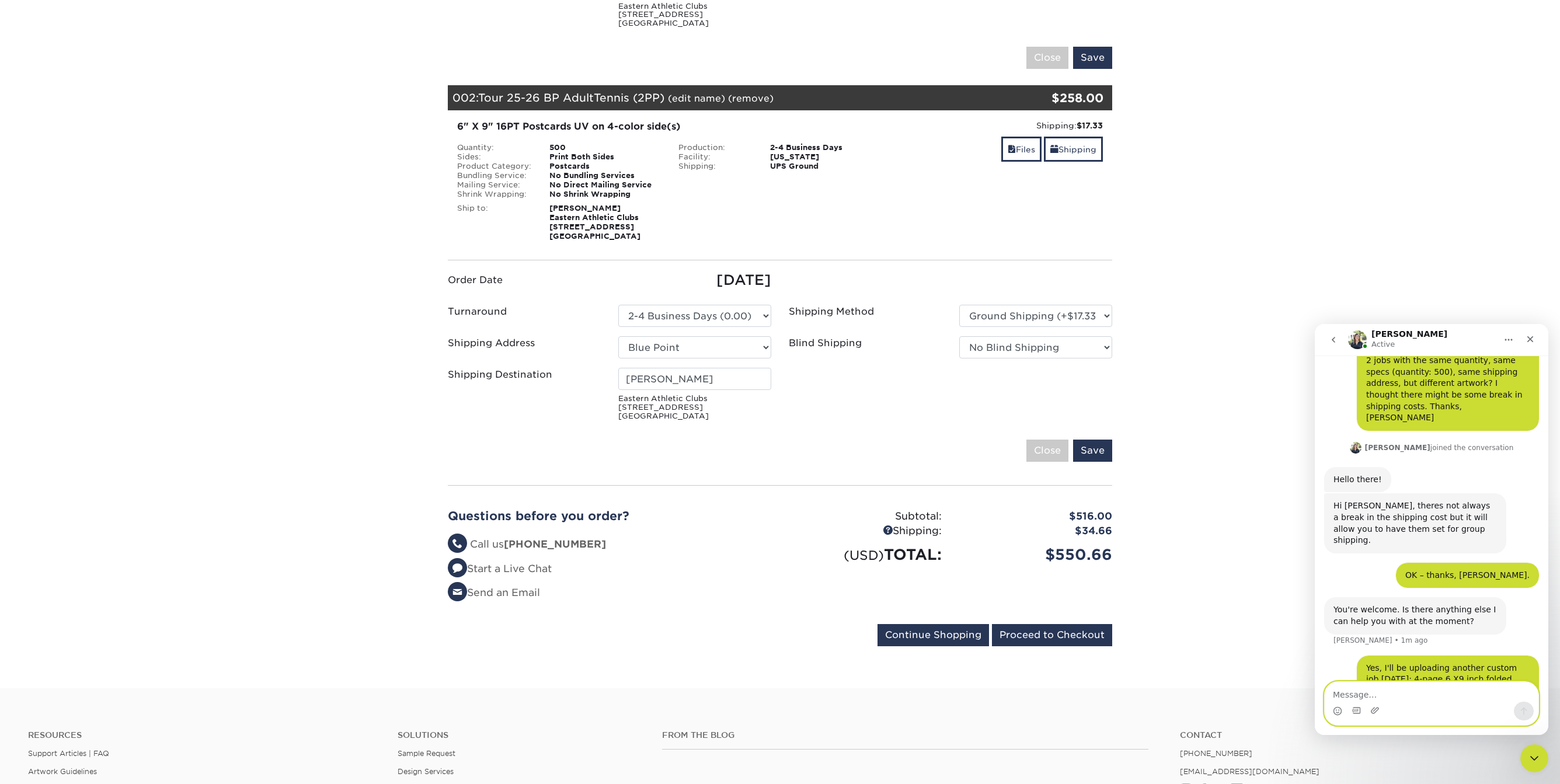
scroll to position [66, 0]
click at [1465, 46] on section "YOUR CART Empty Cart Your Cart is Empty View Account Active Orders Order Histor…" at bounding box center [780, 155] width 1560 height 1066
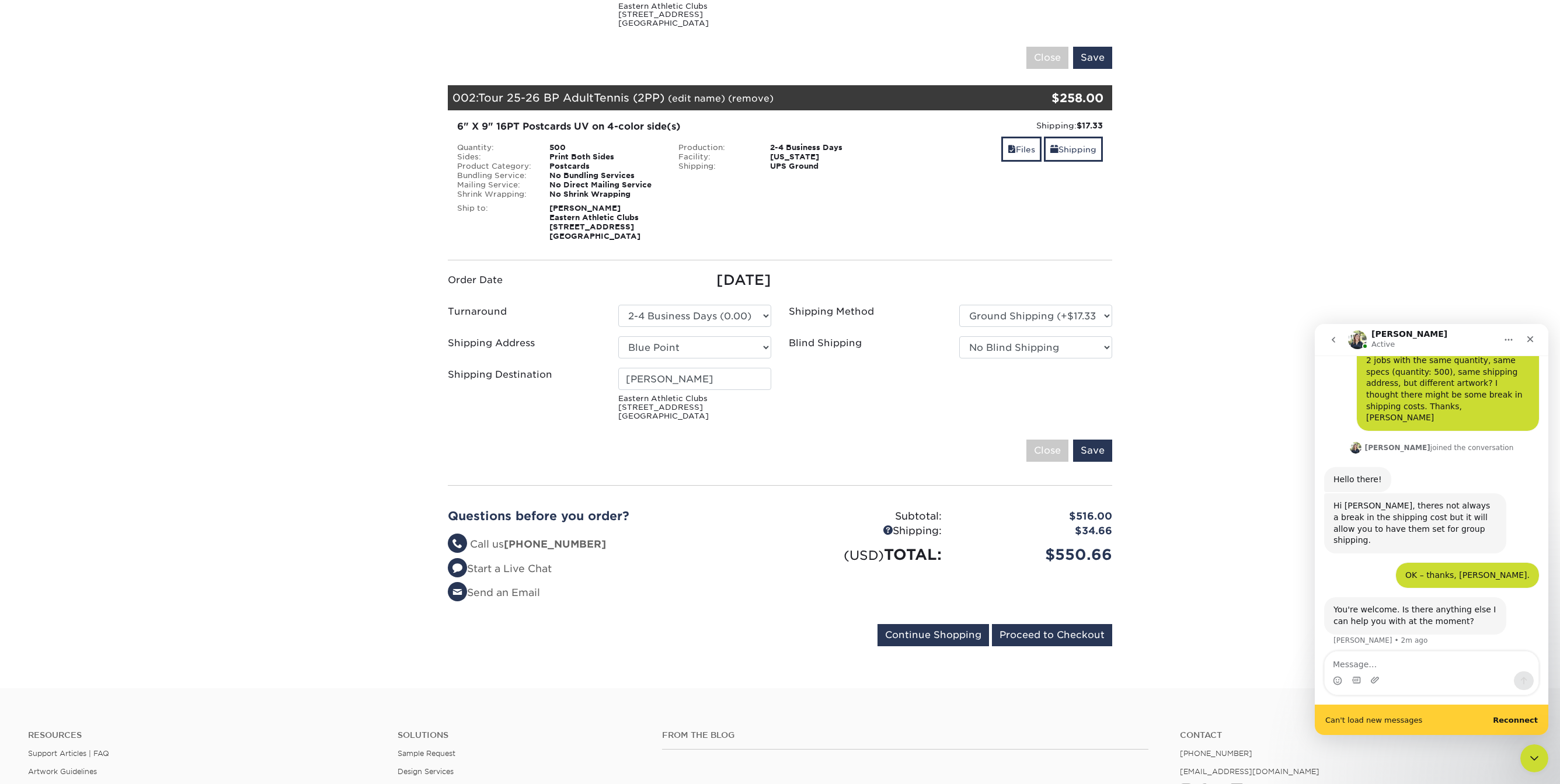
scroll to position [94, 0]
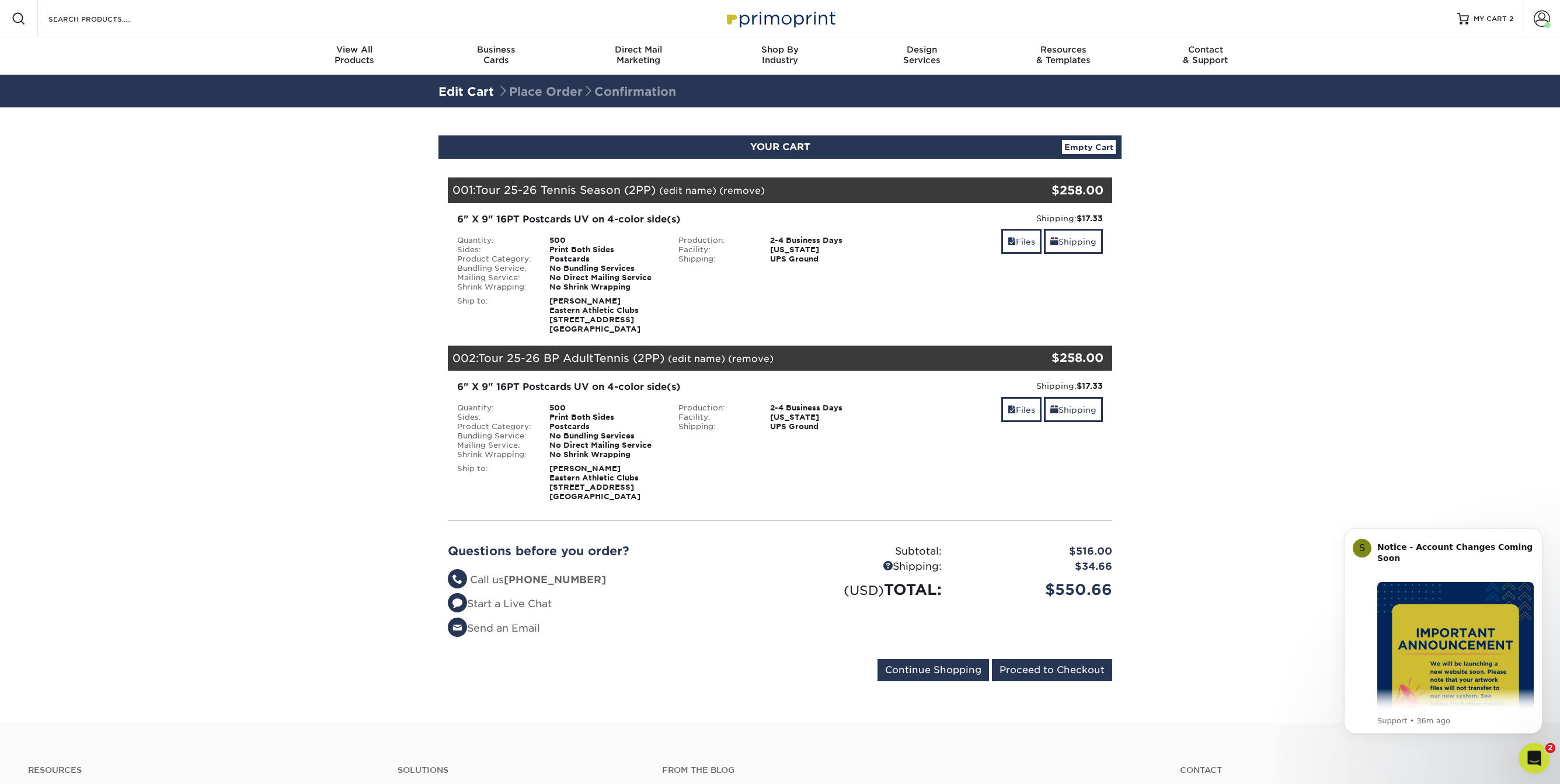
click at [1533, 757] on icon "Open Intercom Messenger" at bounding box center [1533, 757] width 19 height 19
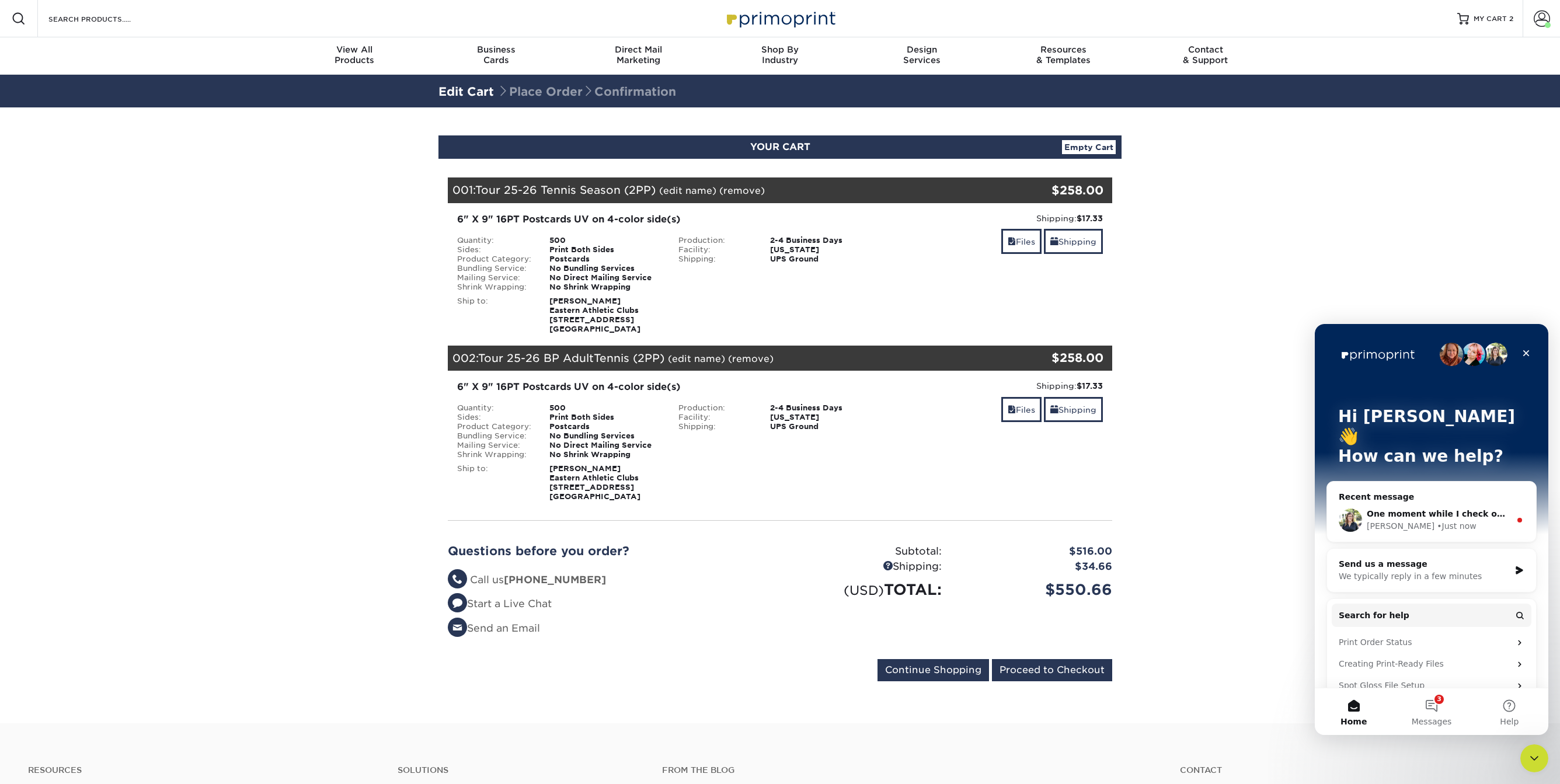
click at [1499, 520] on div "[PERSON_NAME] • Just now" at bounding box center [1439, 526] width 144 height 12
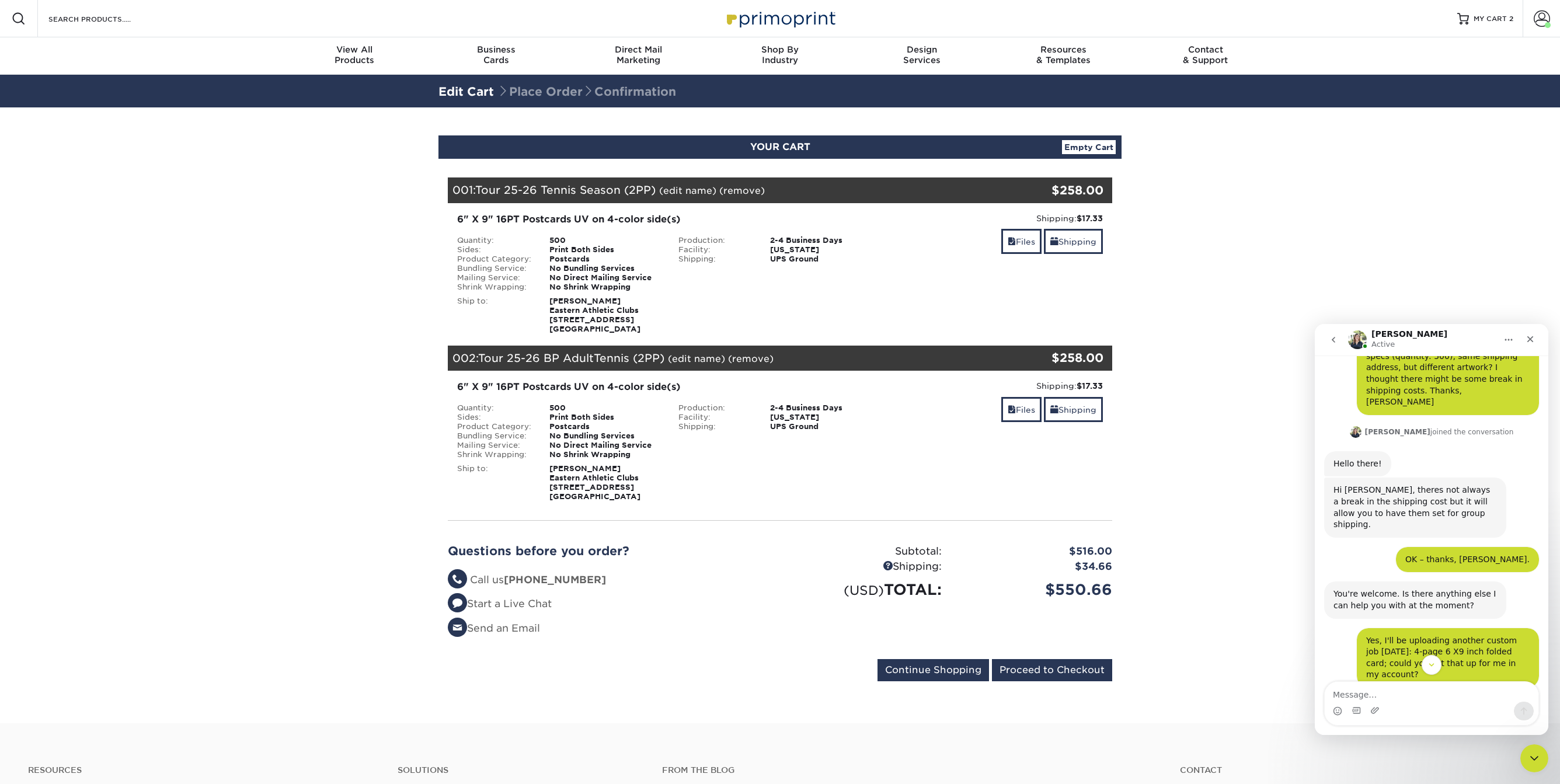
scroll to position [120, 0]
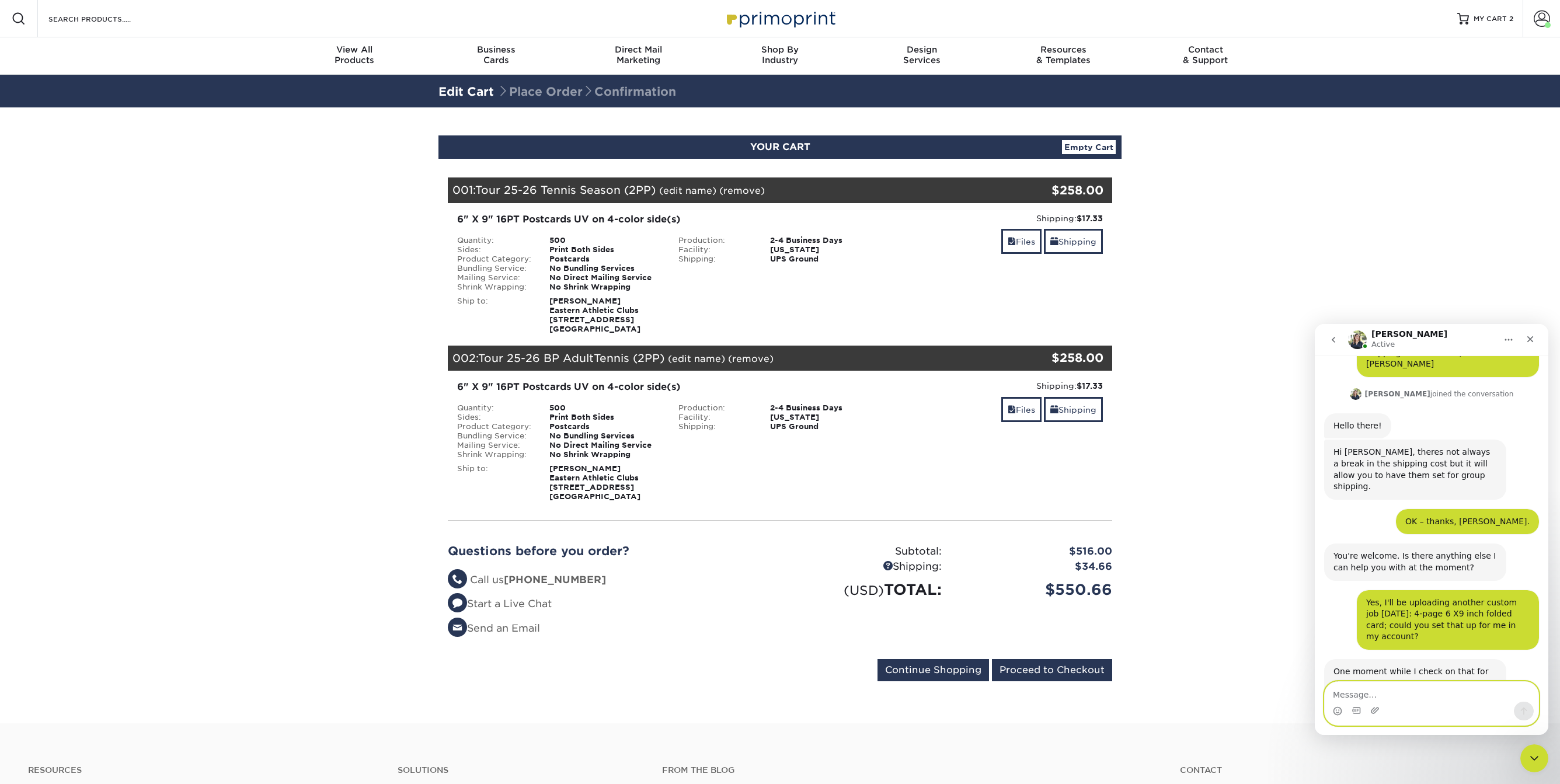
click at [1376, 695] on textarea "Message…" at bounding box center [1431, 692] width 214 height 20
type textarea "I'll be doing 500 [DATE], thanks."
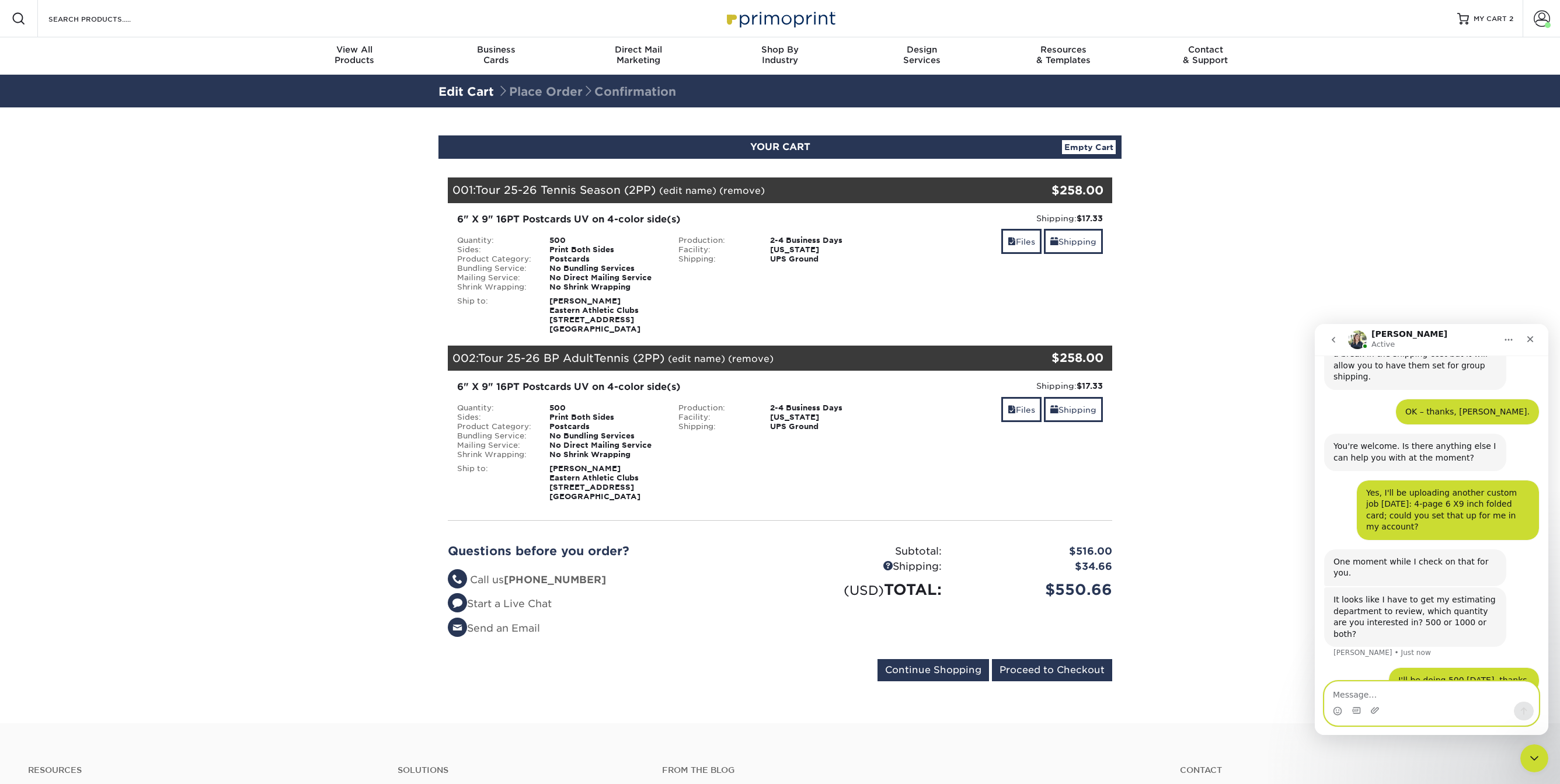
scroll to position [230, 0]
click at [1054, 669] on input "Proceed to Checkout" at bounding box center [1052, 670] width 120 height 22
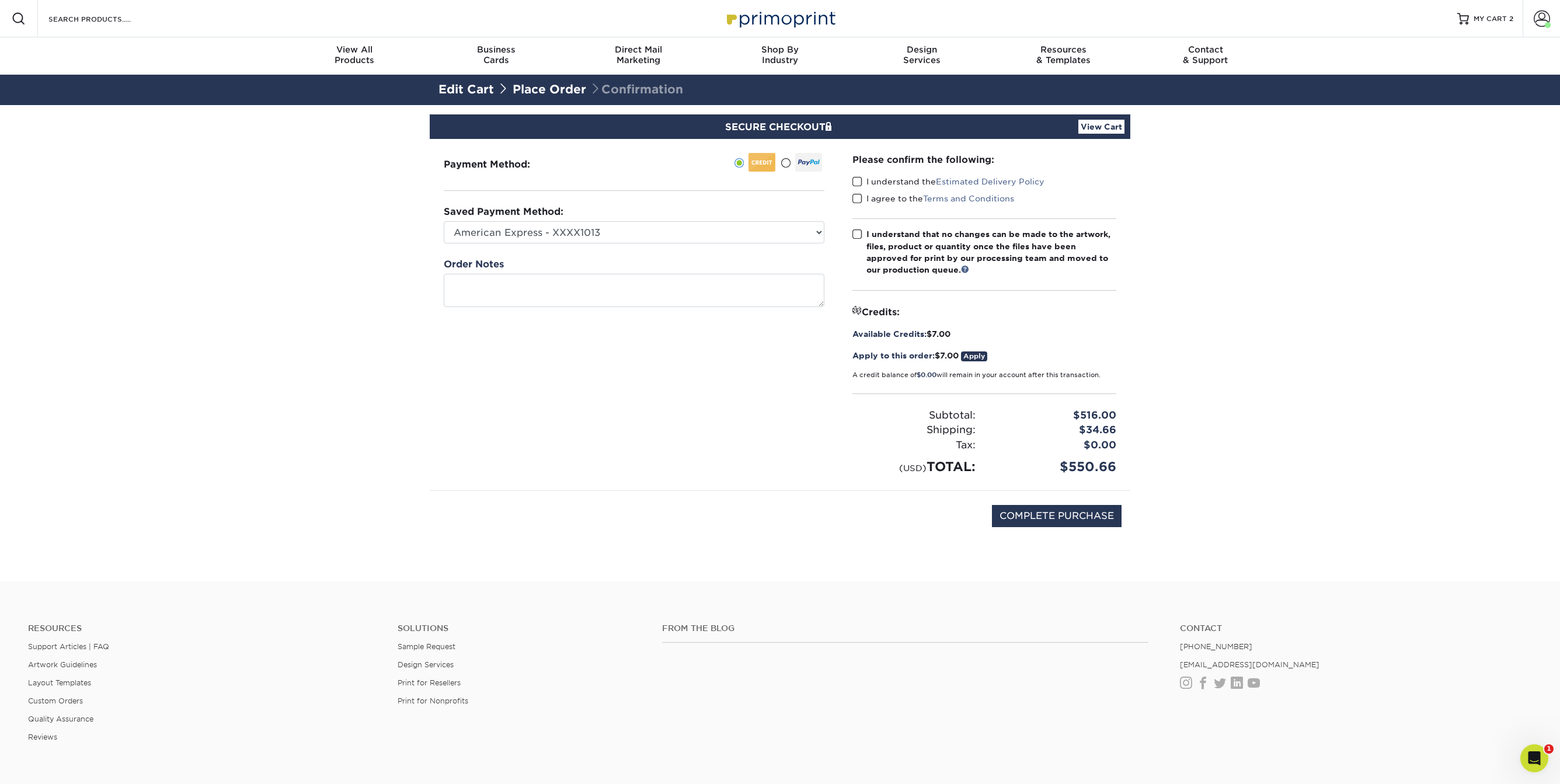
click at [856, 177] on span at bounding box center [857, 182] width 10 height 11
click at [0, 0] on input "I understand the Estimated Delivery Policy" at bounding box center [0, 0] width 0 height 0
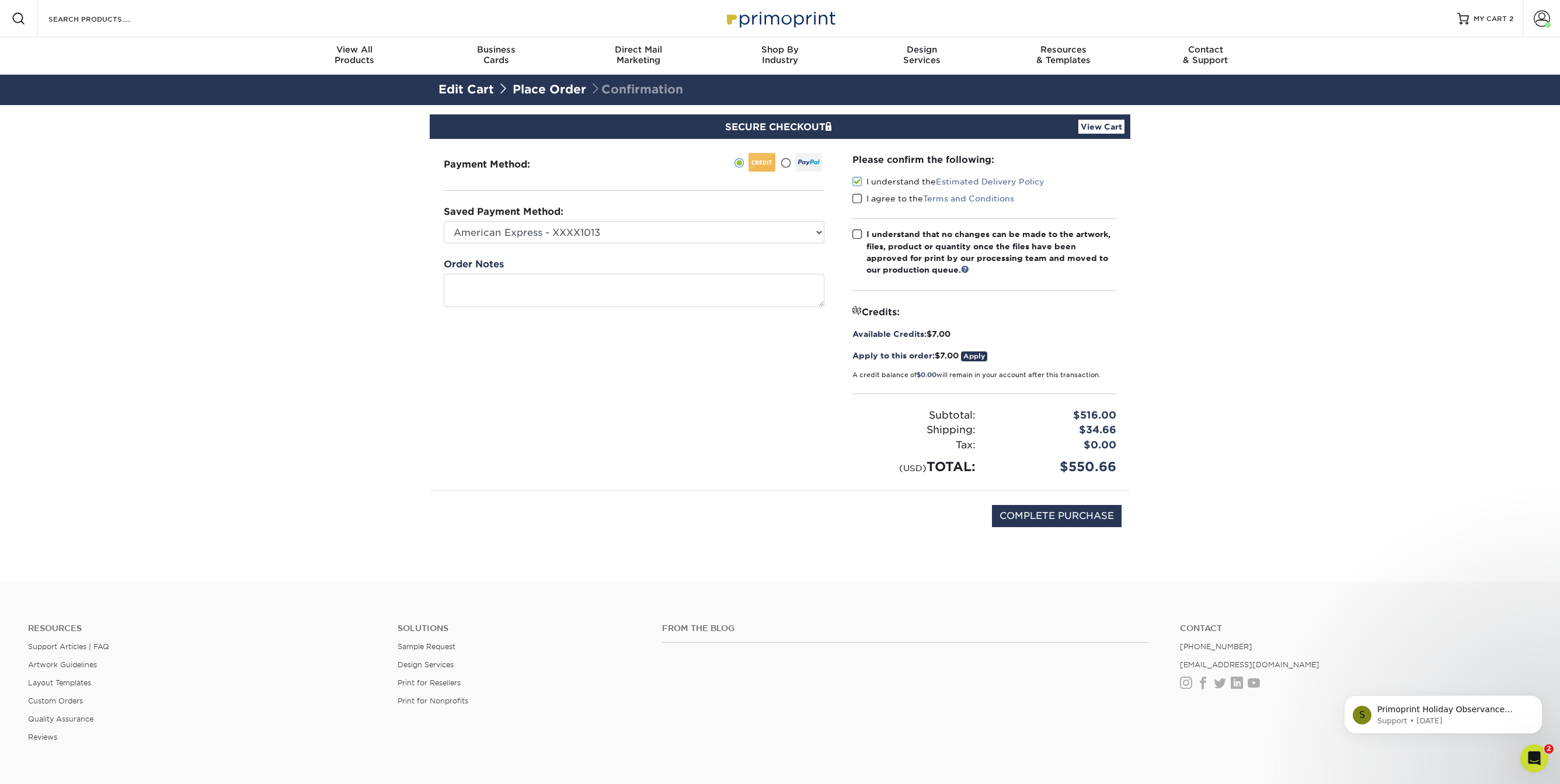
click at [854, 199] on span at bounding box center [857, 198] width 10 height 11
click at [0, 0] on input "I agree to the Terms and Conditions" at bounding box center [0, 0] width 0 height 0
click at [856, 232] on span at bounding box center [857, 234] width 10 height 11
click at [0, 0] on input "I understand that no changes can be made to the artwork, files, product or quan…" at bounding box center [0, 0] width 0 height 0
click at [1077, 514] on input "COMPLETE PURCHASE" at bounding box center [1057, 516] width 130 height 22
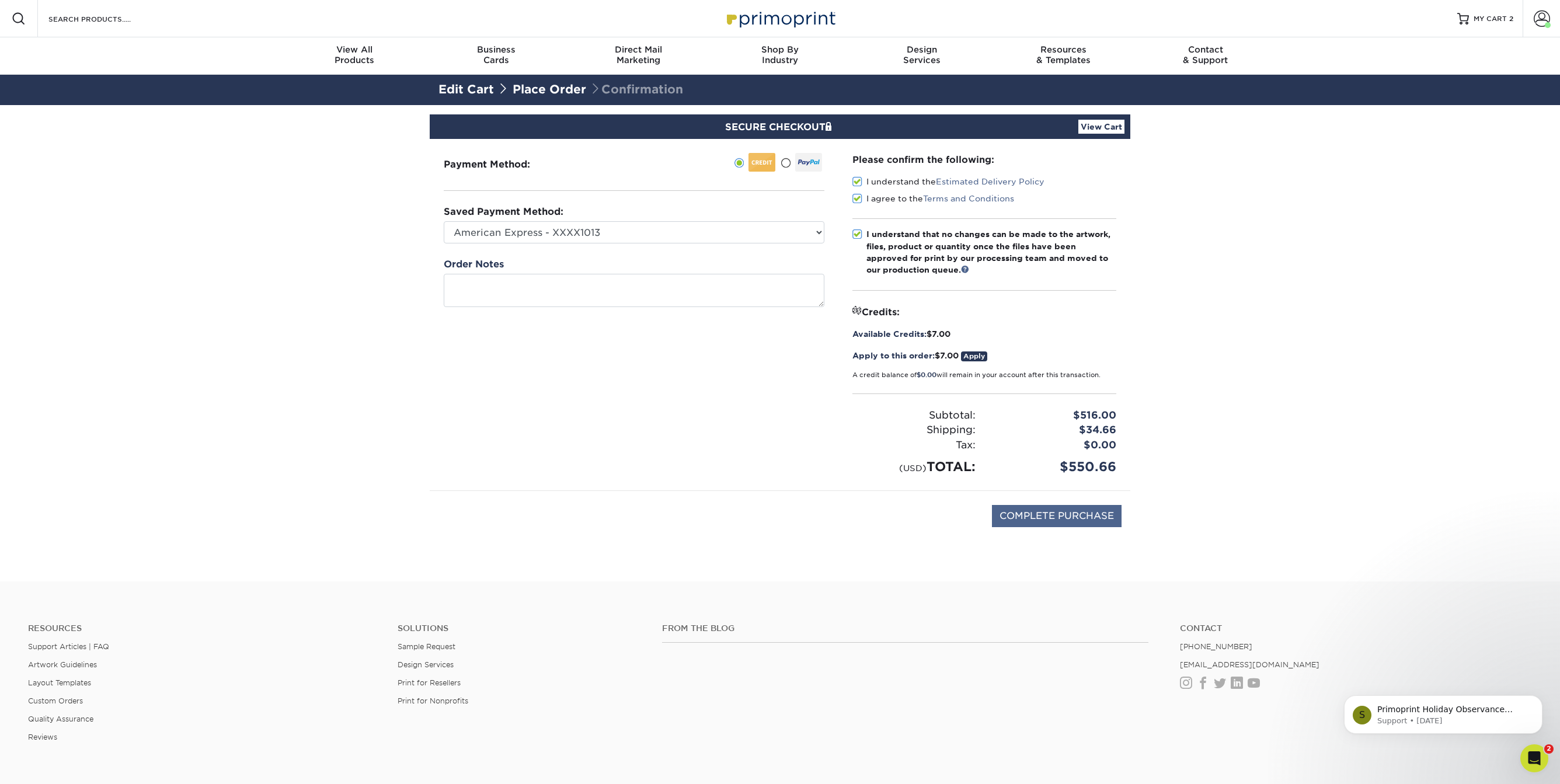
type input "PROCESSING, PLEASE WAIT..."
click at [1533, 758] on icon "Open Intercom Messenger" at bounding box center [1533, 757] width 19 height 19
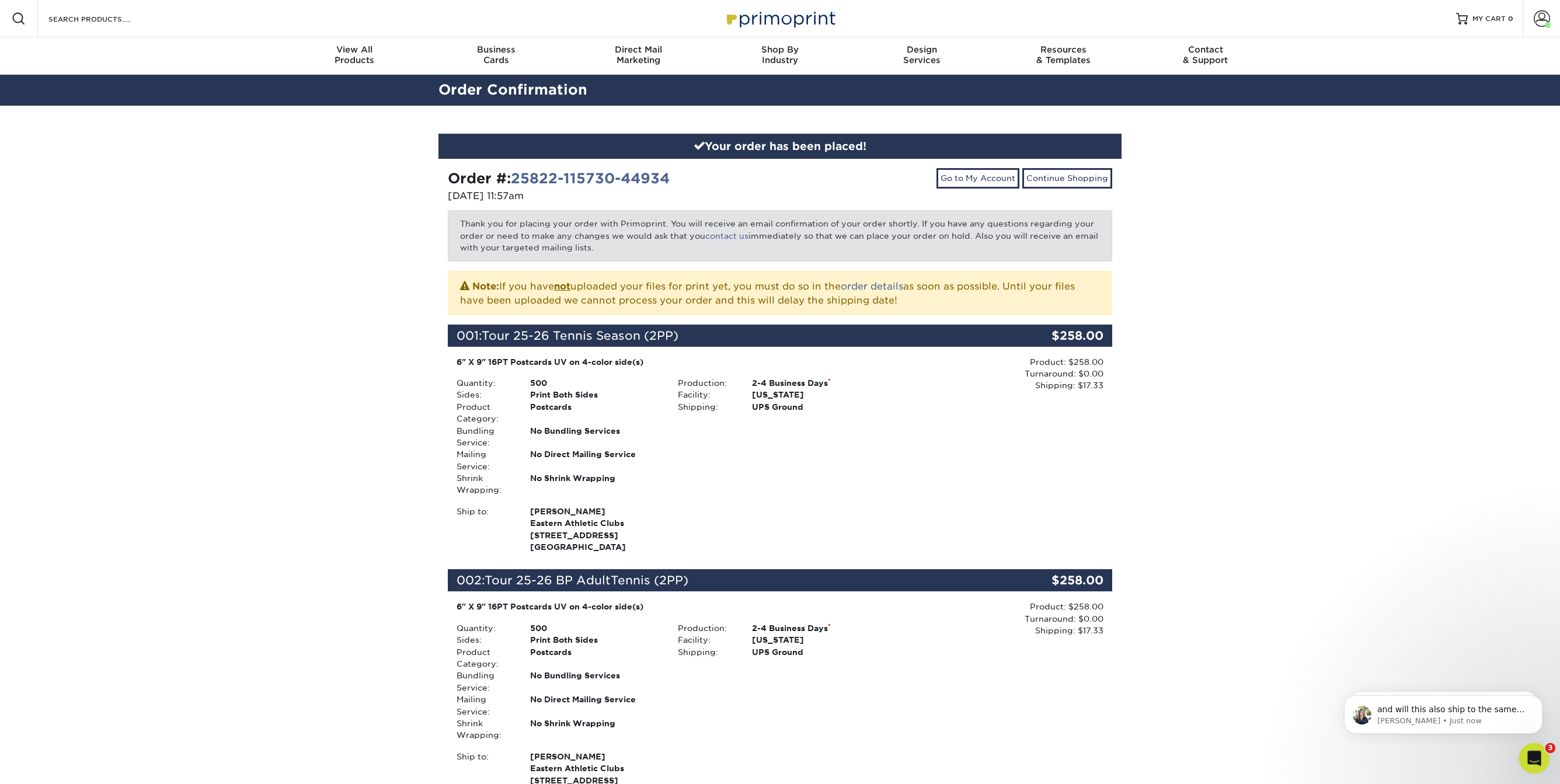
click at [1536, 758] on icon "Open Intercom Messenger" at bounding box center [1533, 757] width 19 height 19
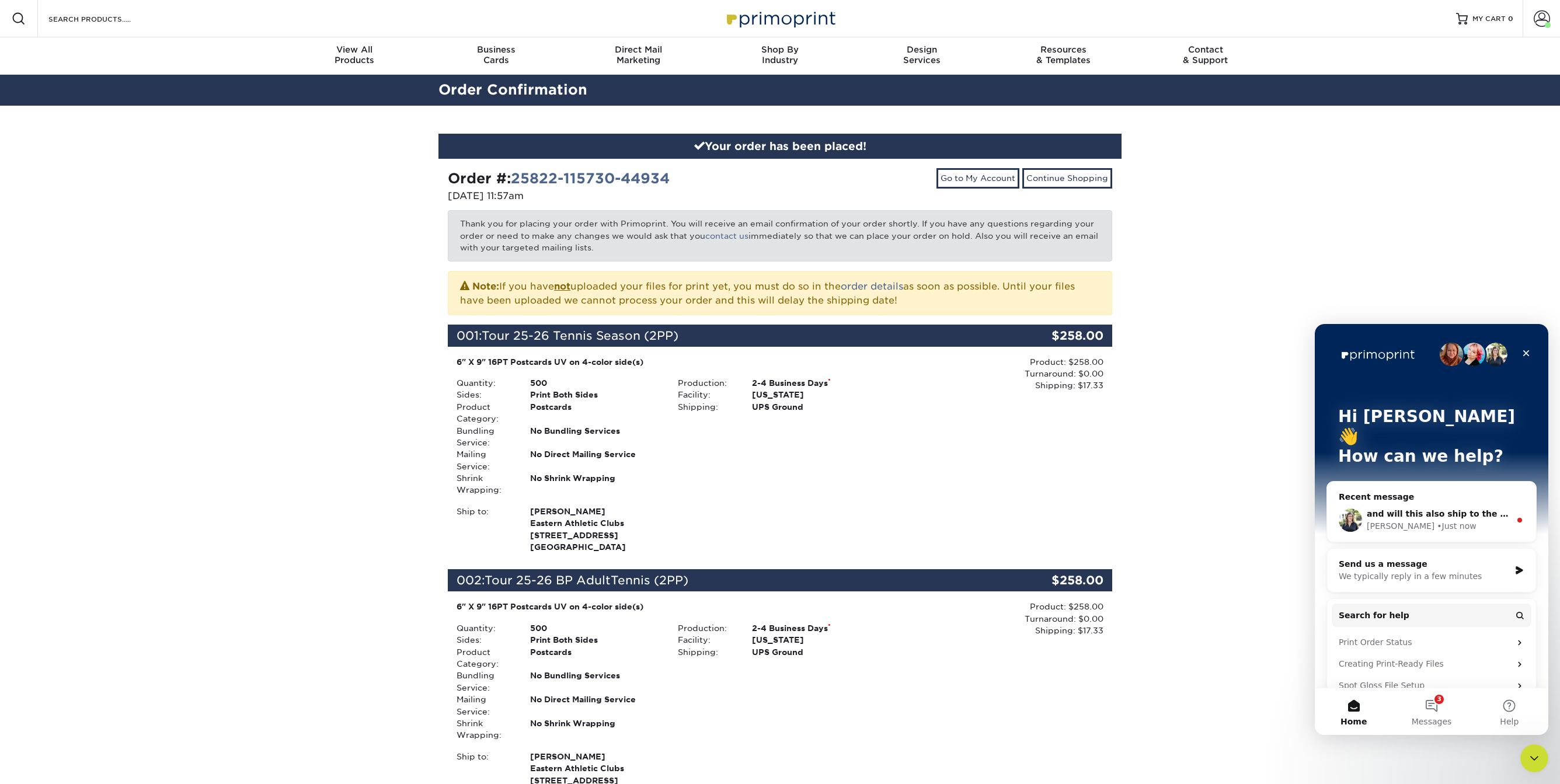
click at [1457, 509] on span "and will this also ship to the same address as the other products in our cart? …" at bounding box center [1591, 513] width 448 height 9
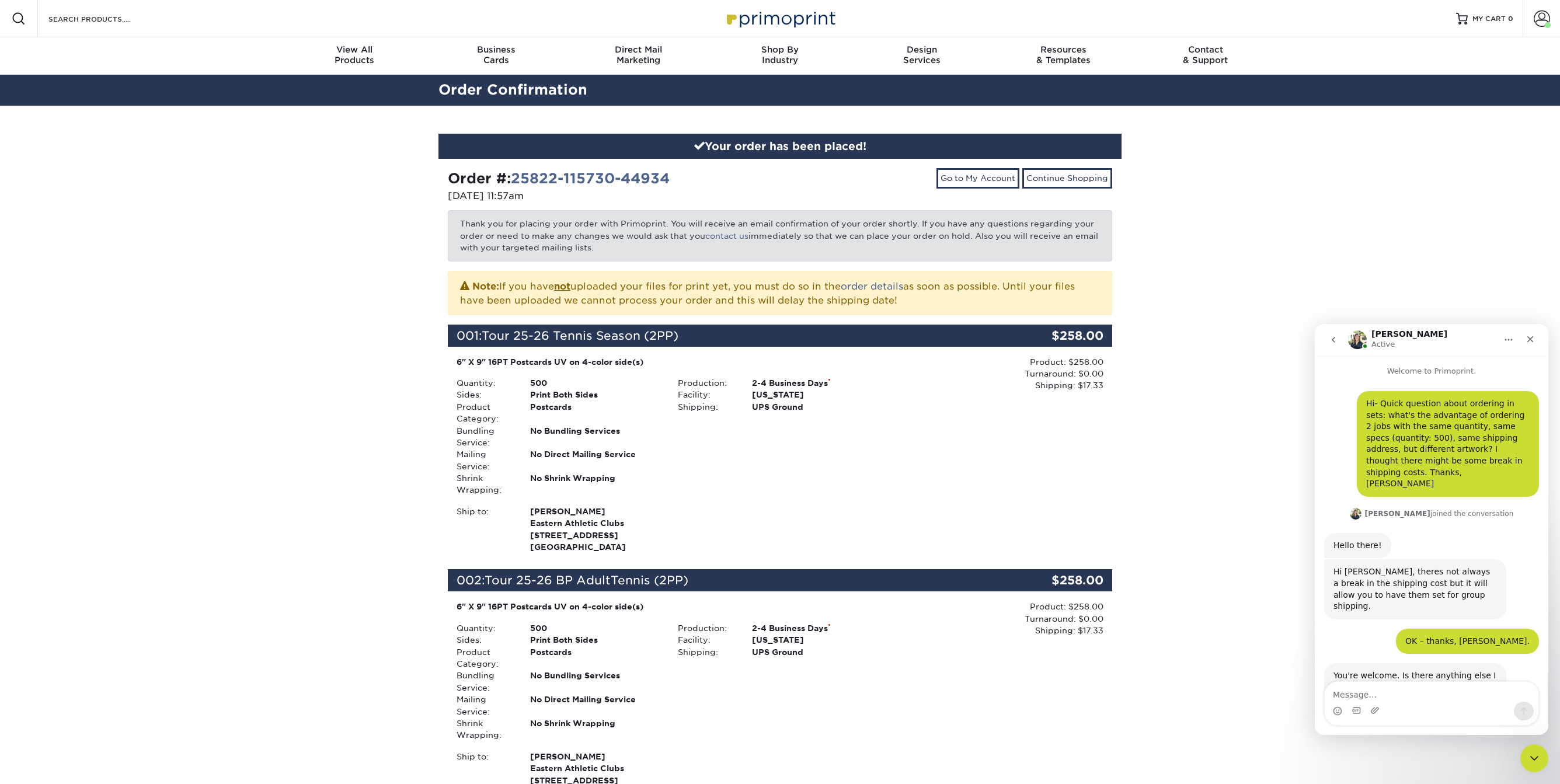
scroll to position [35, 0]
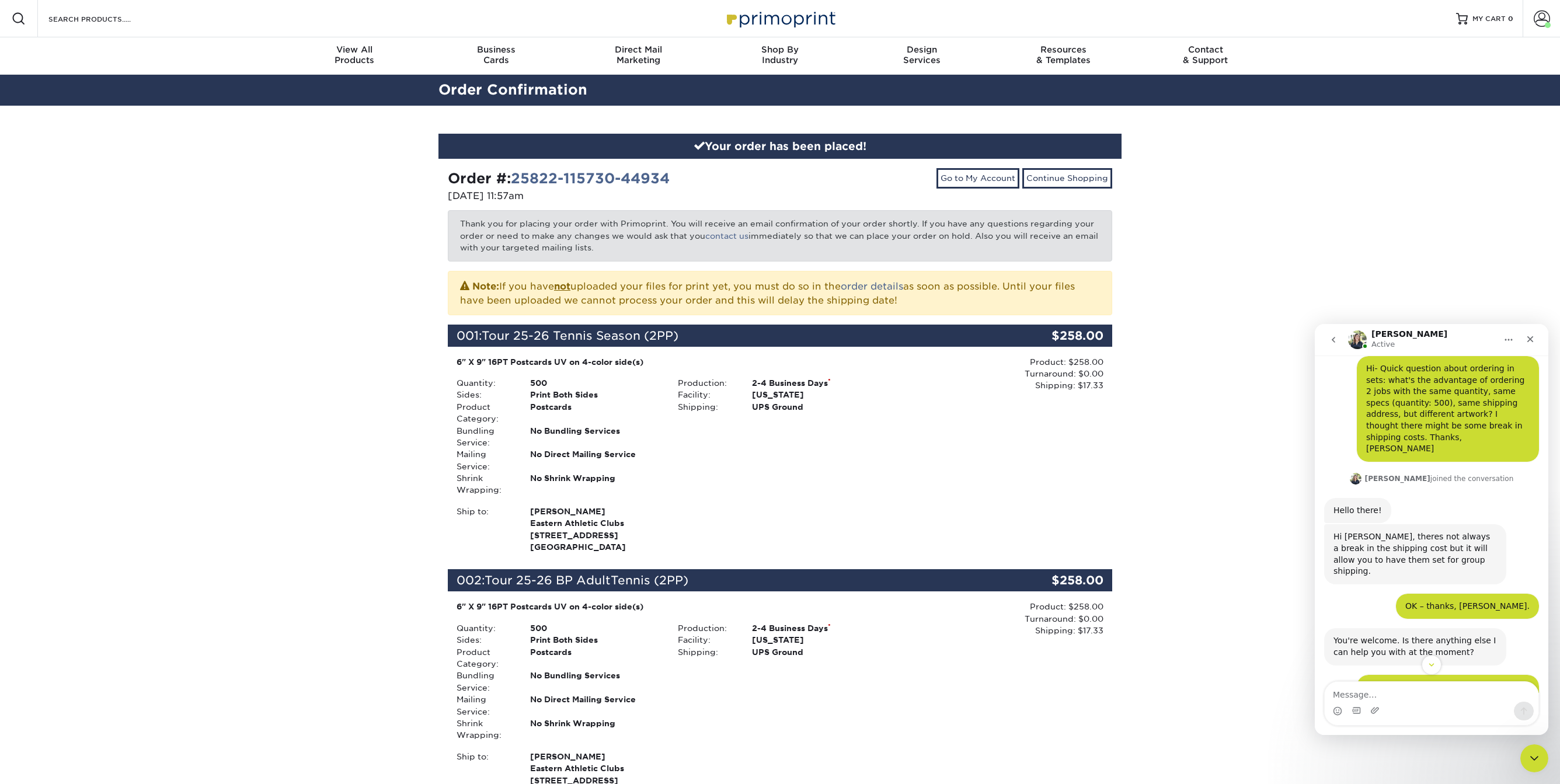
click at [1338, 675] on div "Yes, I'll be uploading another custom job today: 4-page 6 X9 inch folded card; …" at bounding box center [1431, 709] width 215 height 69
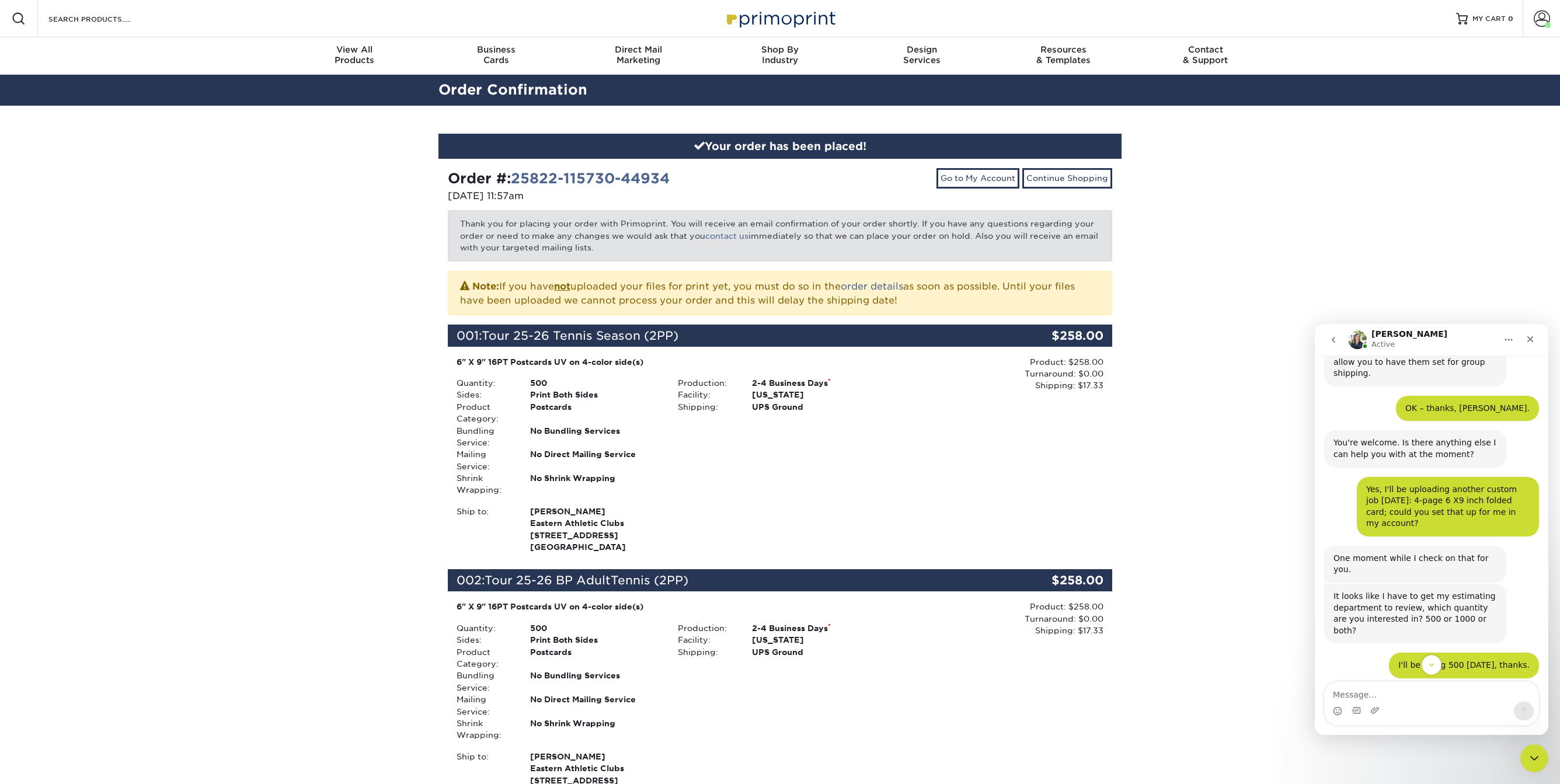
scroll to position [265, 0]
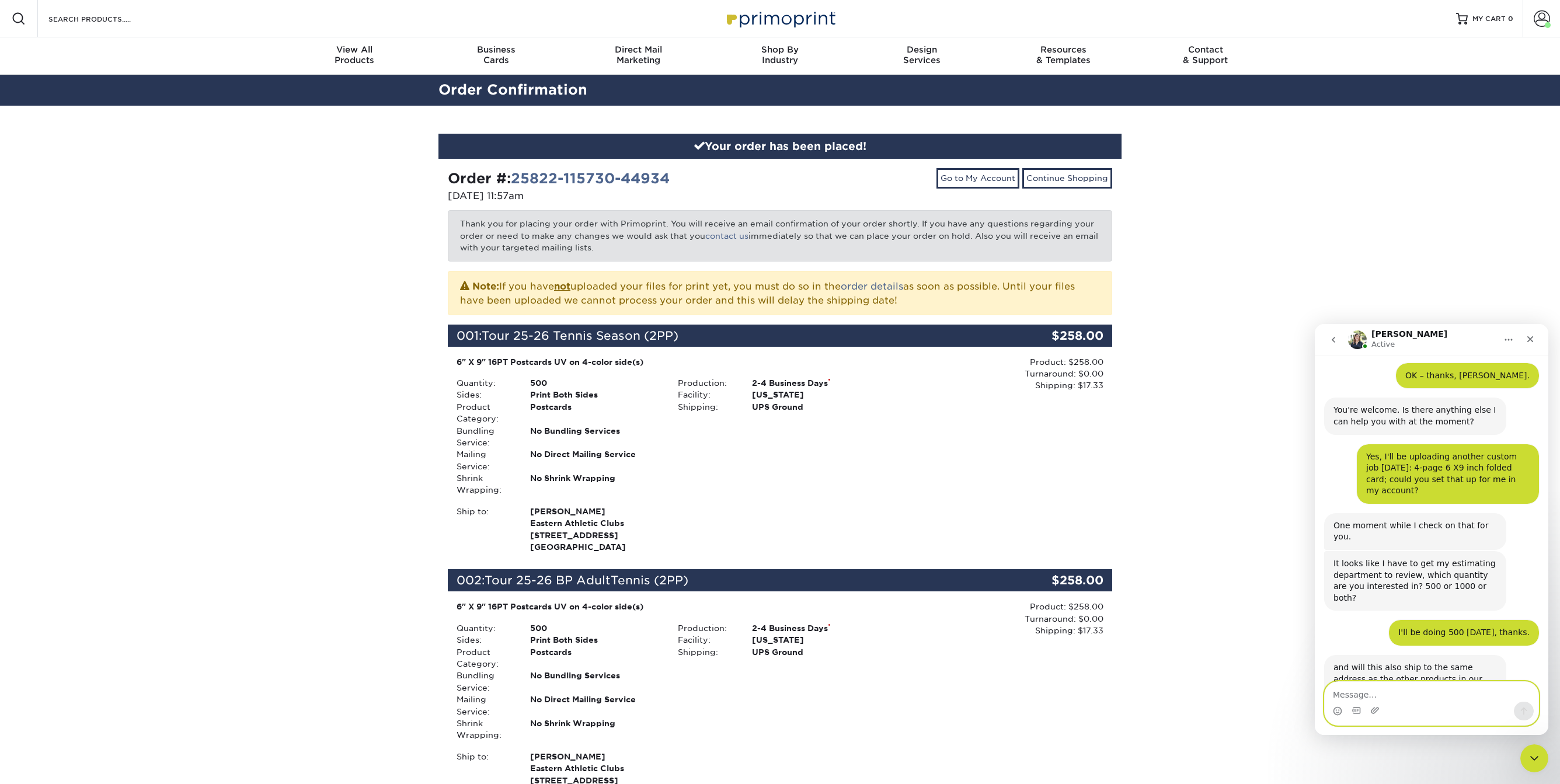
click at [1371, 698] on textarea "Message…" at bounding box center [1431, 692] width 214 height 20
type textarea "Yes."
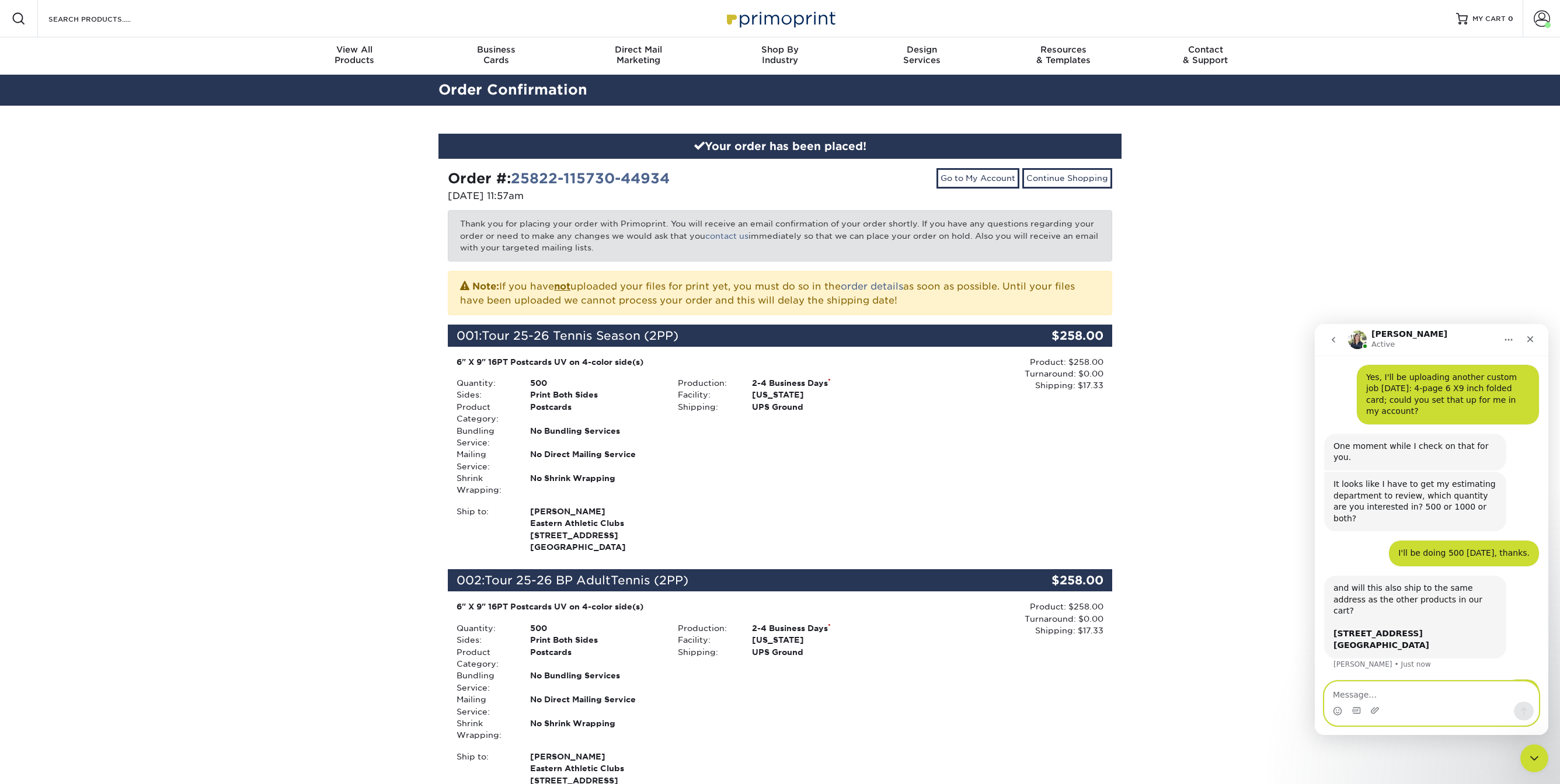
scroll to position [345, 0]
click at [1398, 702] on textarea "Message…" at bounding box center [1431, 692] width 214 height 20
click at [1446, 698] on textarea "No, that's it for now. Thanks as lways for your help." at bounding box center [1431, 686] width 214 height 31
type textarea "No, that's it for now. Thanks as always for your help."
click at [1528, 715] on icon "Send a message…" at bounding box center [1524, 711] width 9 height 9
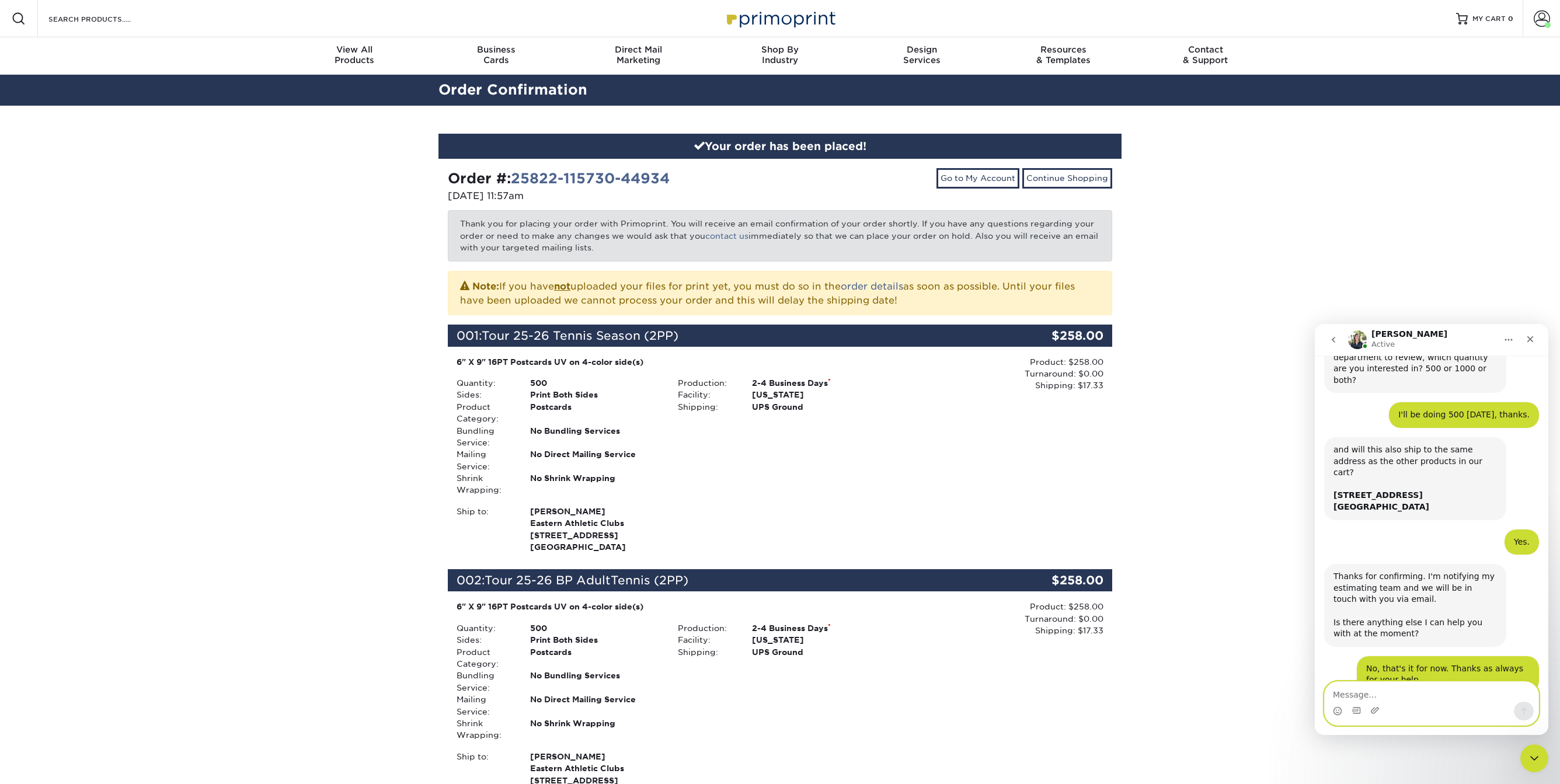
scroll to position [471, 0]
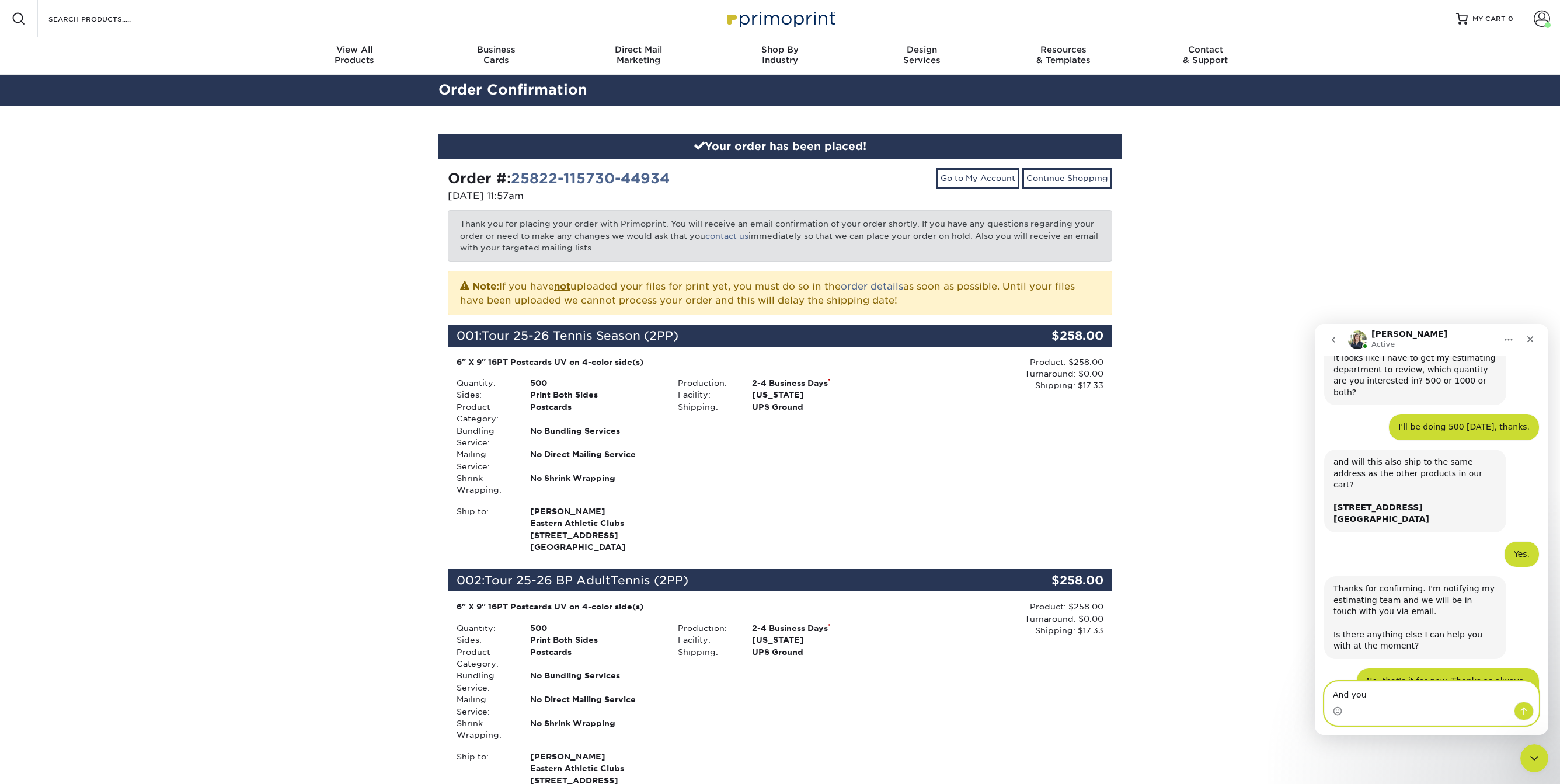
type textarea "And you!"
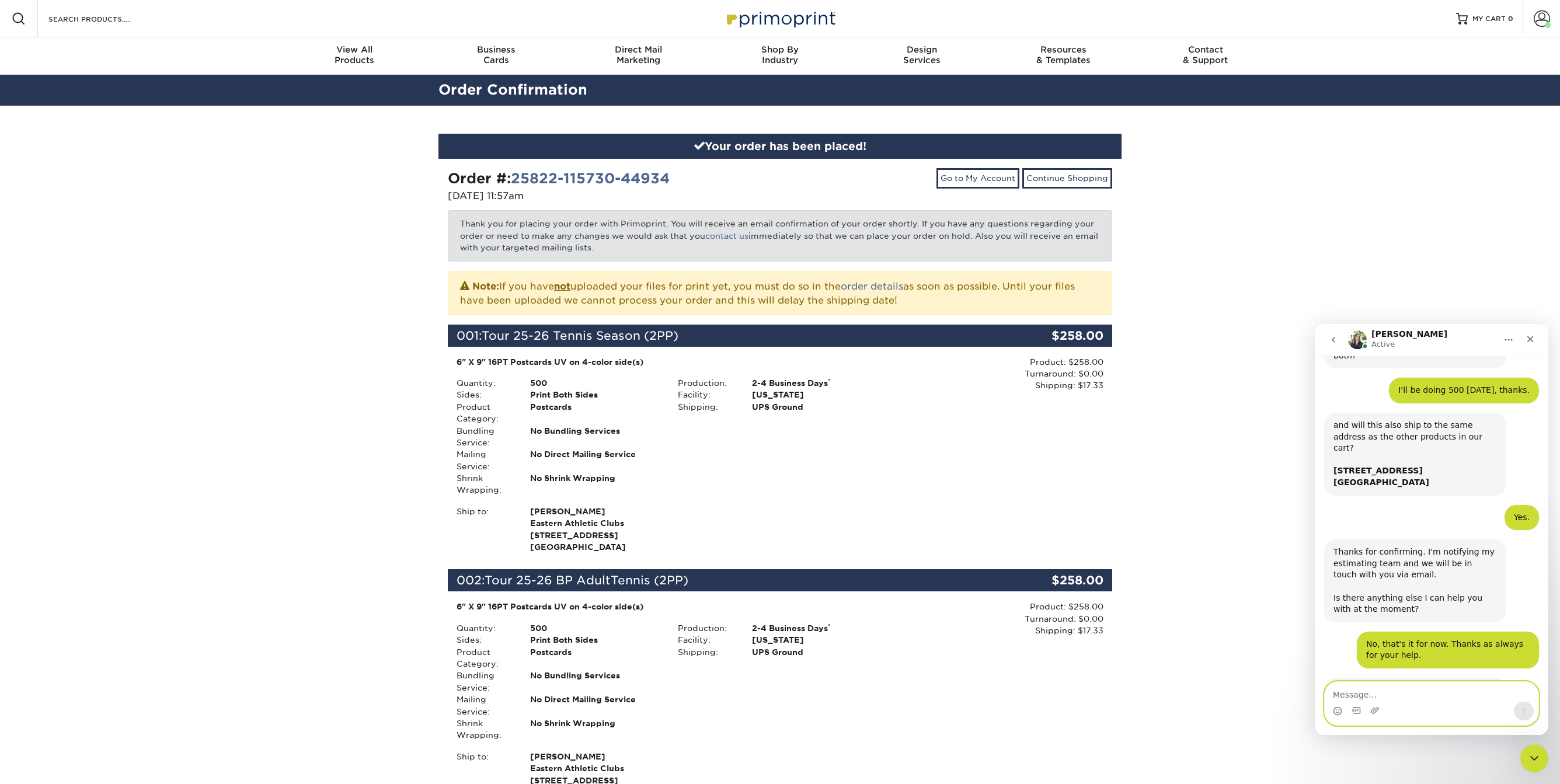
scroll to position [508, 0]
click at [1529, 337] on icon "Close" at bounding box center [1531, 339] width 7 height 7
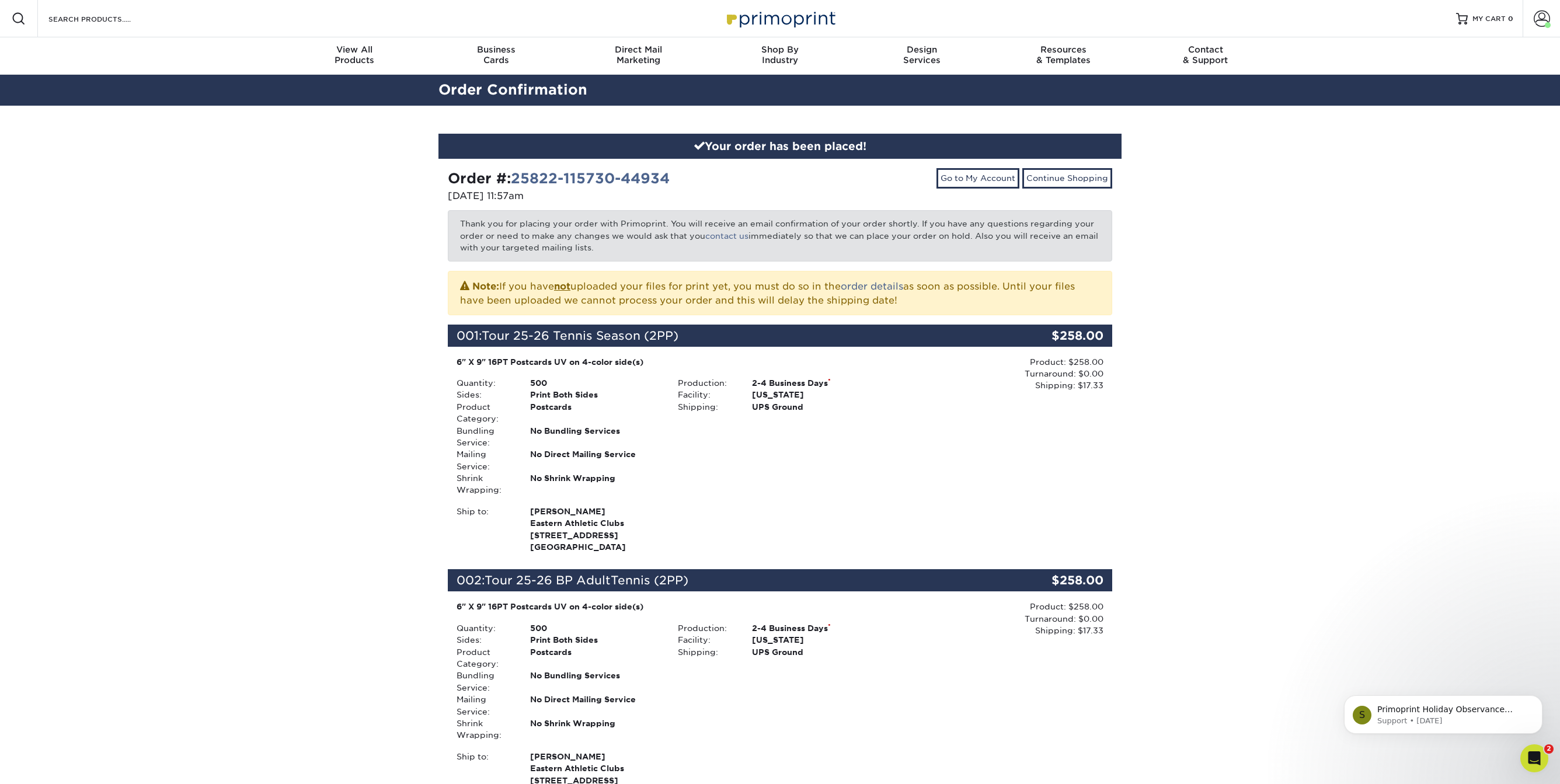
scroll to position [352, 0]
click at [1530, 753] on icon "Open Intercom Messenger" at bounding box center [1533, 757] width 19 height 19
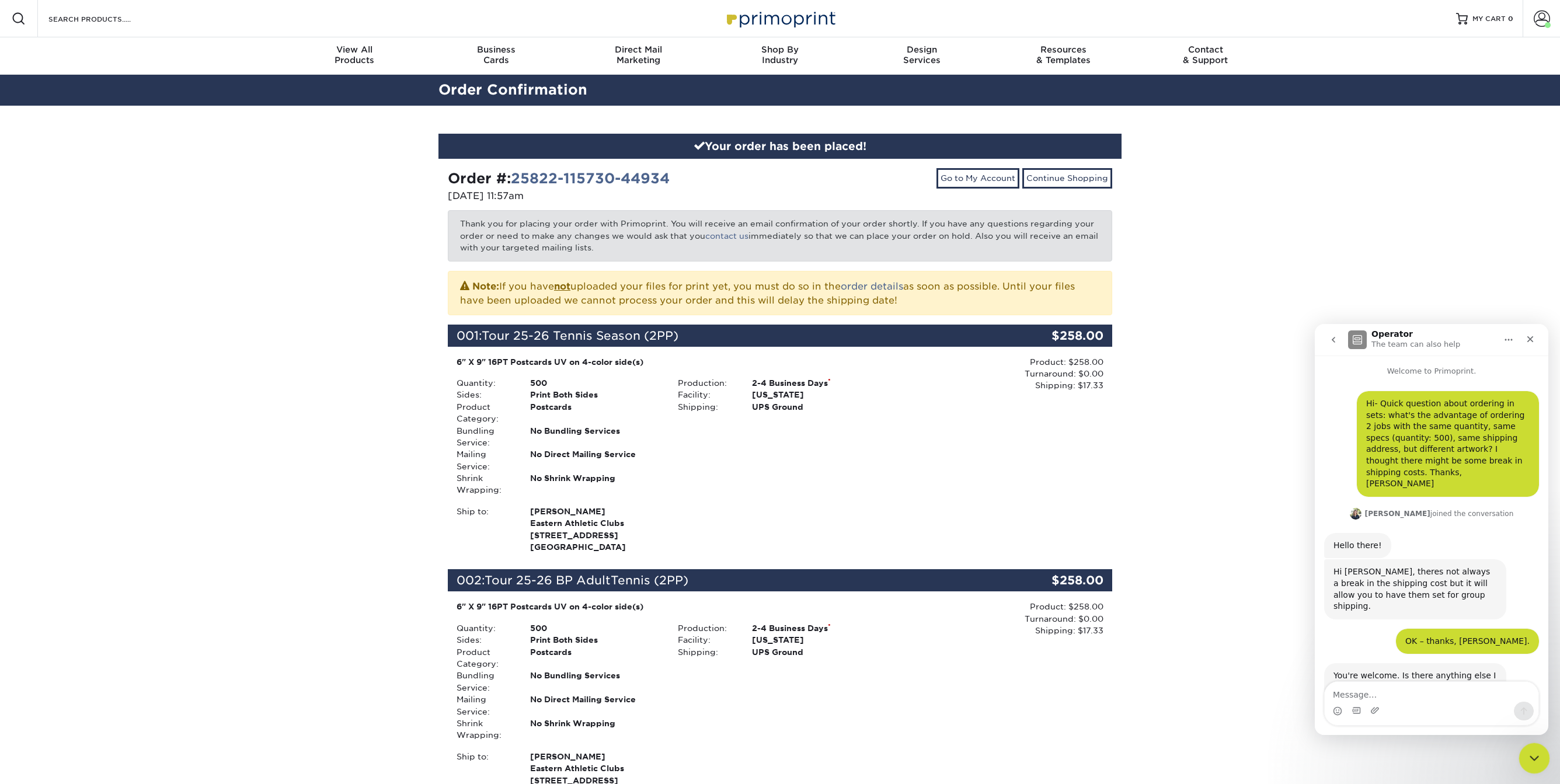
scroll to position [33, 0]
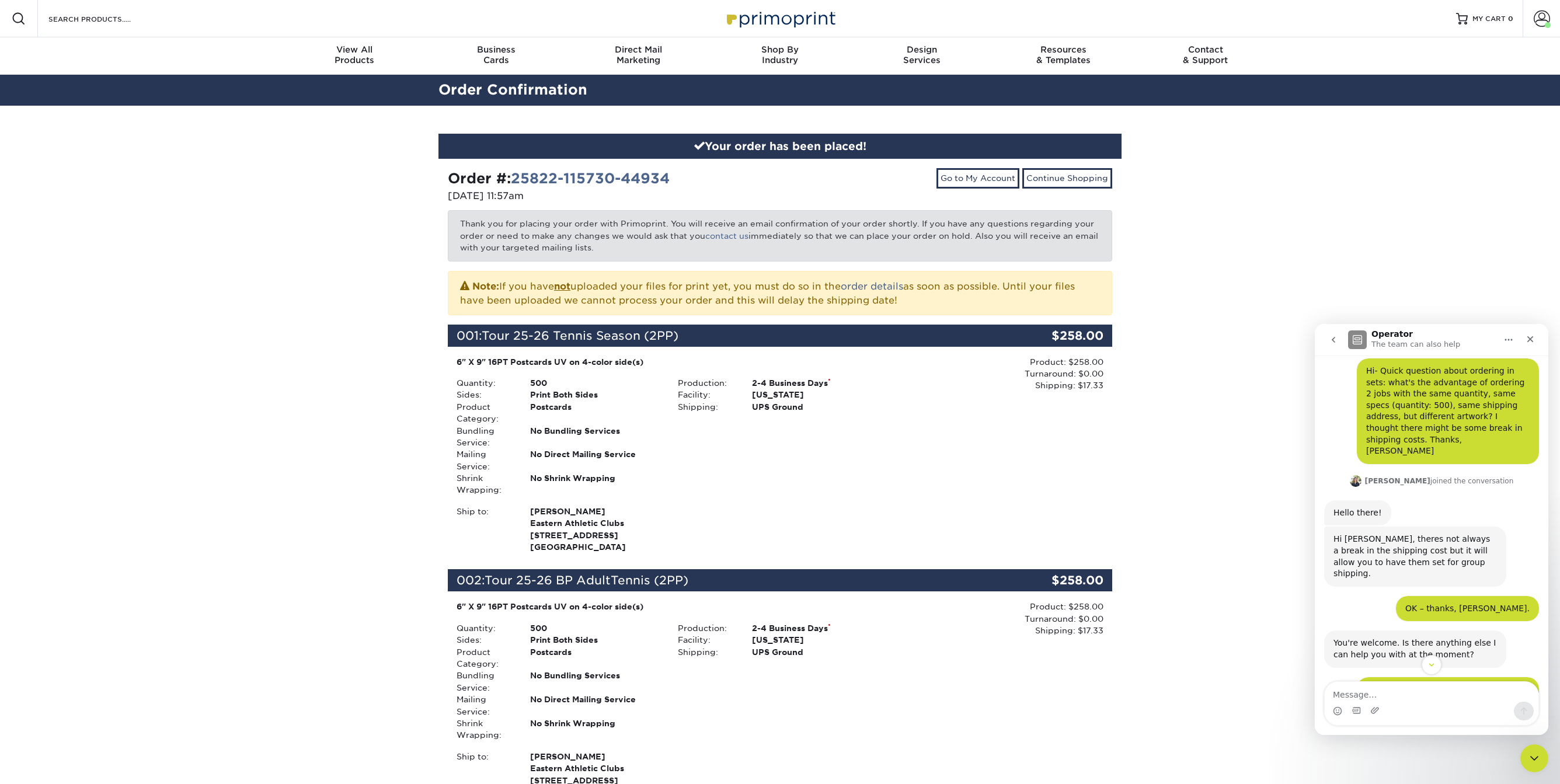
click at [1340, 664] on div "Intercom messenger" at bounding box center [1431, 665] width 234 height 20
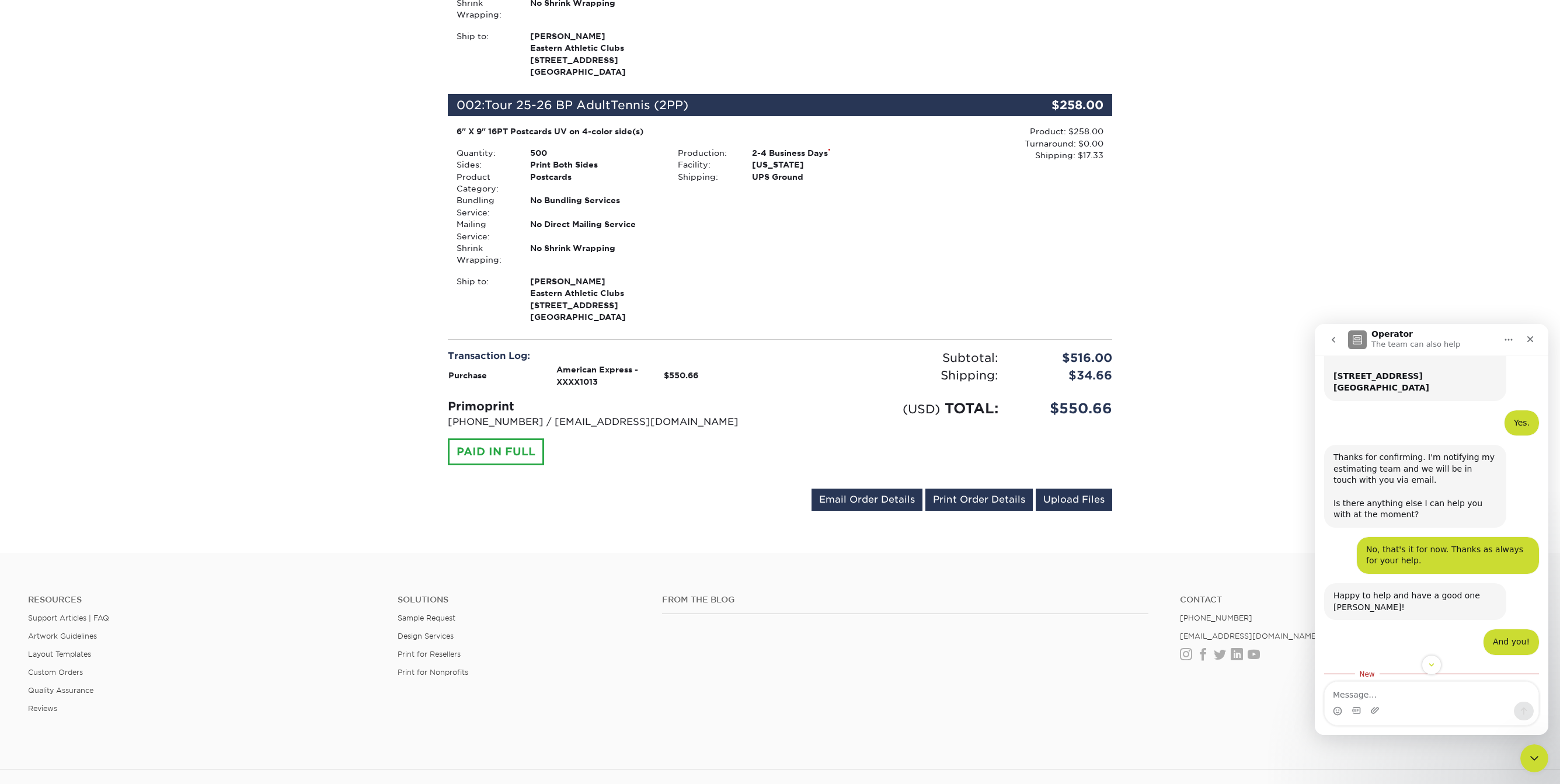
scroll to position [758, 0]
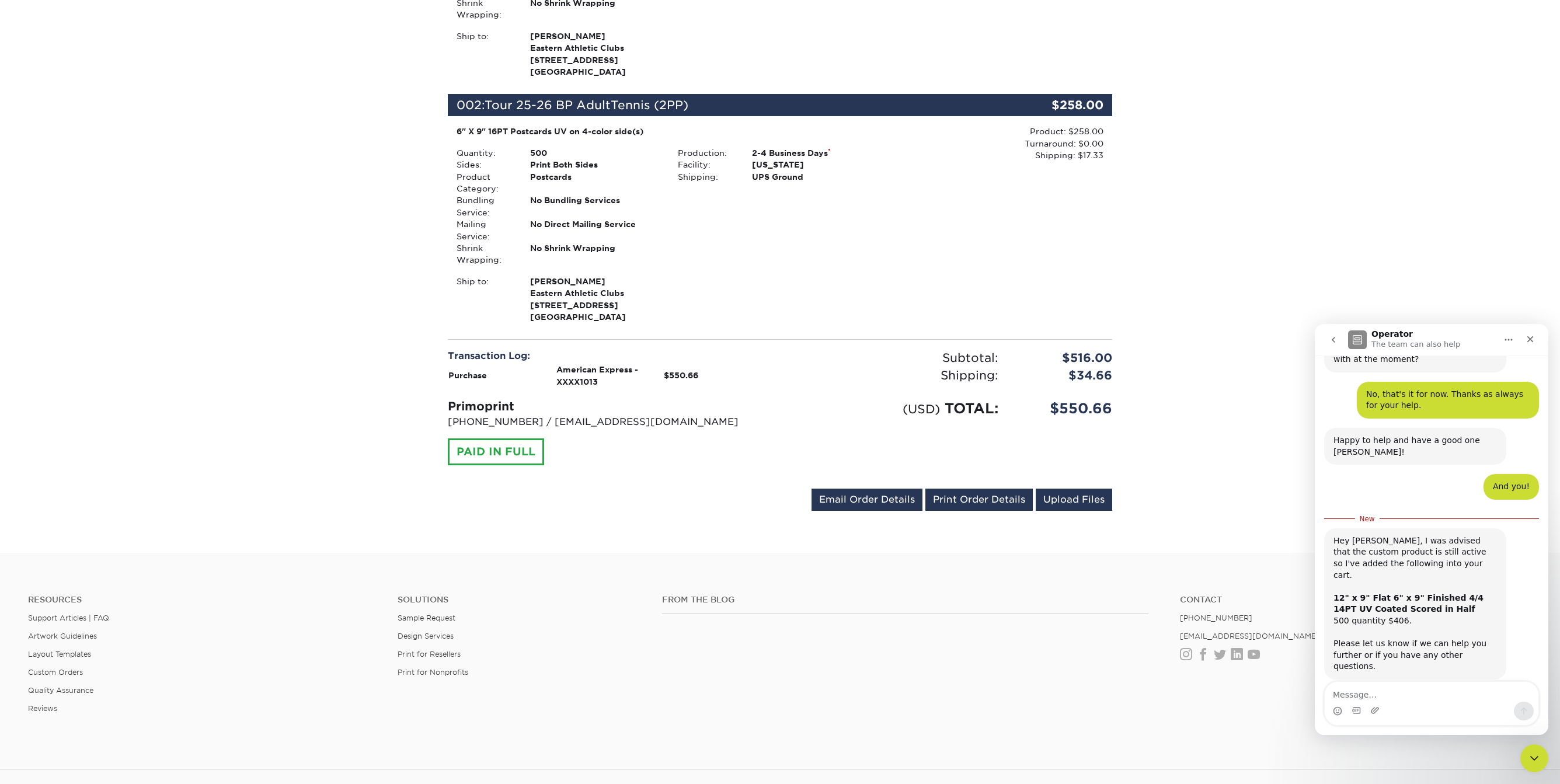
click at [1455, 758] on span "Amazing" at bounding box center [1461, 769] width 21 height 21
click at [1375, 706] on icon "Upload attachment" at bounding box center [1375, 710] width 9 height 9
click at [1387, 699] on textarea "Message…" at bounding box center [1431, 692] width 214 height 20
type textarea "Thanks!"
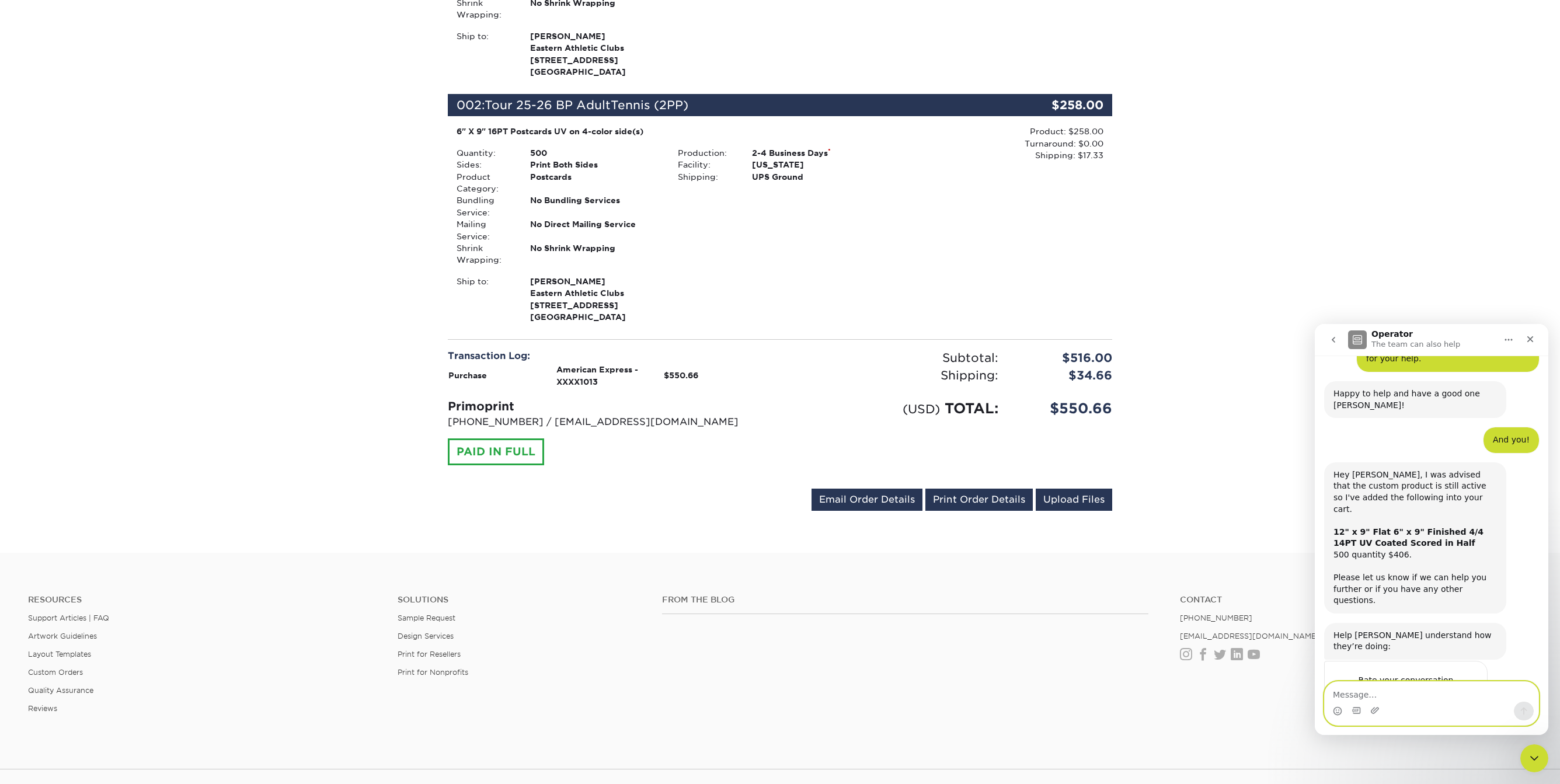
scroll to position [804, 0]
click at [1527, 336] on icon "Close" at bounding box center [1530, 339] width 9 height 9
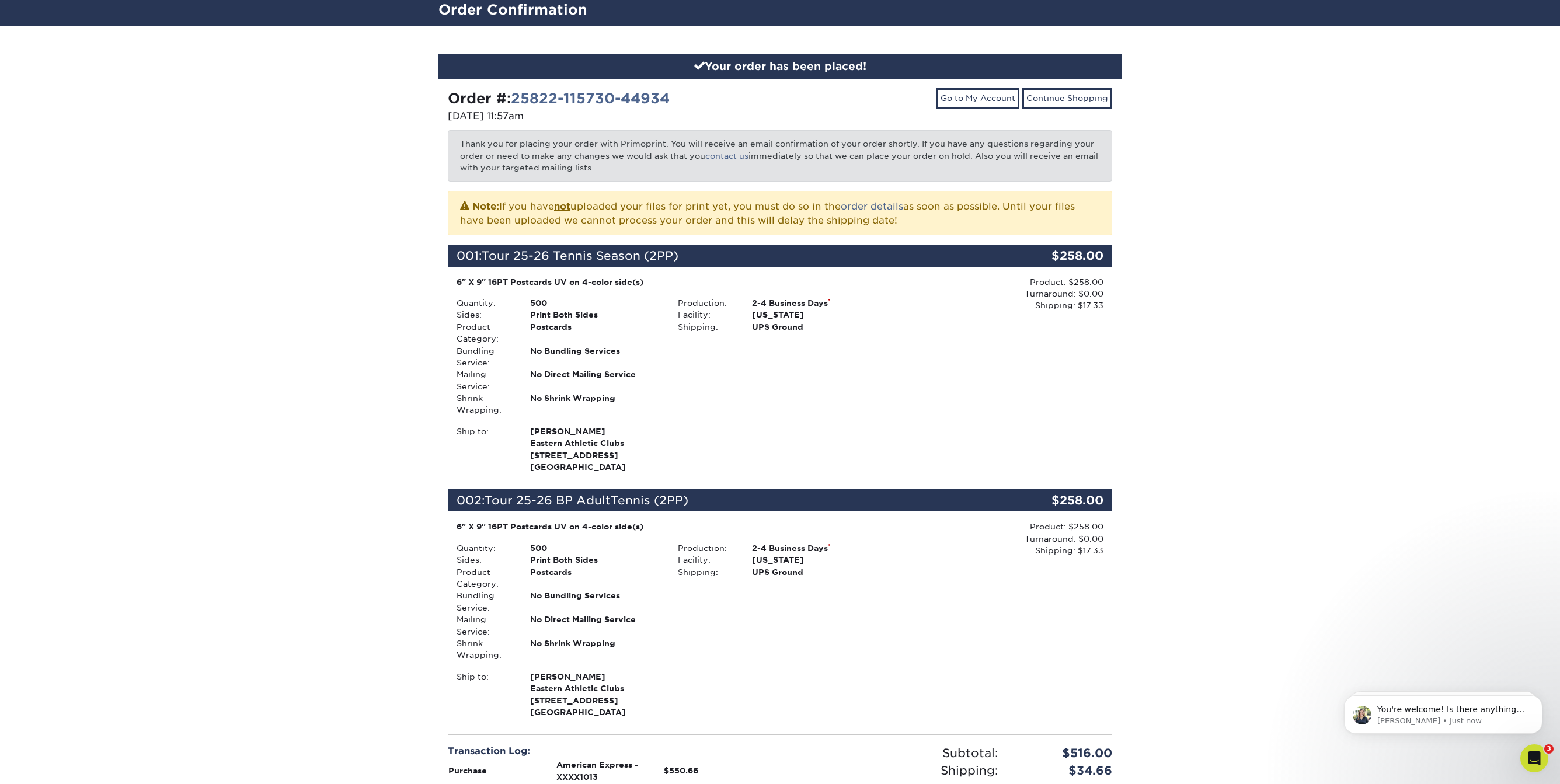
scroll to position [0, 0]
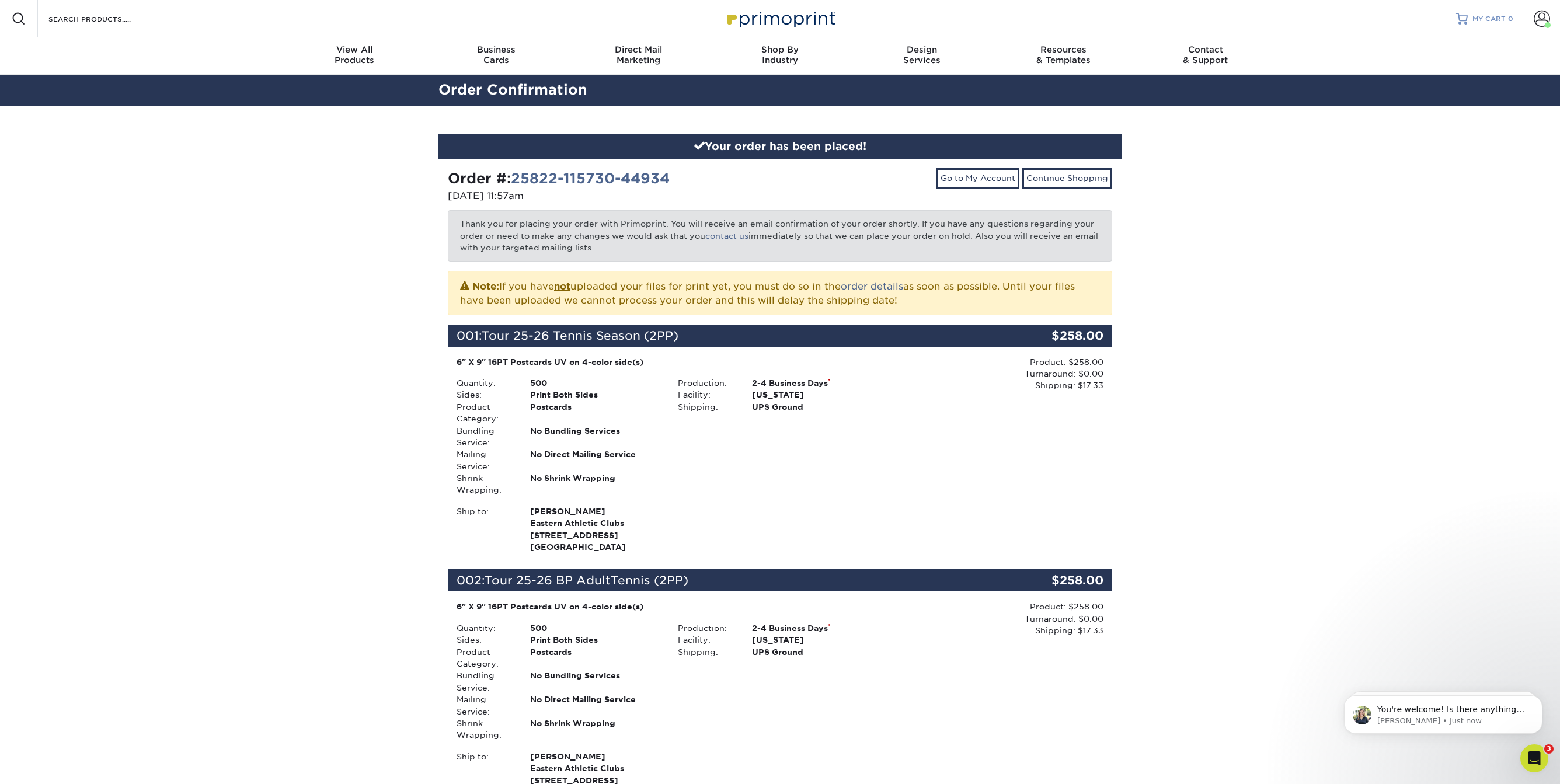
click at [1484, 16] on span "MY CART" at bounding box center [1489, 18] width 33 height 10
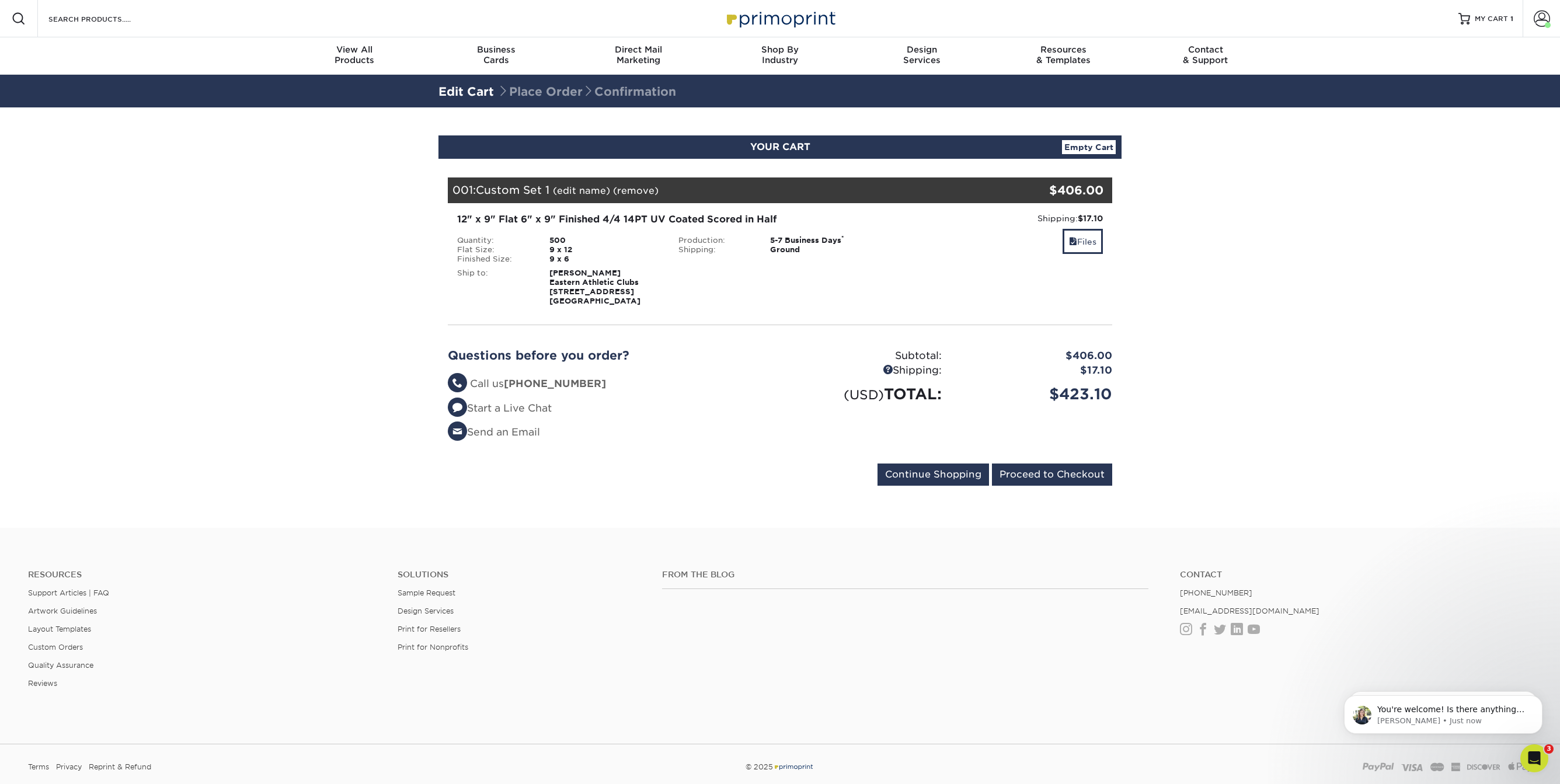
click at [595, 193] on link "(edit name)" at bounding box center [581, 190] width 57 height 11
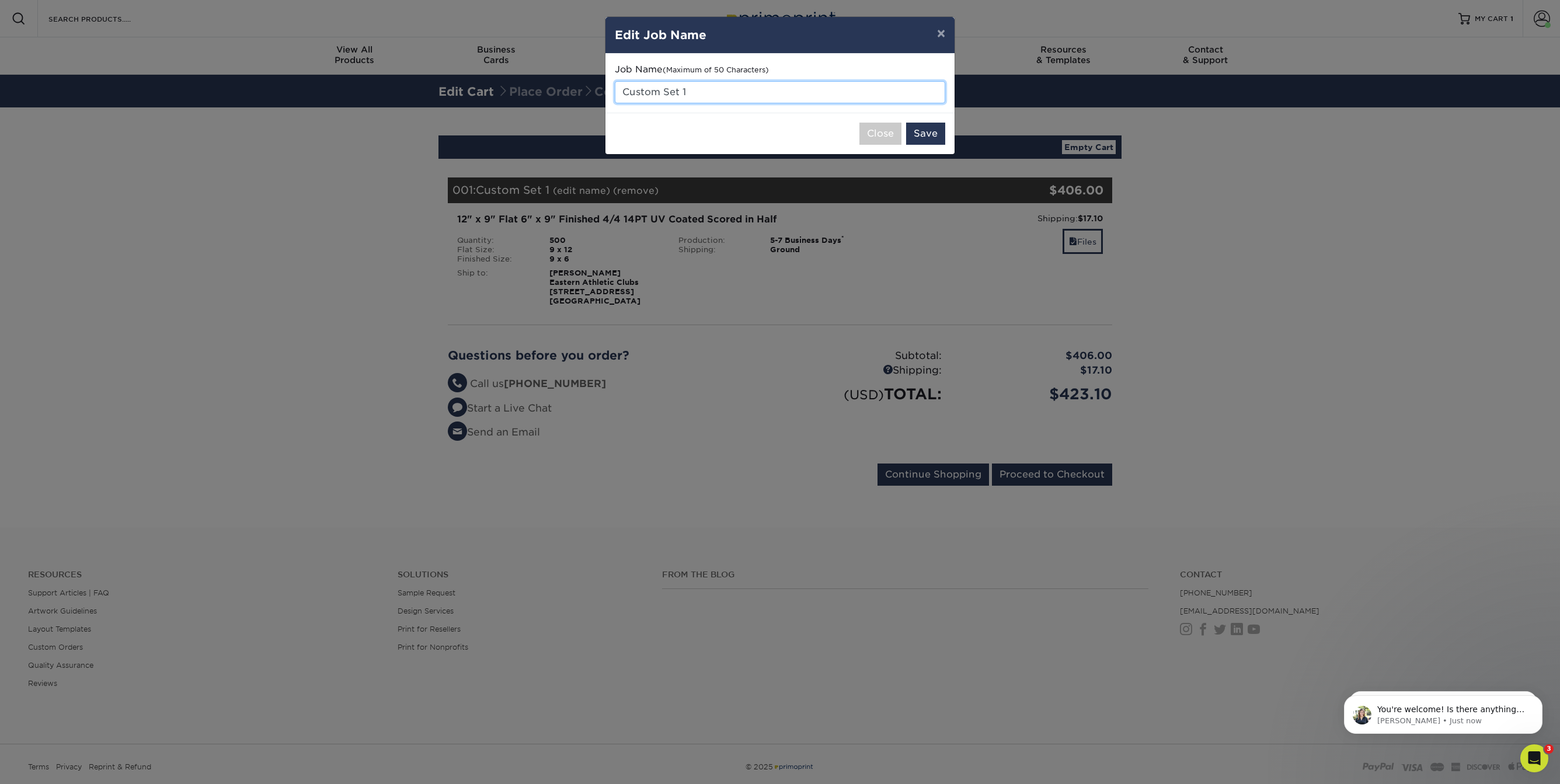
click at [651, 90] on input "Custom Set 1" at bounding box center [780, 92] width 330 height 22
click at [651, 95] on input "Custom Set 1" at bounding box center [780, 92] width 330 height 22
paste input "Tour 25-26 BP Jr.Tennis-"
drag, startPoint x: 832, startPoint y: 90, endPoint x: 579, endPoint y: 86, distance: 253.0
click at [615, 86] on input "CustoTour 25-26 BP Jr.Tennis-m Set 1" at bounding box center [780, 92] width 330 height 22
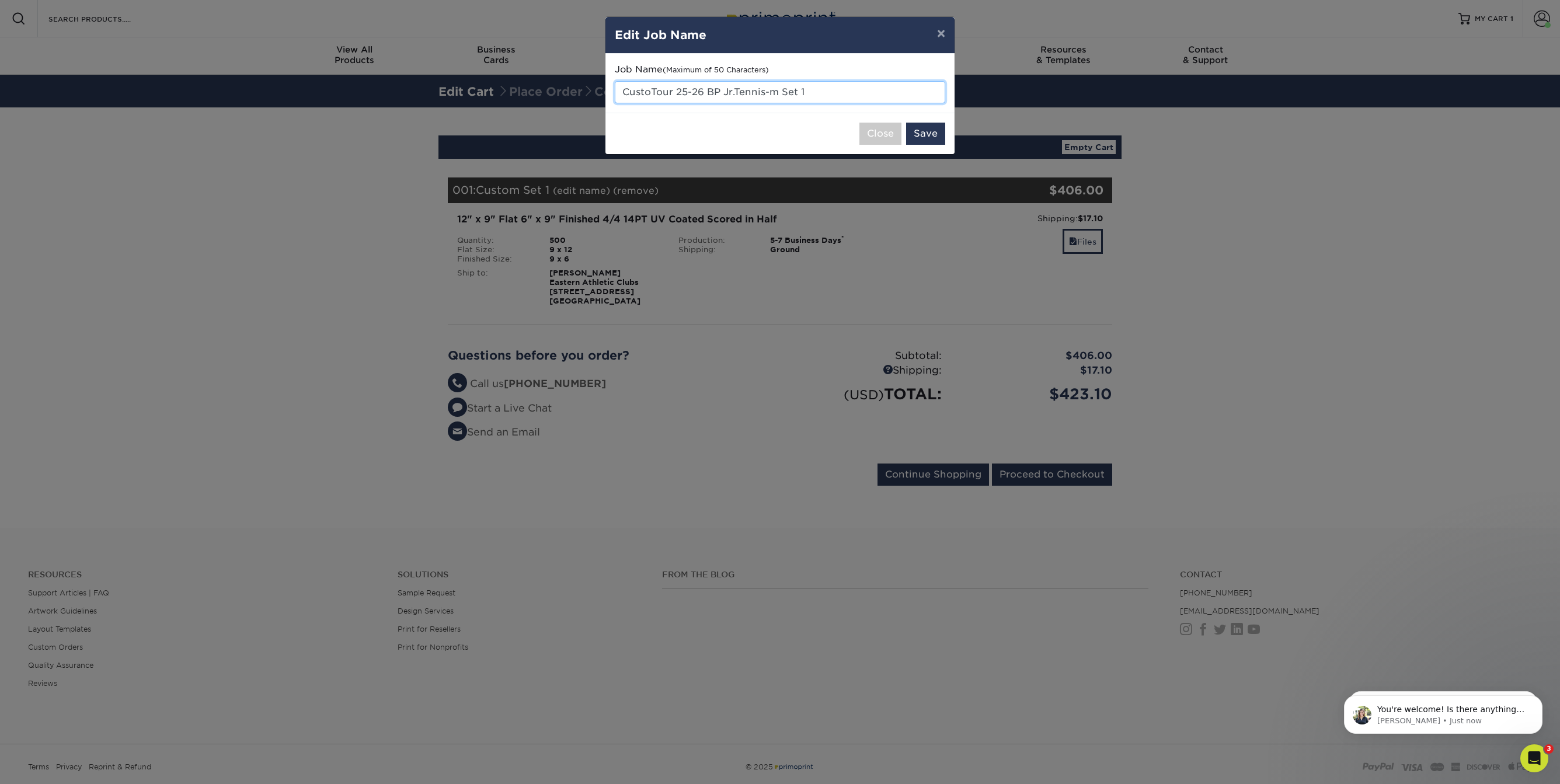
paste input "Tour 25-26 BP Jr.Tennis-"
type input "Tour 25-26 BP [DOMAIN_NAME] (4PP)"
click at [930, 141] on button "Save" at bounding box center [926, 133] width 39 height 22
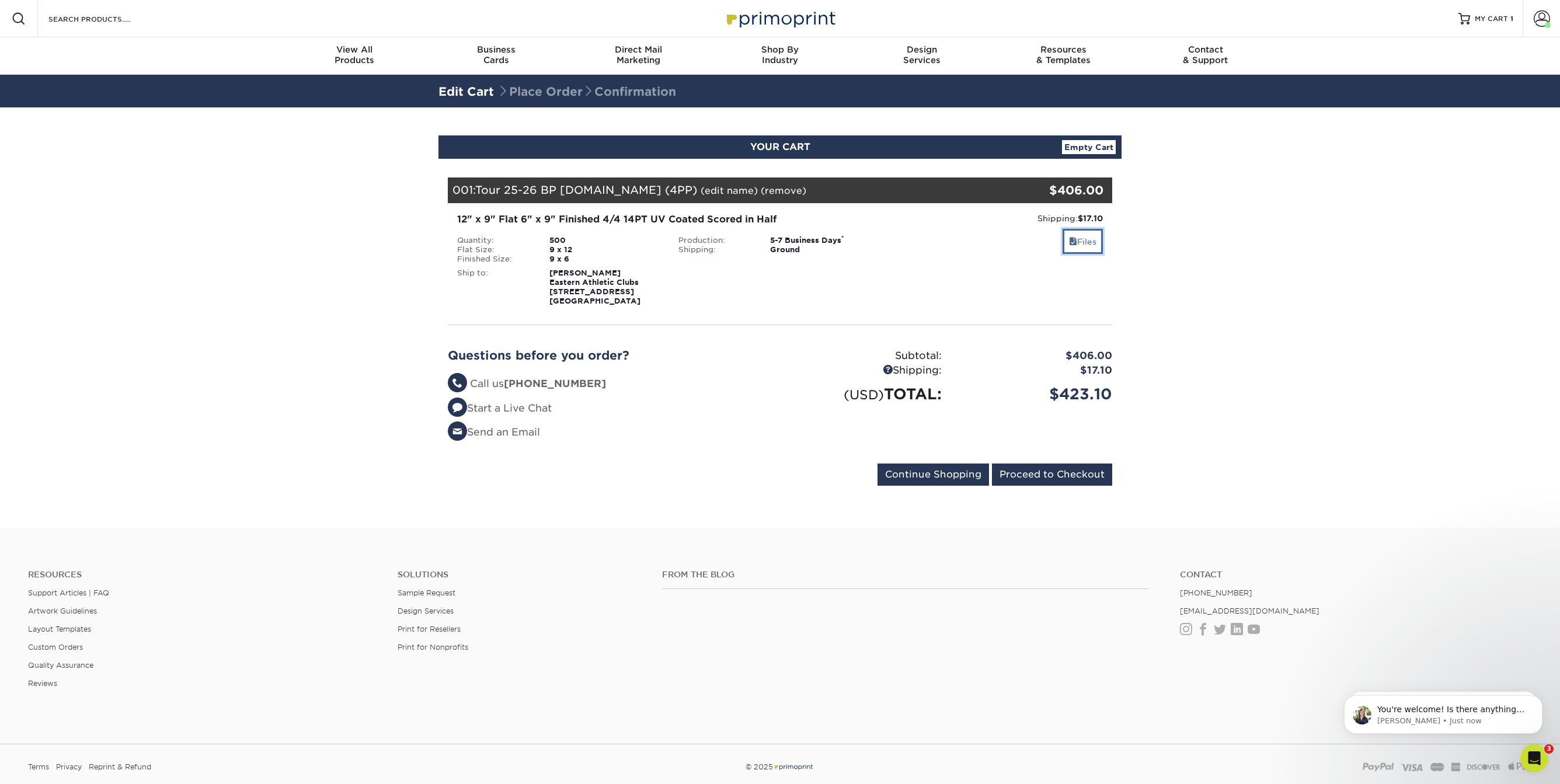
click at [1090, 244] on link "Files" at bounding box center [1083, 241] width 41 height 25
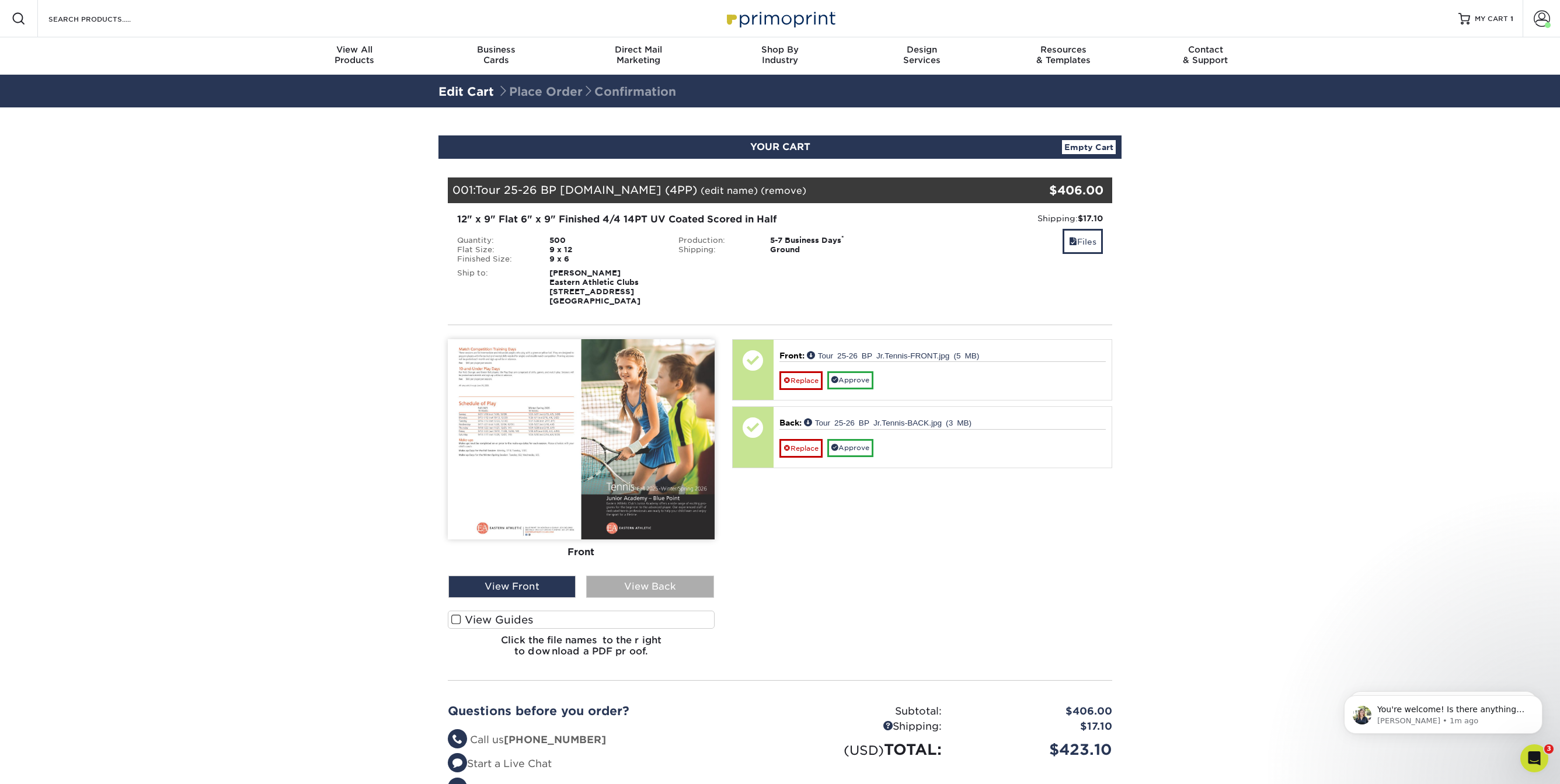
click at [627, 588] on div "View Back" at bounding box center [650, 587] width 128 height 22
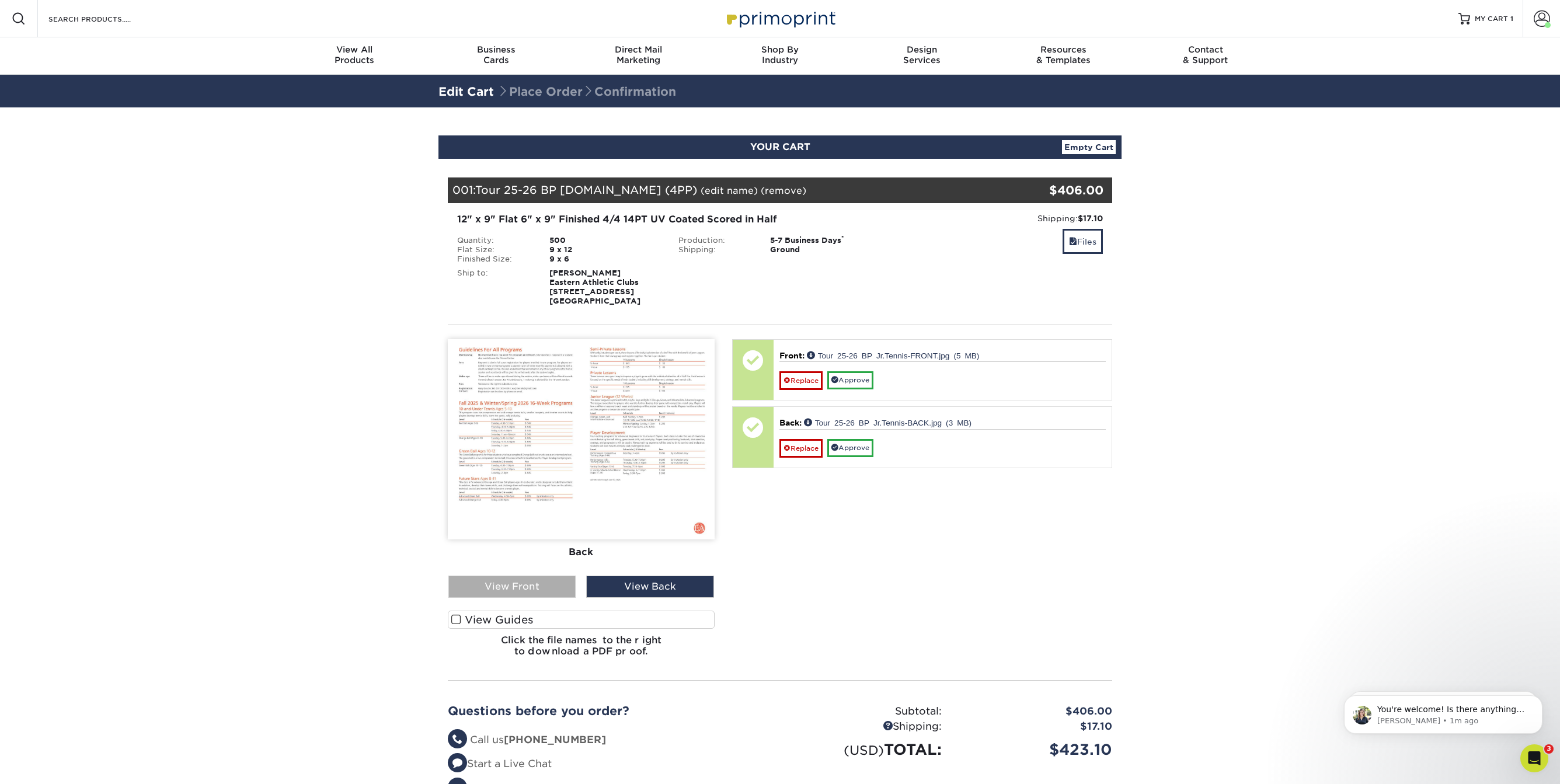
click at [552, 588] on div "View Front" at bounding box center [512, 587] width 128 height 22
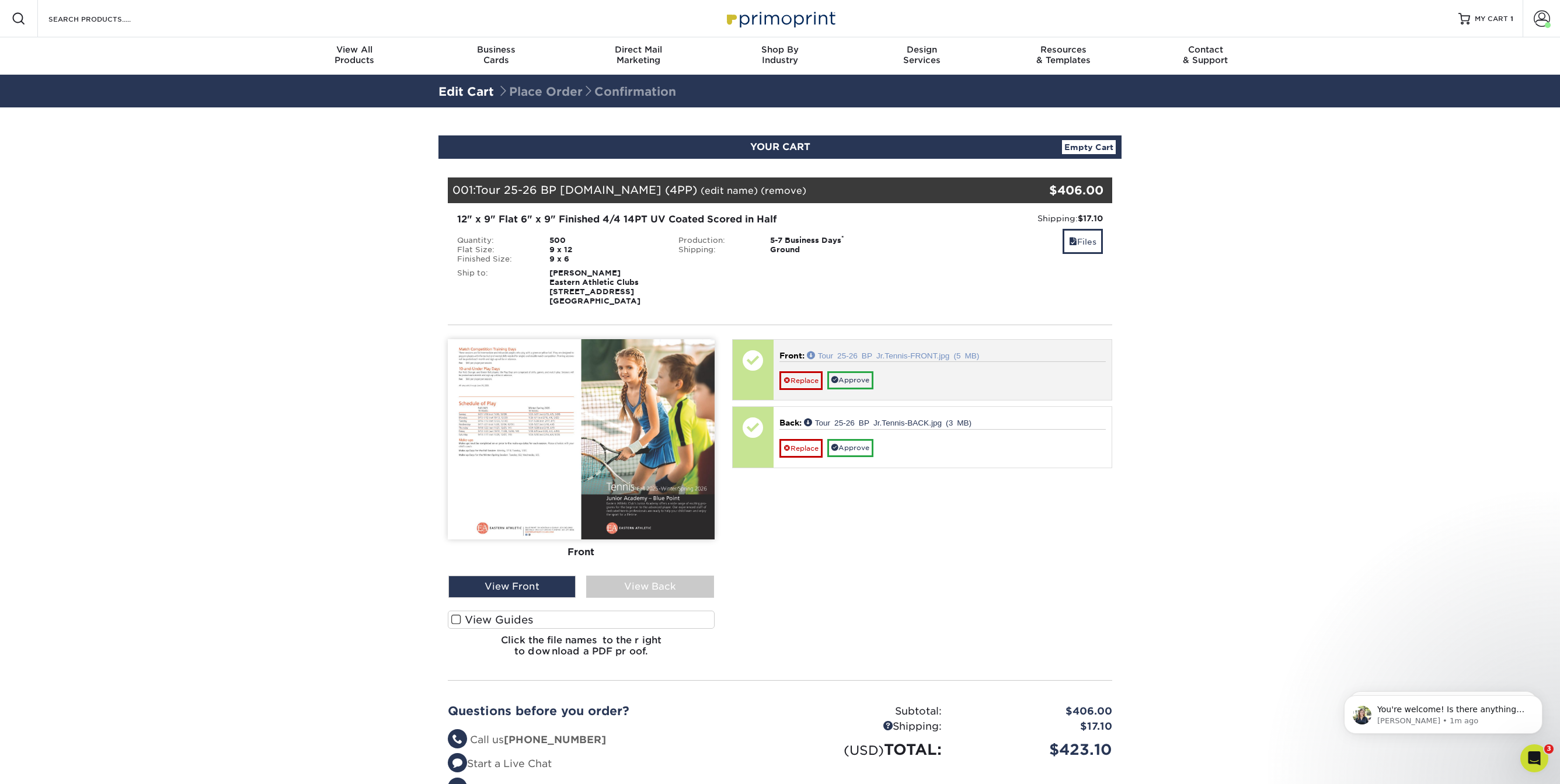
click at [910, 354] on link "Tour 25-26 BP Jr.Tennis-FRONT.jpg (5 MB)" at bounding box center [893, 354] width 173 height 8
click at [865, 381] on link "Approve" at bounding box center [850, 381] width 46 height 18
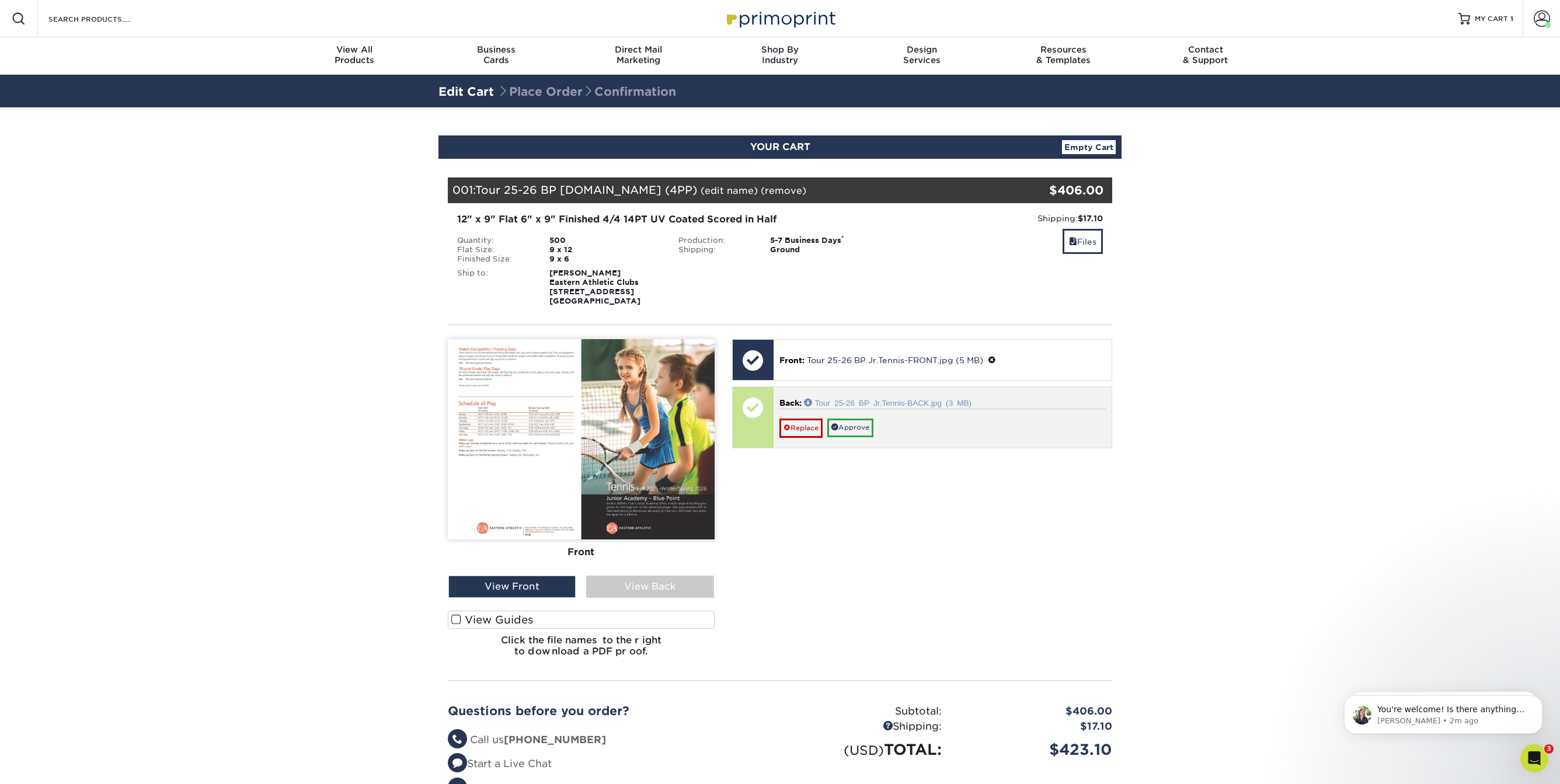
click at [888, 403] on link "Tour 25-26 BP Jr.Tennis-BACK.jpg (3 MB)" at bounding box center [888, 402] width 167 height 8
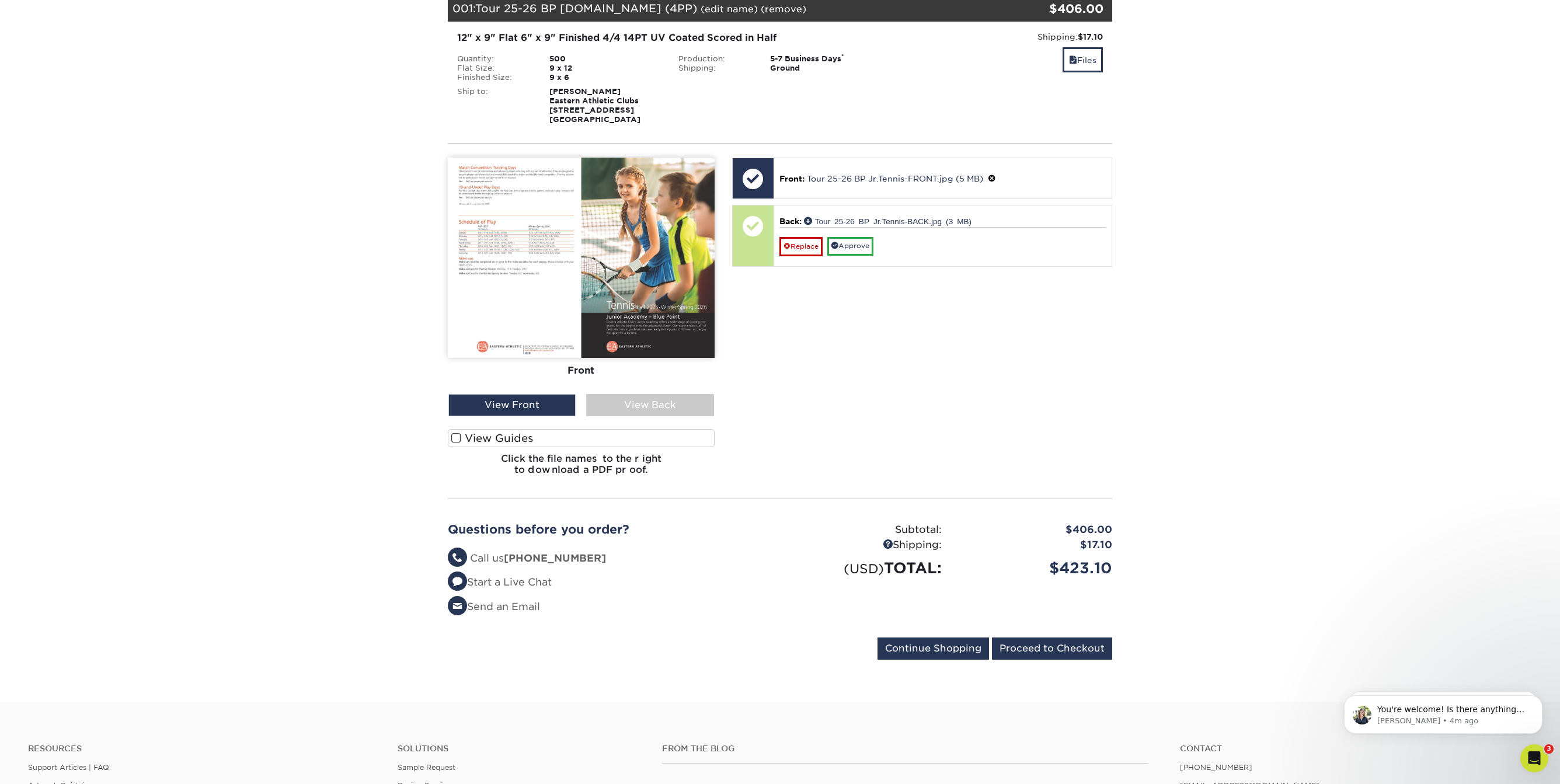
scroll to position [183, 0]
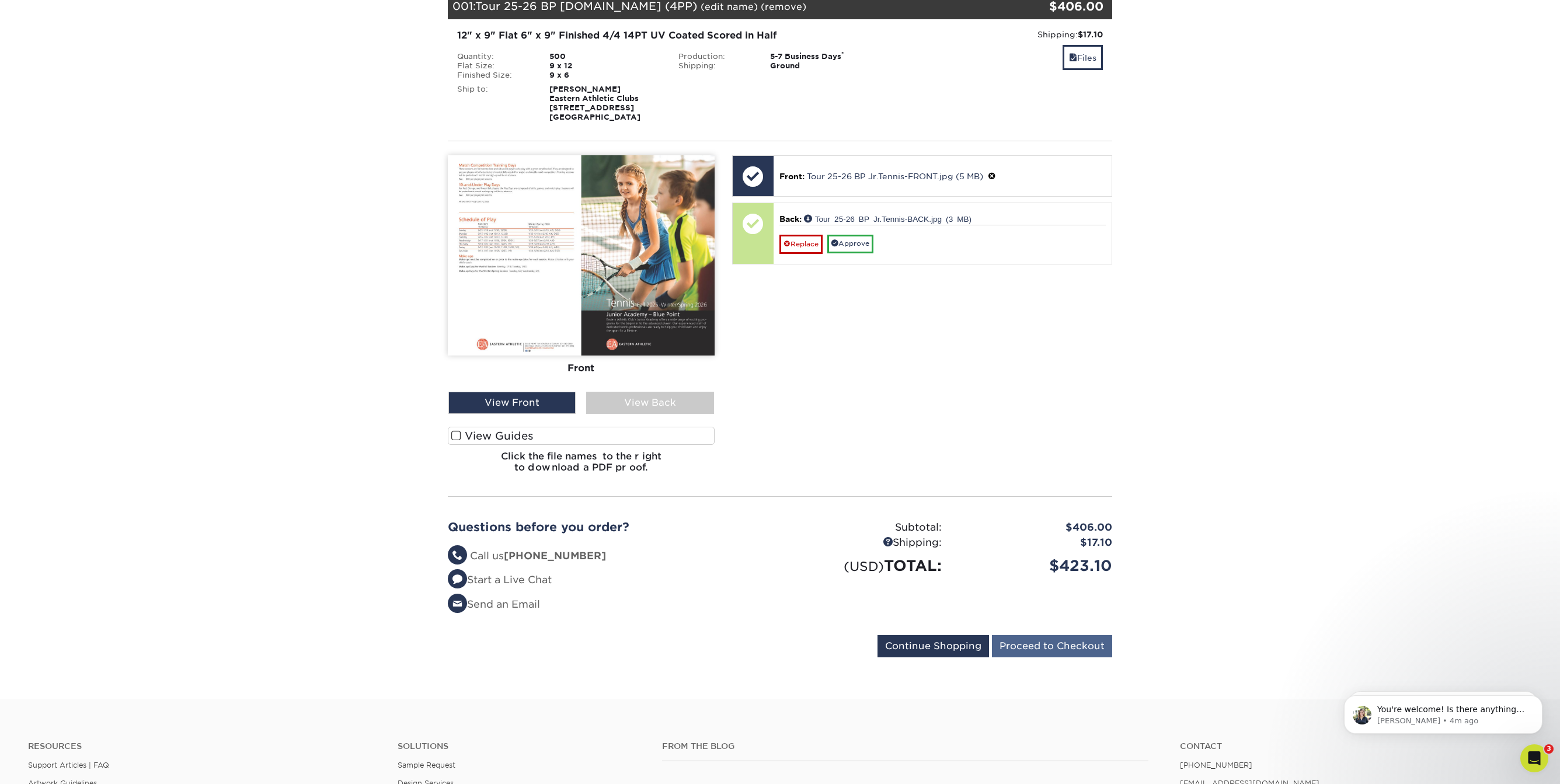
click at [1035, 643] on input "Proceed to Checkout" at bounding box center [1052, 646] width 120 height 22
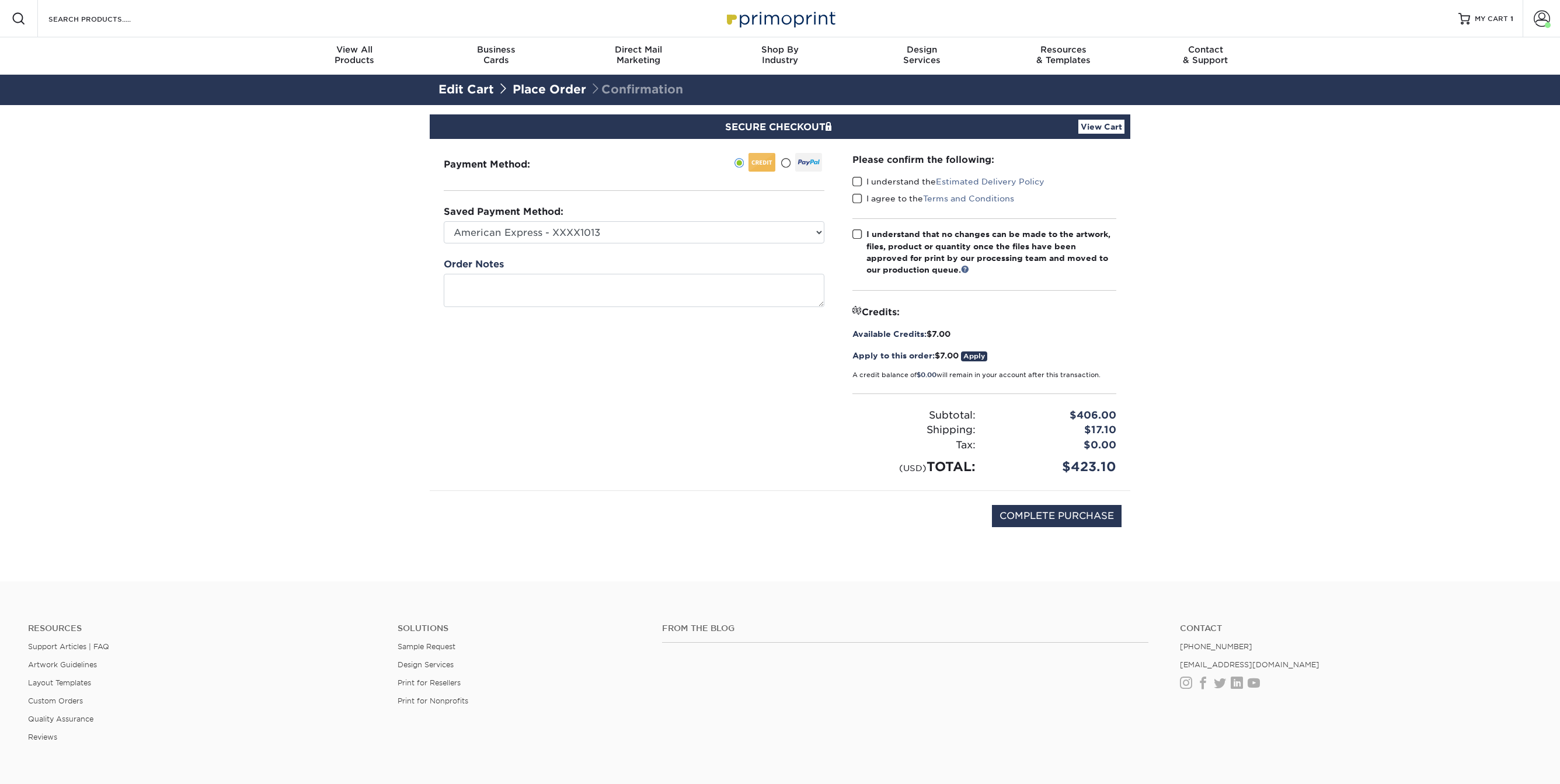
click at [858, 179] on span at bounding box center [857, 182] width 10 height 11
click at [0, 0] on input "I understand the Estimated Delivery Policy" at bounding box center [0, 0] width 0 height 0
click at [855, 194] on span at bounding box center [857, 198] width 10 height 11
click at [0, 0] on input "I agree to the Terms and Conditions" at bounding box center [0, 0] width 0 height 0
click at [859, 231] on span at bounding box center [857, 234] width 10 height 11
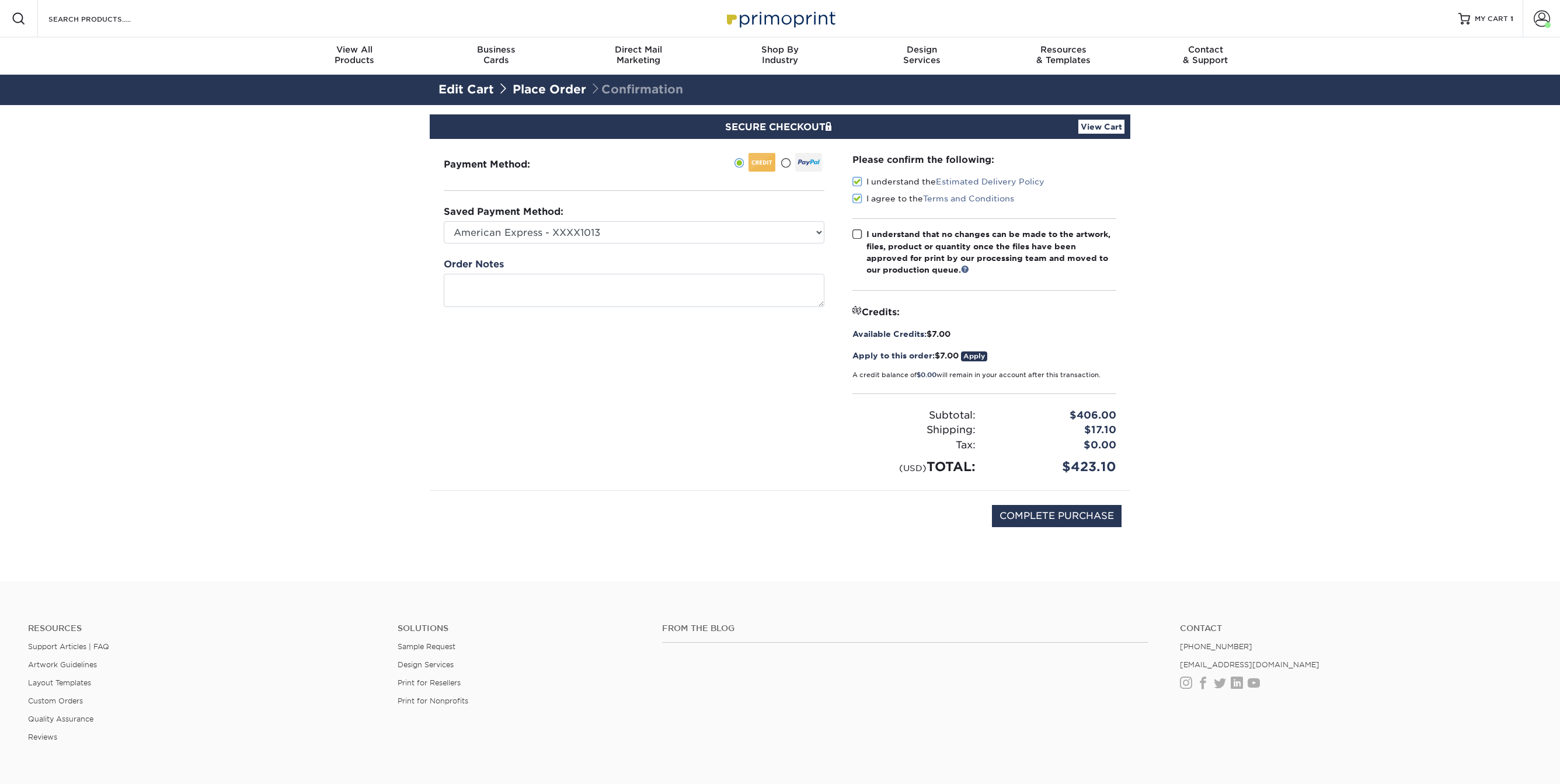
click at [0, 0] on input "I understand that no changes can be made to the artwork, files, product or quan…" at bounding box center [0, 0] width 0 height 0
click at [1050, 514] on input "COMPLETE PURCHASE" at bounding box center [1057, 516] width 130 height 22
type input "PROCESSING, PLEASE WAIT..."
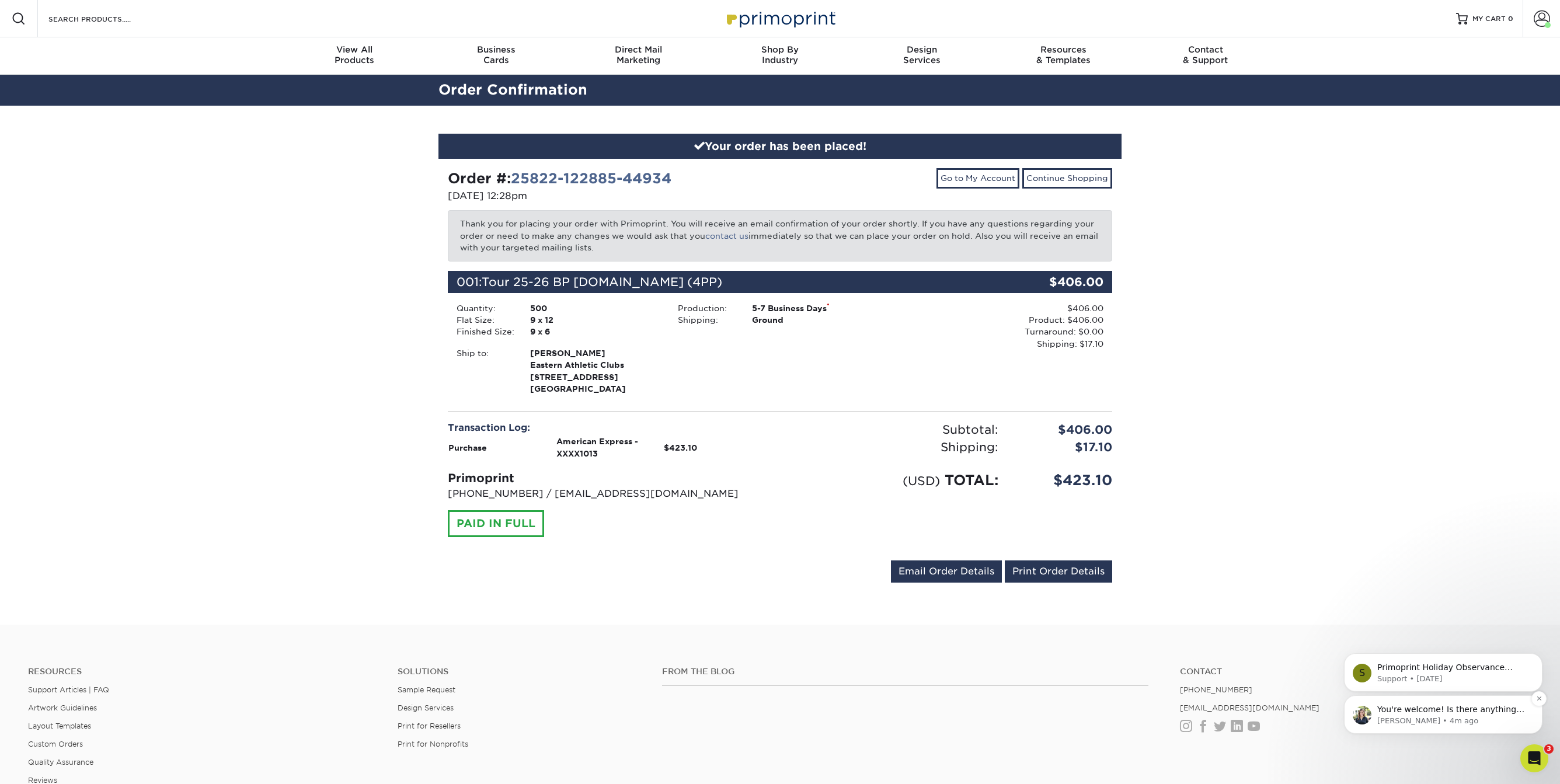
click at [1516, 725] on p "[PERSON_NAME] • 4m ago" at bounding box center [1453, 721] width 150 height 10
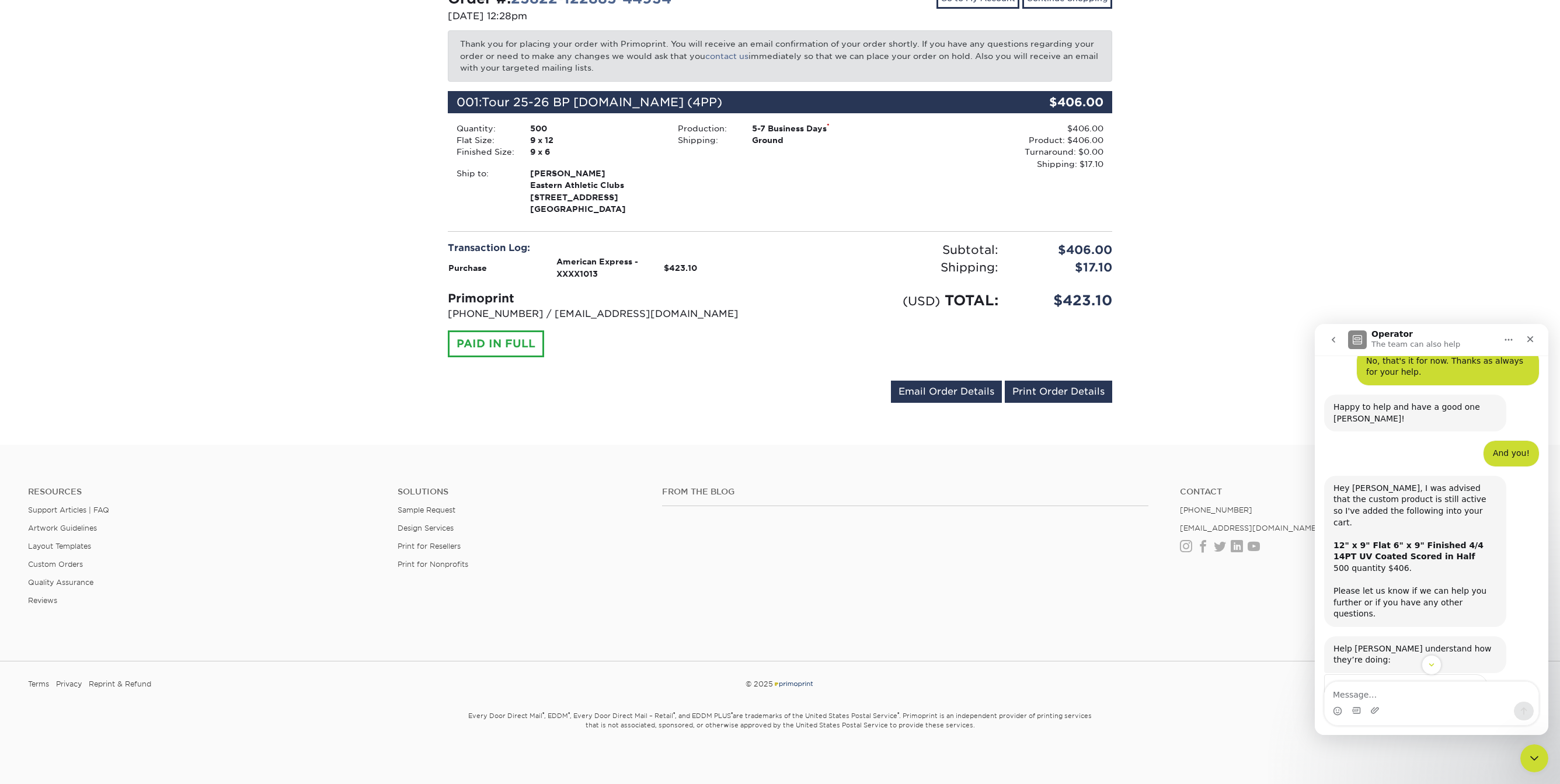
scroll to position [885, 0]
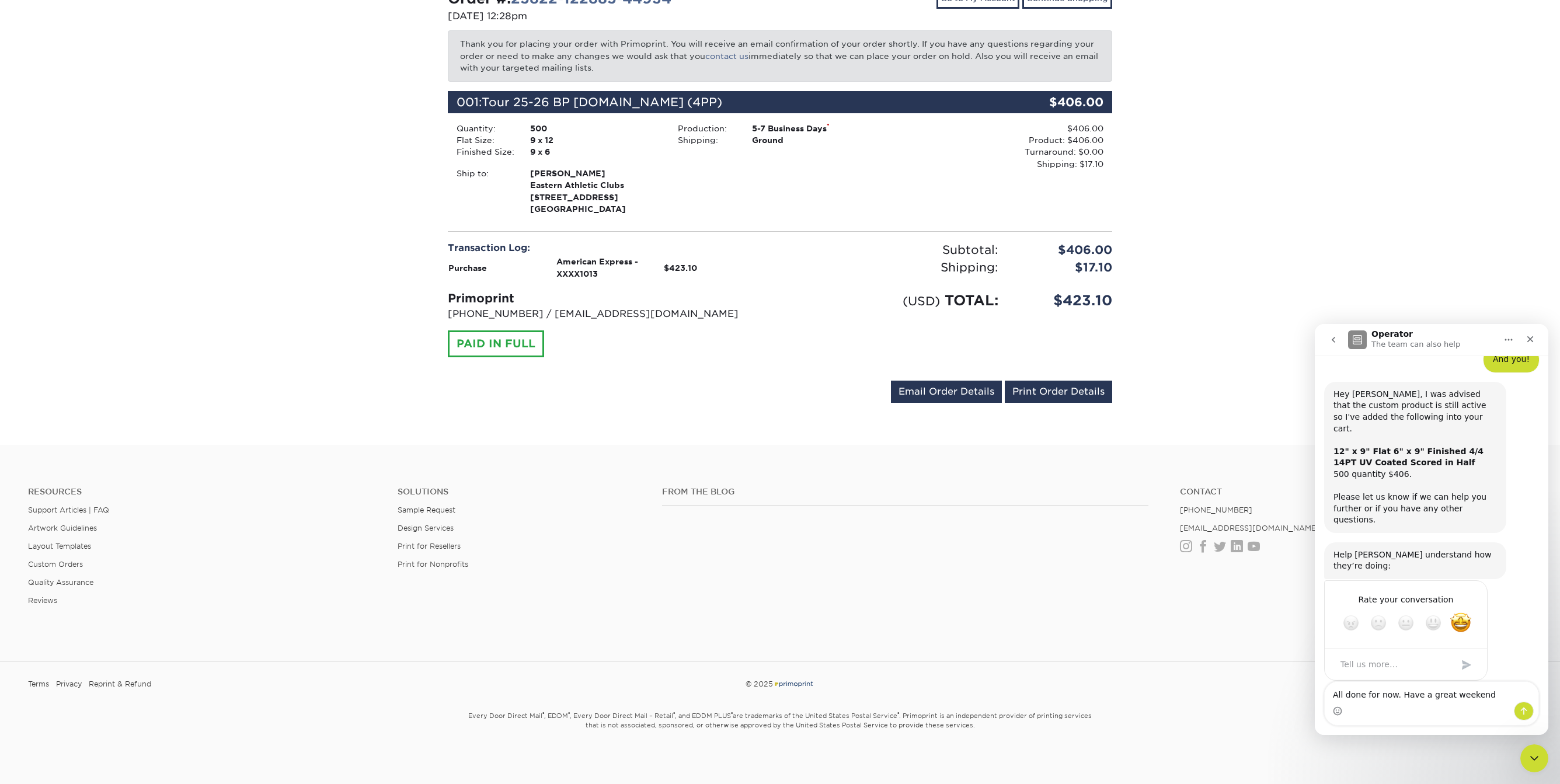
type textarea "All done for now. Have a great weekend!"
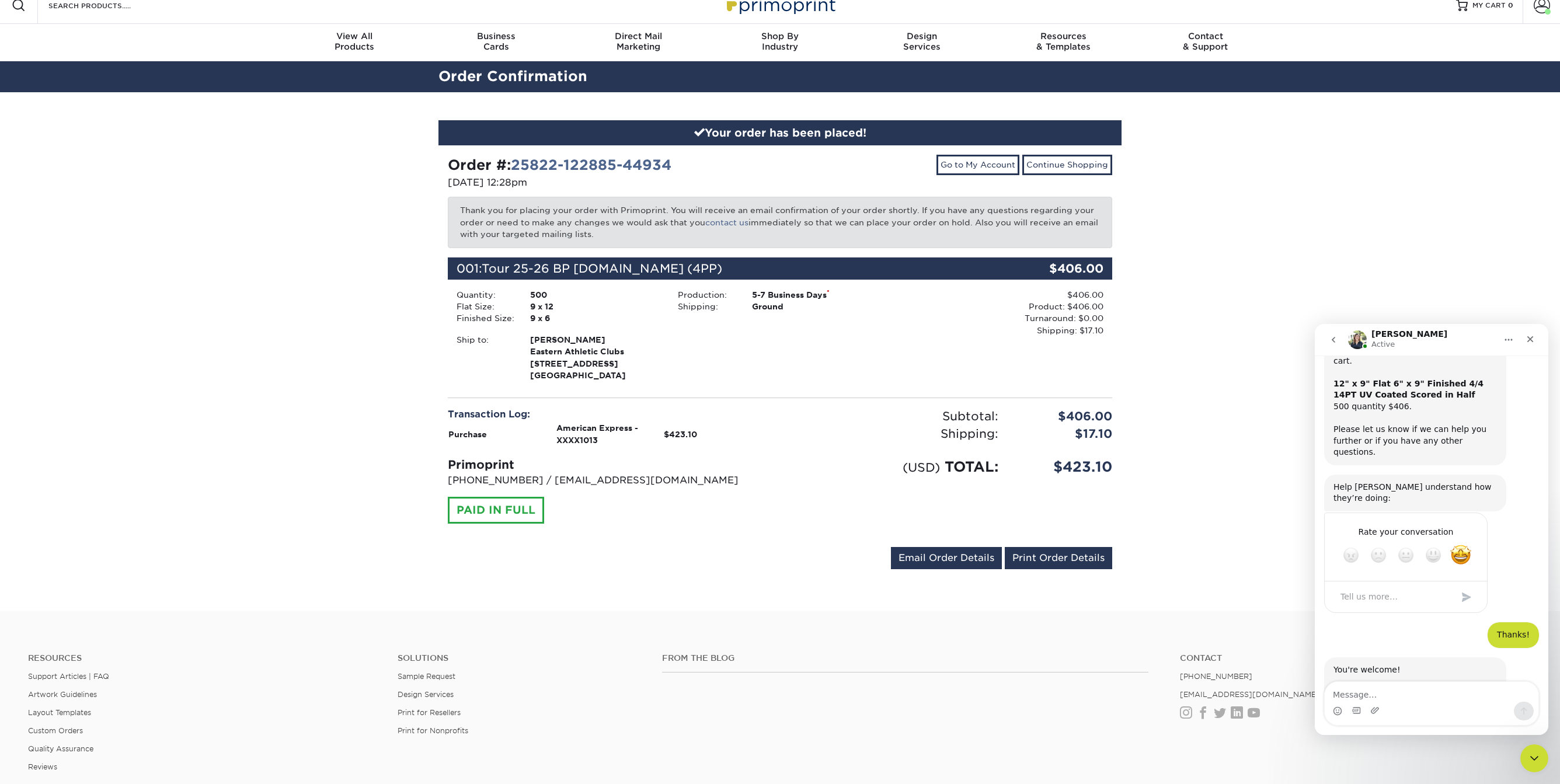
scroll to position [0, 0]
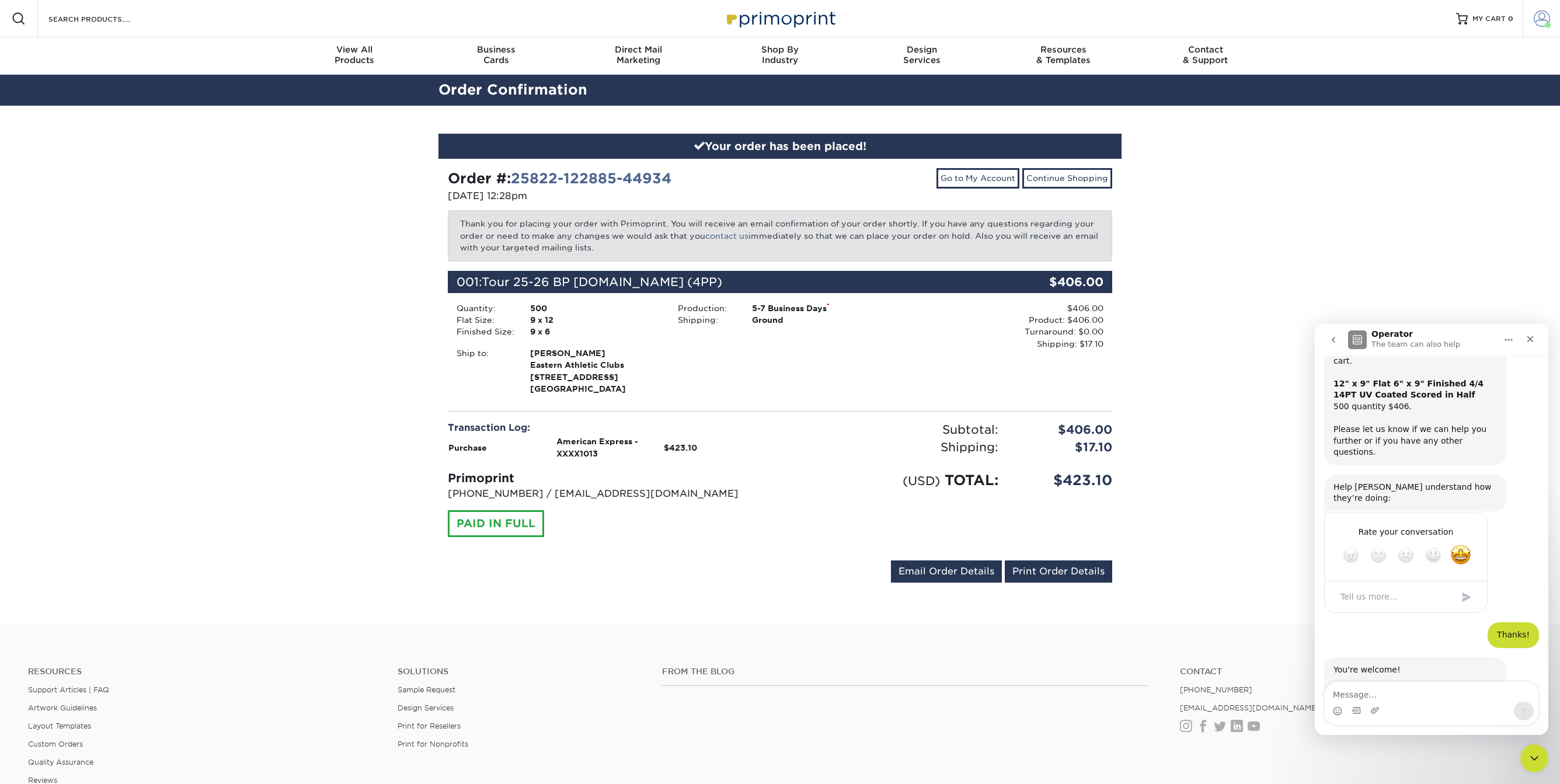
click at [1545, 16] on span at bounding box center [1542, 18] width 16 height 16
click at [1416, 162] on link "Logout" at bounding box center [1473, 168] width 147 height 14
